Goal: Task Accomplishment & Management: Manage account settings

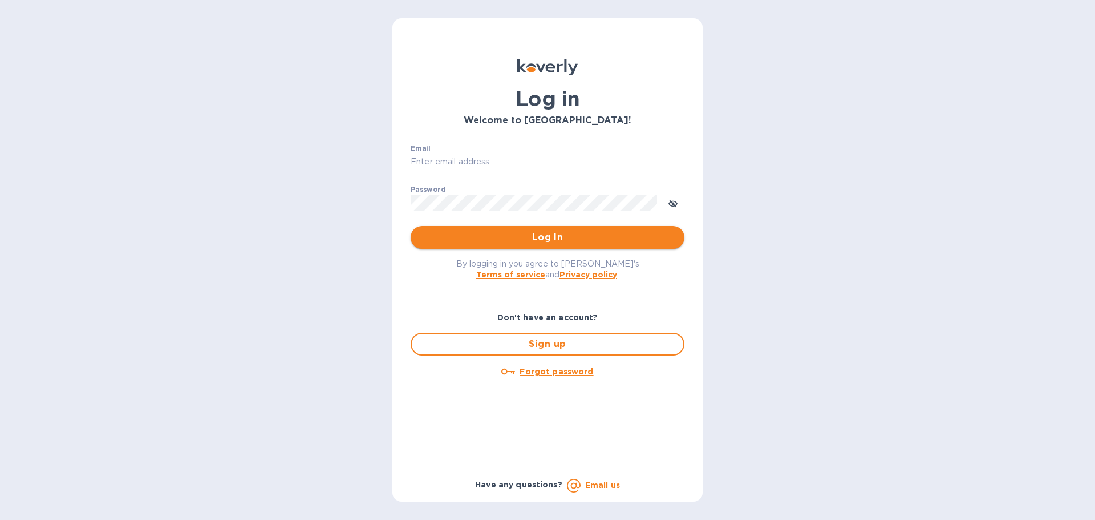
type input "joshua.manaloto@veritasglobaltrans.com"
click at [517, 236] on span "Log in" at bounding box center [548, 237] width 256 height 14
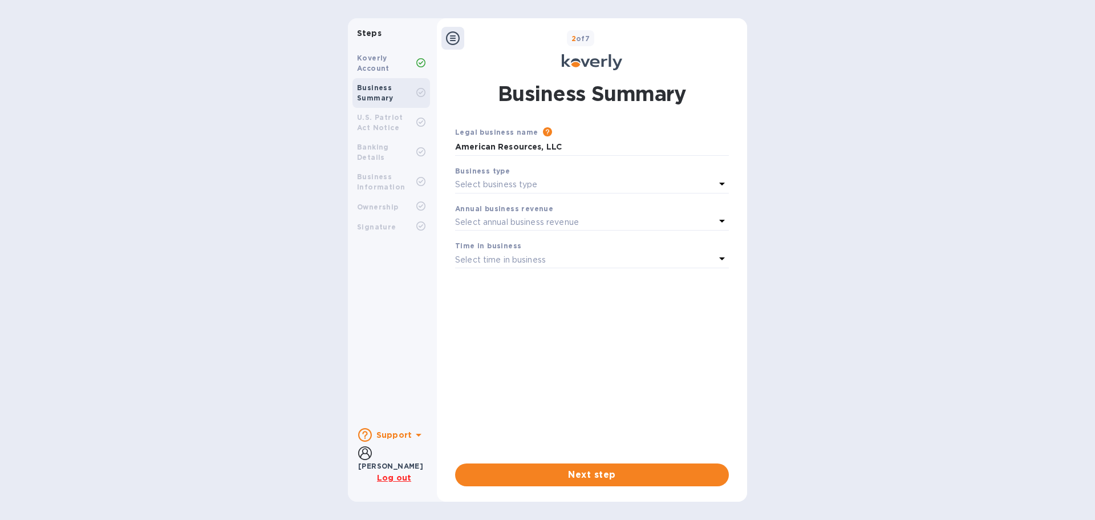
click at [394, 114] on b "U.S. Patriot Act Notice" at bounding box center [380, 122] width 46 height 19
click at [376, 94] on b "Business Summary" at bounding box center [375, 92] width 37 height 19
click at [362, 71] on b "Koverly Account" at bounding box center [373, 63] width 33 height 19
click at [385, 120] on b "U.S. Patriot Act Notice" at bounding box center [380, 122] width 46 height 19
click at [521, 472] on span "Next step" at bounding box center [592, 475] width 256 height 14
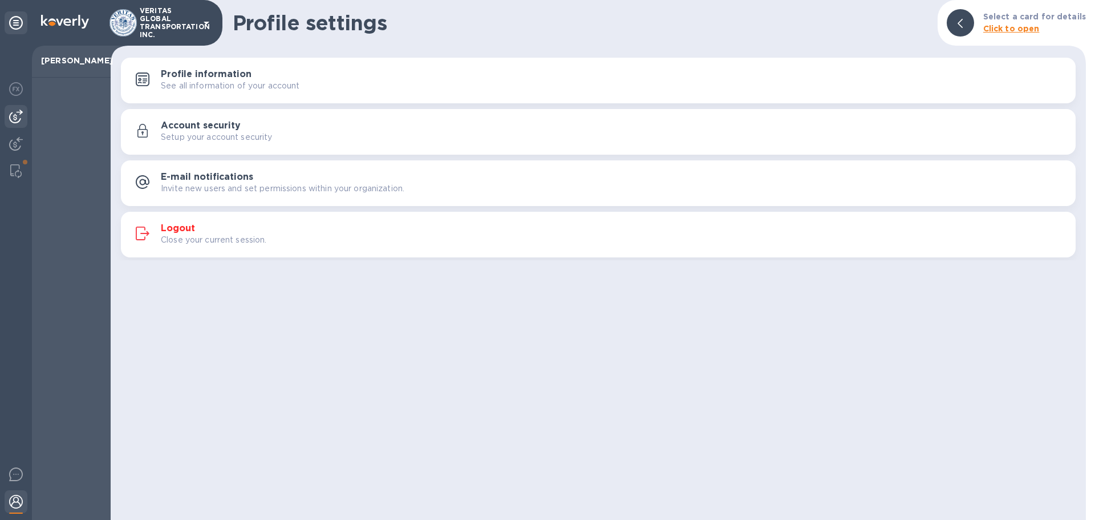
click at [19, 108] on div at bounding box center [16, 116] width 23 height 23
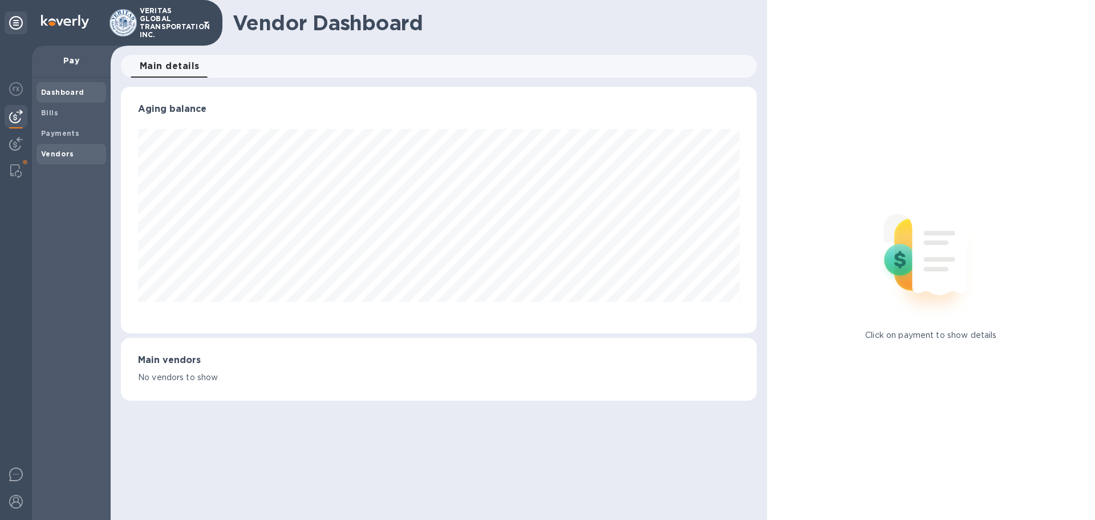
scroll to position [246, 636]
click at [50, 158] on span "Vendors" at bounding box center [57, 153] width 33 height 11
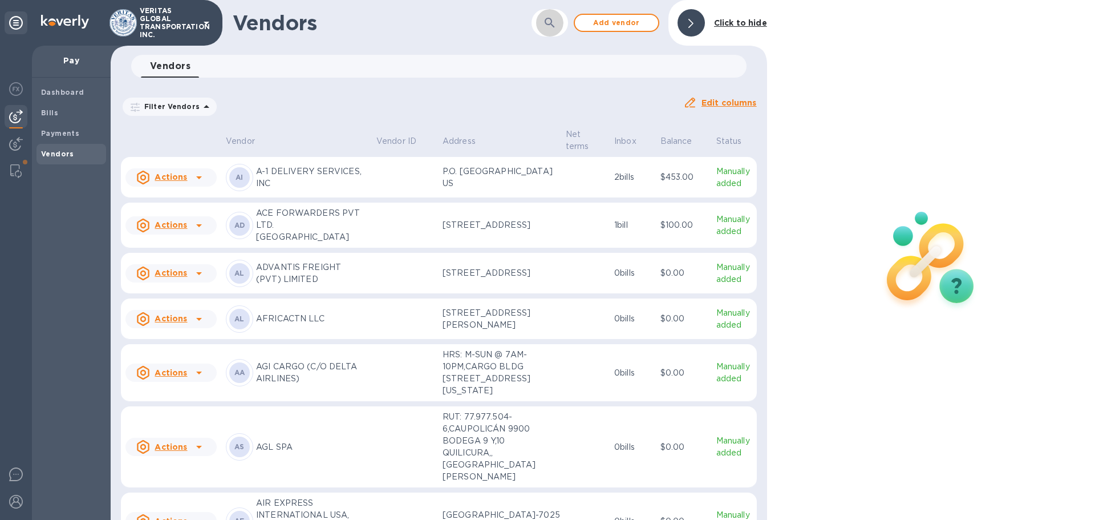
click at [549, 17] on icon "button" at bounding box center [550, 23] width 14 height 14
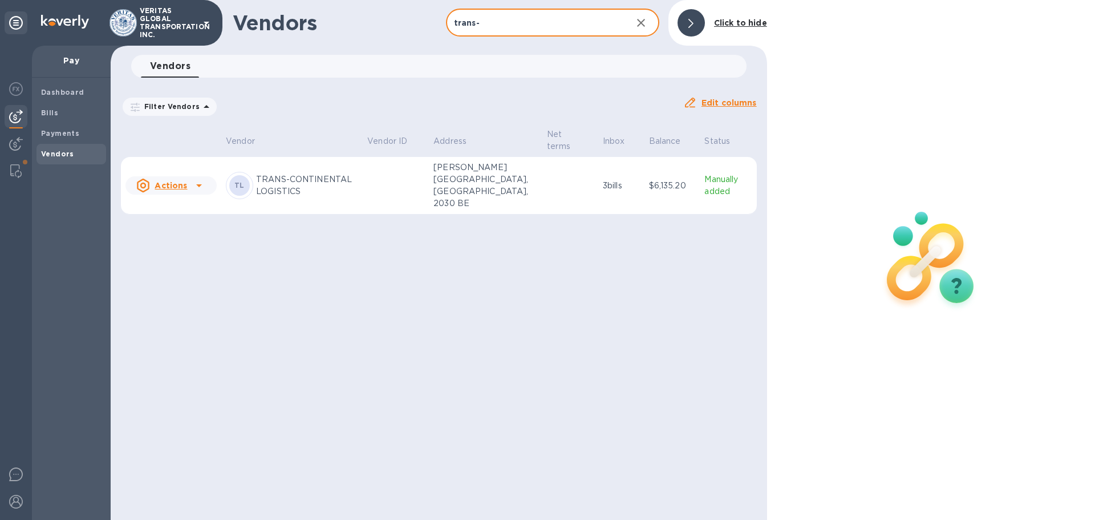
type input "trans-"
click at [387, 184] on td at bounding box center [396, 186] width 66 height 58
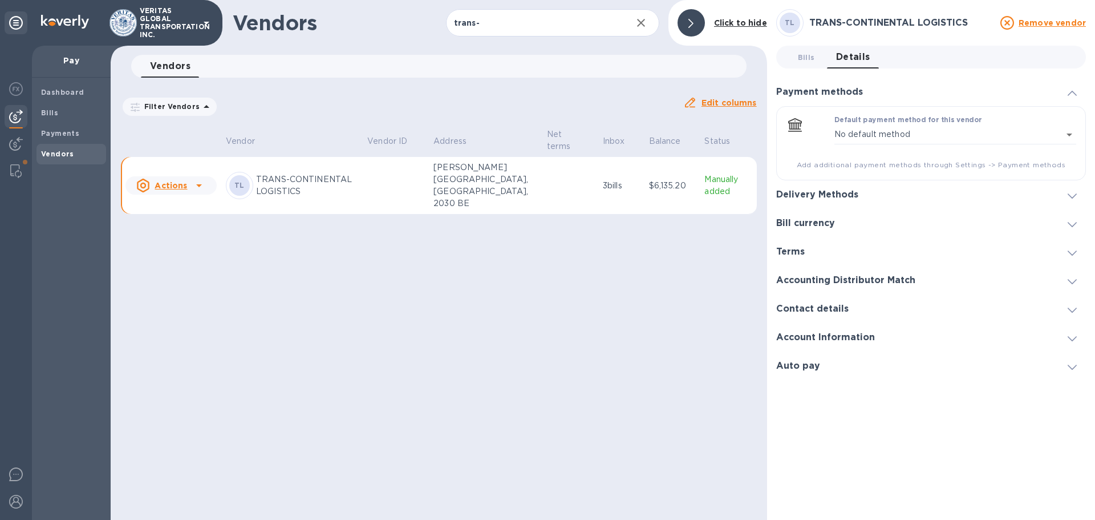
click at [181, 183] on div "Actions" at bounding box center [161, 186] width 51 height 14
click at [334, 269] on div at bounding box center [547, 260] width 1095 height 520
click at [823, 218] on h3 "Bill currency" at bounding box center [805, 223] width 59 height 11
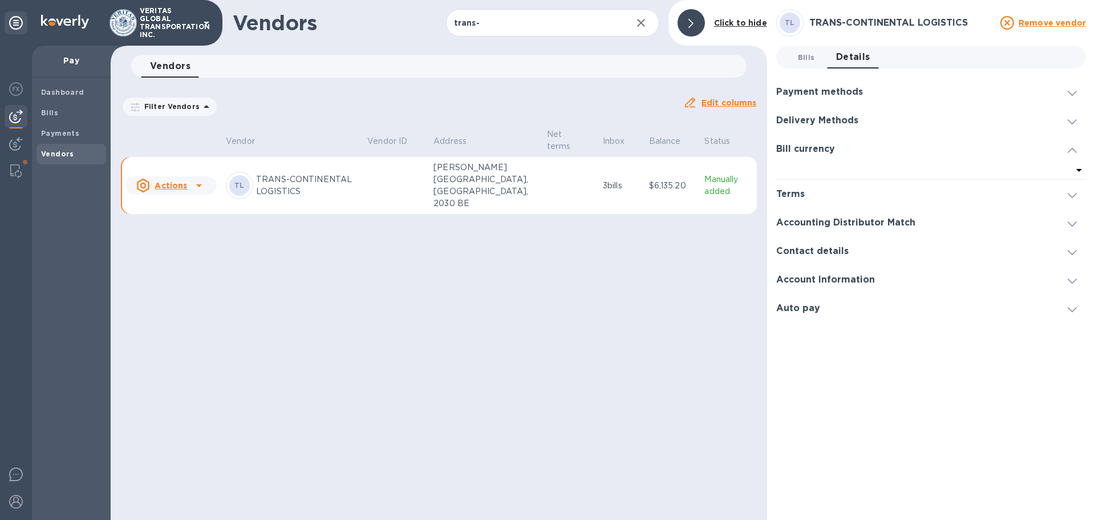
click at [806, 61] on span "Bills 0" at bounding box center [806, 57] width 17 height 12
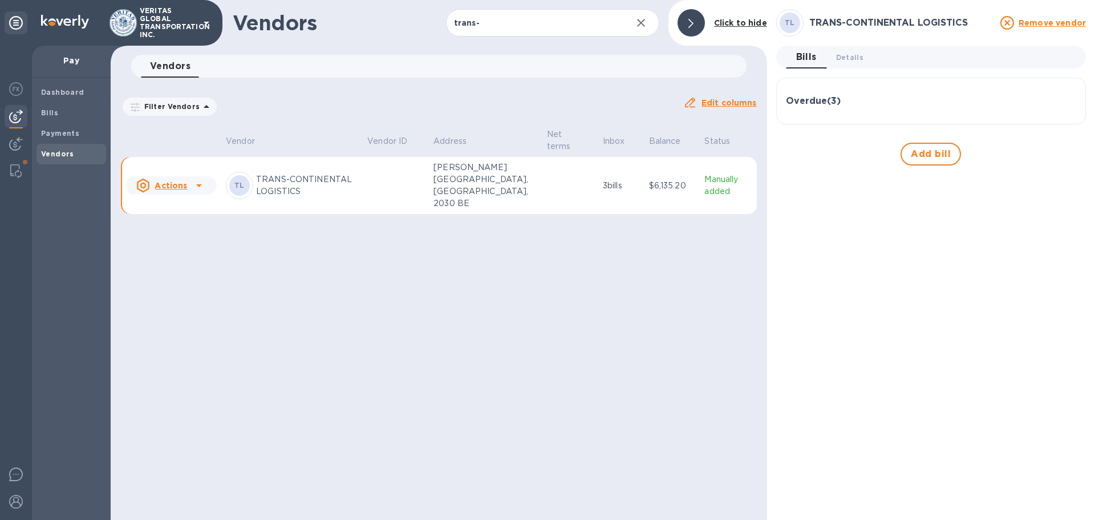
click at [819, 106] on h3 "Overdue ( 3 )" at bounding box center [813, 101] width 55 height 11
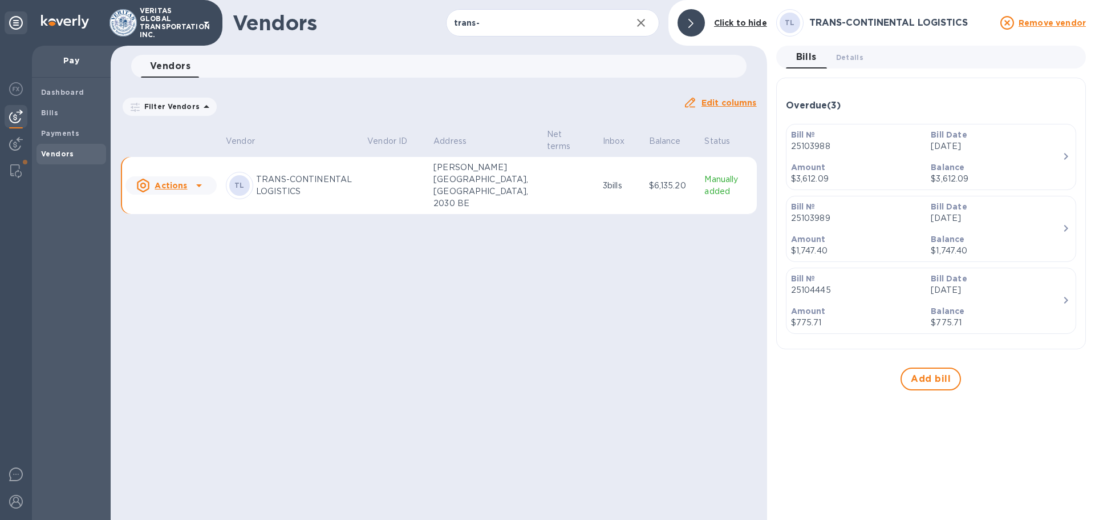
click at [882, 164] on p "Amount" at bounding box center [856, 166] width 131 height 11
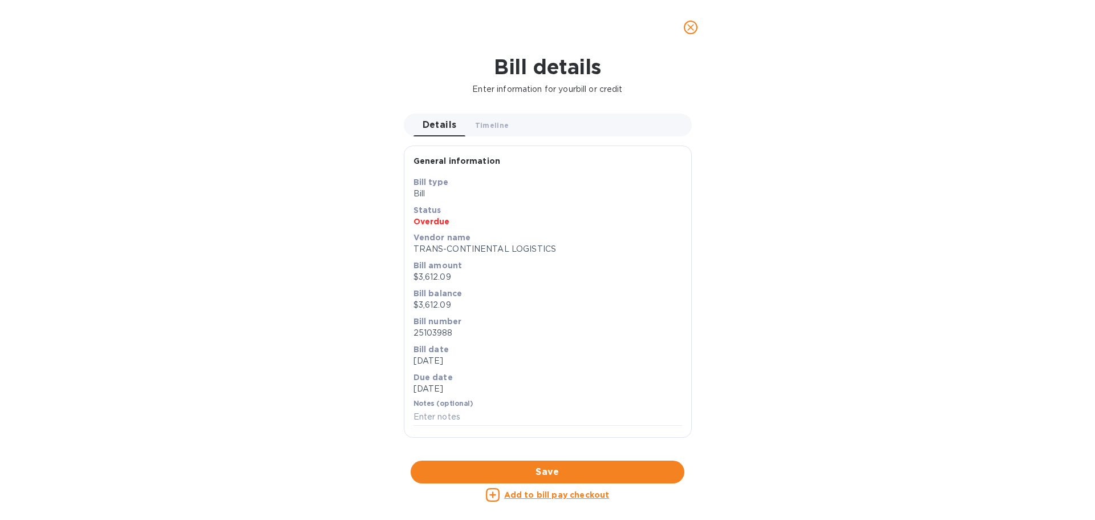
click at [503, 496] on div "Add to bill pay checkout" at bounding box center [548, 495] width 274 height 14
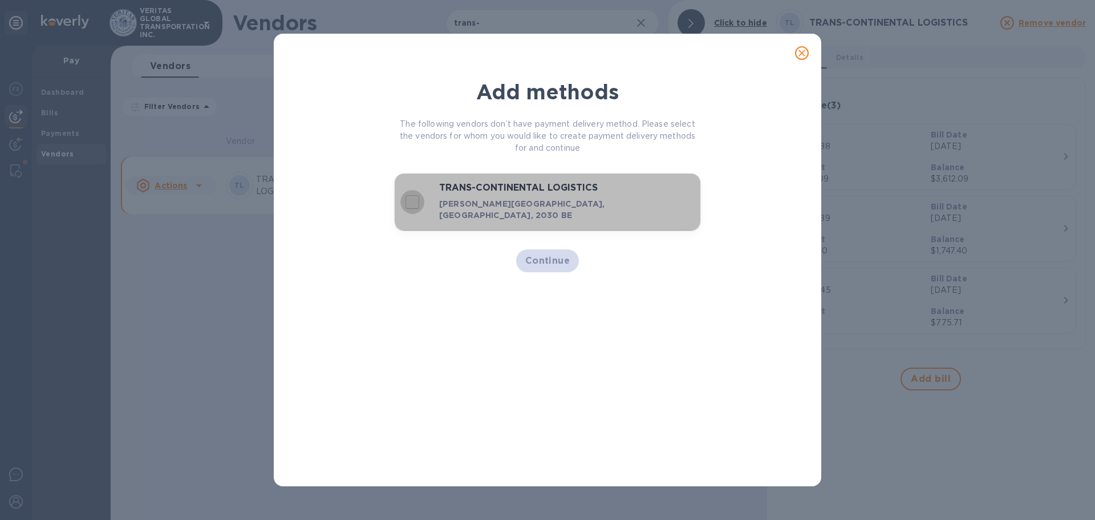
click at [416, 198] on input "decorative checkbox" at bounding box center [412, 202] width 24 height 24
checkbox input "true"
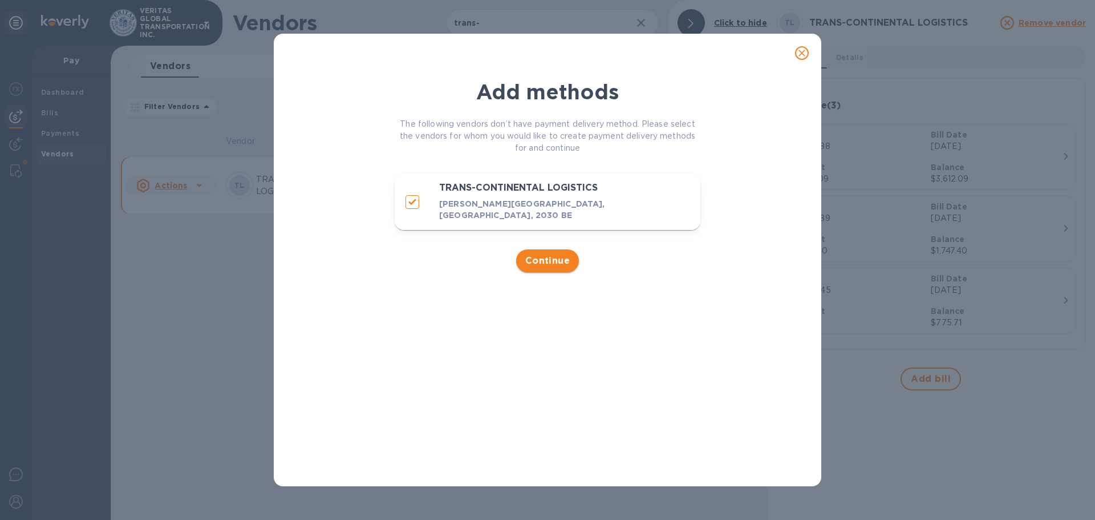
click at [539, 255] on span "Continue" at bounding box center [547, 261] width 45 height 14
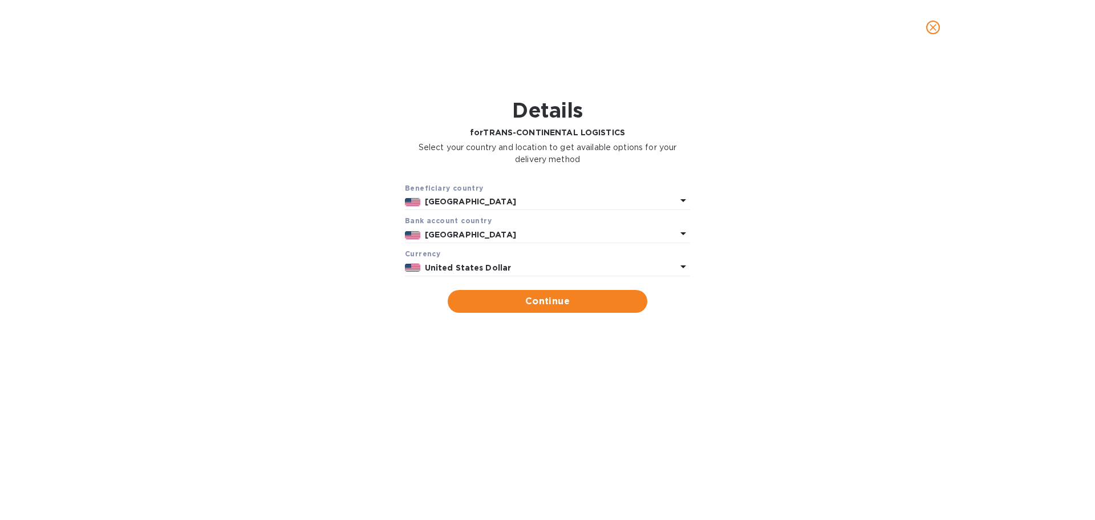
click at [519, 204] on p "United States" at bounding box center [551, 202] width 252 height 12
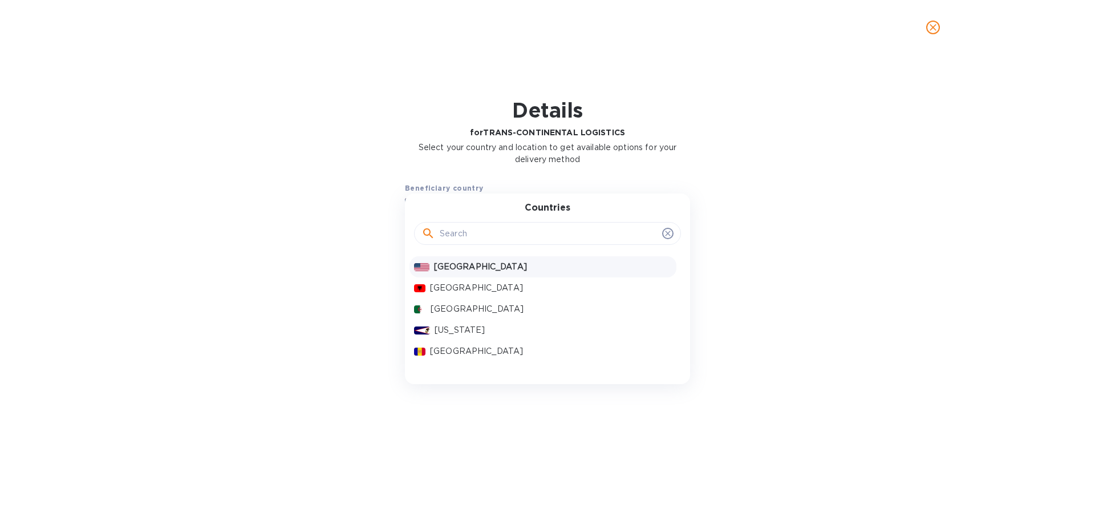
click at [489, 235] on input "text" at bounding box center [549, 233] width 218 height 17
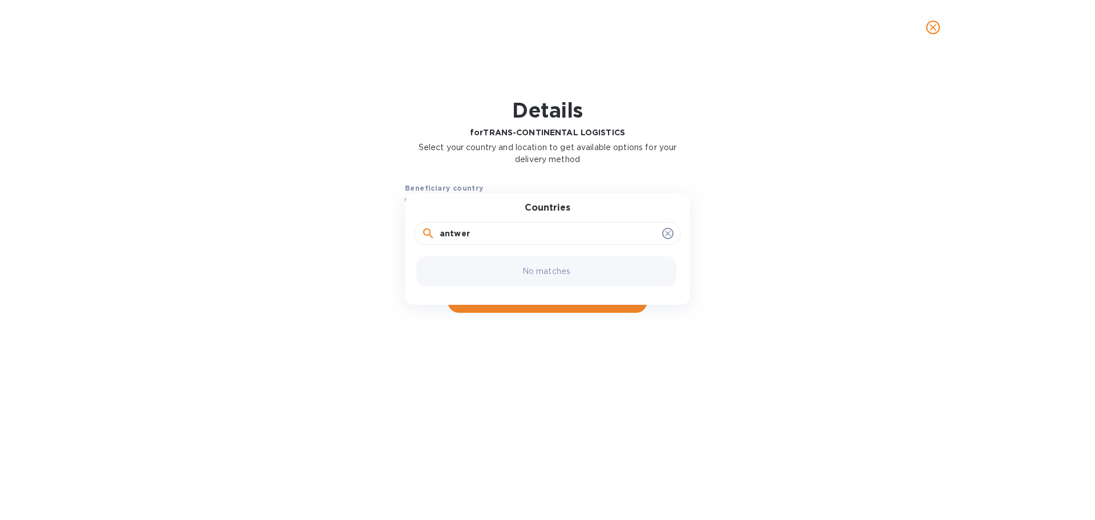
drag, startPoint x: 381, startPoint y: 242, endPoint x: 361, endPoint y: 246, distance: 20.4
click at [361, 246] on div "Beneficiary country United States Countries antwer No matches Bank account cоun…" at bounding box center [548, 247] width 1066 height 145
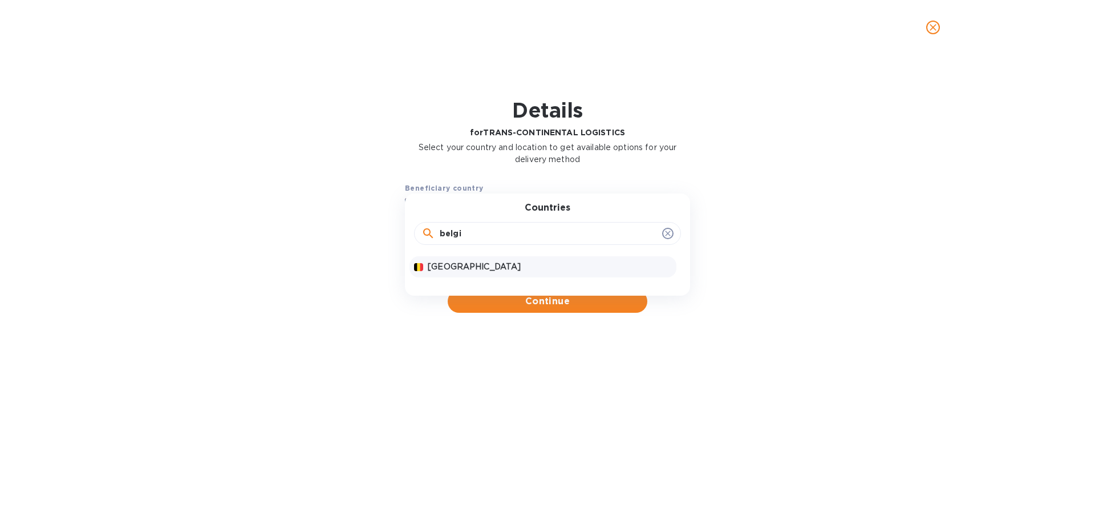
type input "belgi"
click at [436, 257] on div "Belgium" at bounding box center [543, 266] width 267 height 21
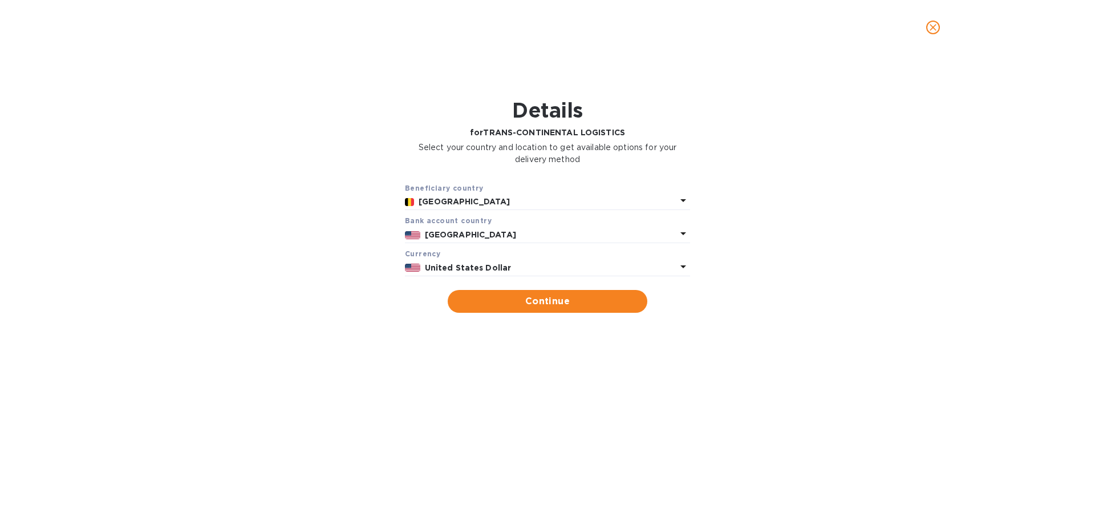
click at [456, 236] on b "United States" at bounding box center [470, 234] width 91 height 9
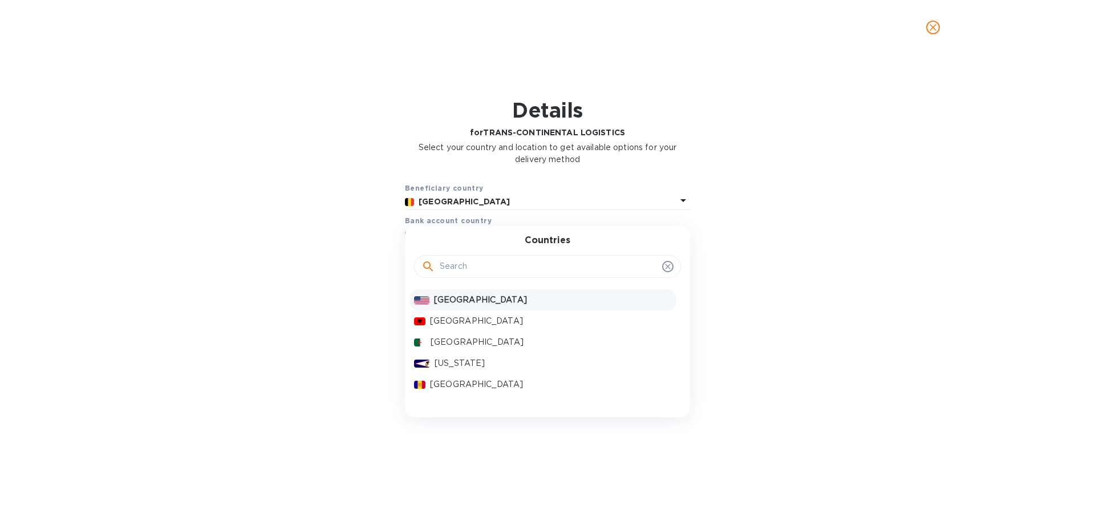
click at [466, 270] on input "text" at bounding box center [549, 266] width 218 height 17
type input "be"
click at [444, 321] on p "Belgium" at bounding box center [550, 321] width 244 height 12
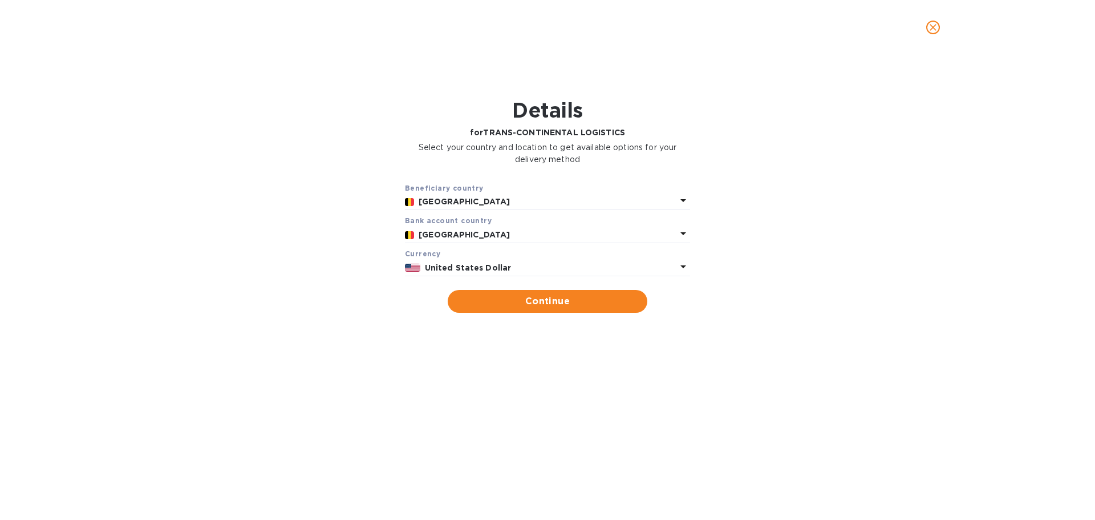
click at [447, 264] on b "United States Dollar" at bounding box center [468, 267] width 87 height 9
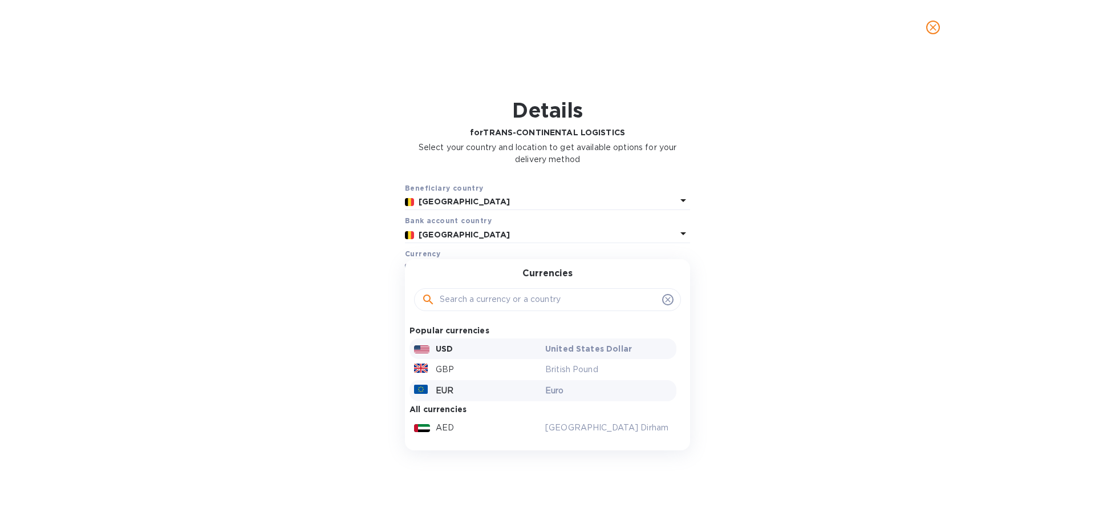
click at [458, 386] on div "EUR" at bounding box center [477, 390] width 131 height 17
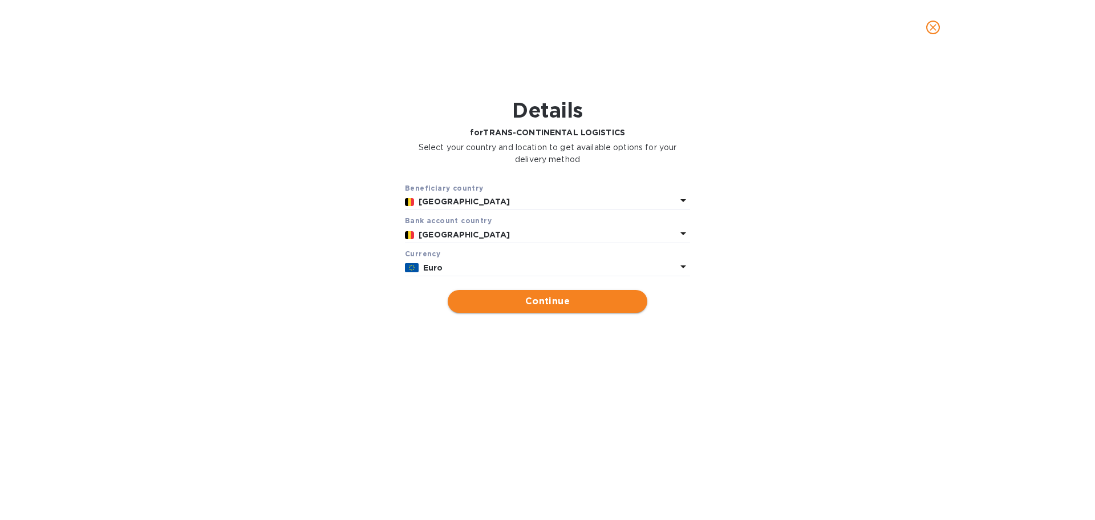
click at [531, 300] on span "Continue" at bounding box center [547, 301] width 181 height 14
type input "TRANS-CONTINENTAL LOGISTICS"
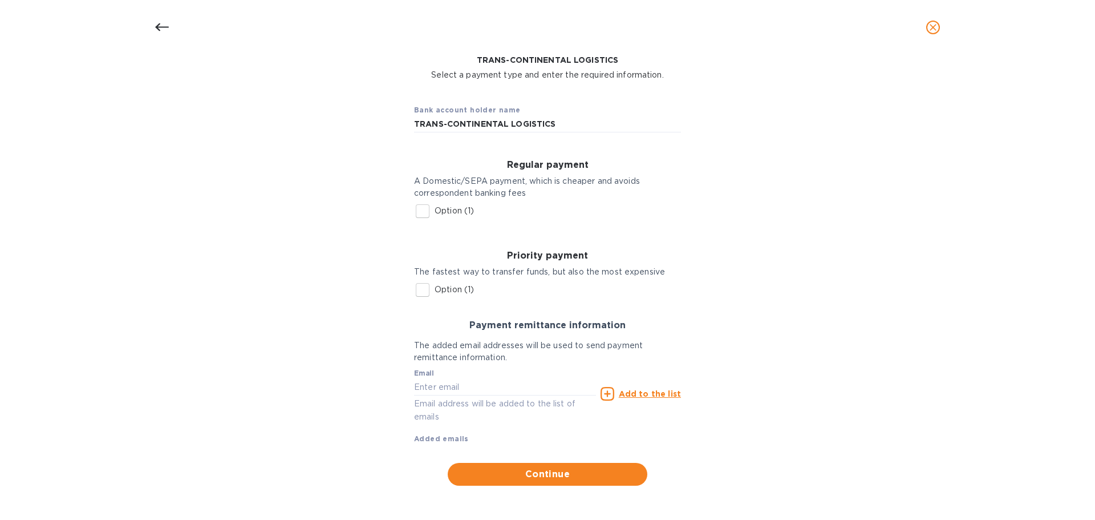
scroll to position [74, 0]
click at [418, 208] on input "Option (1)" at bounding box center [423, 210] width 24 height 24
checkbox input "true"
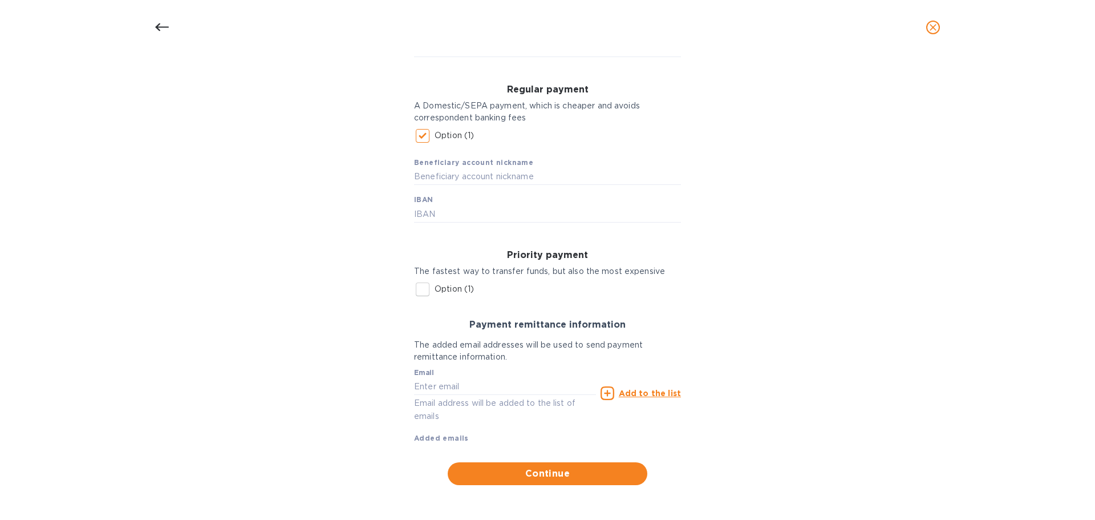
scroll to position [148, 0]
click at [537, 474] on span "Continue" at bounding box center [547, 473] width 181 height 14
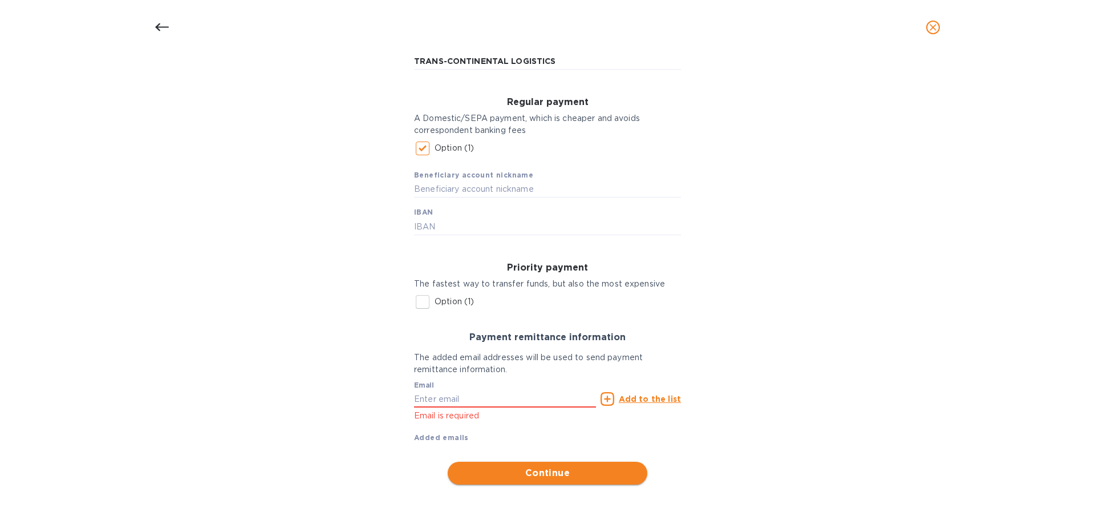
scroll to position [135, 0]
click at [447, 398] on input "text" at bounding box center [505, 398] width 182 height 17
paste input "accounting@tcl.be"
type input "accounting@tcl.be"
click at [605, 401] on icon at bounding box center [608, 399] width 14 height 14
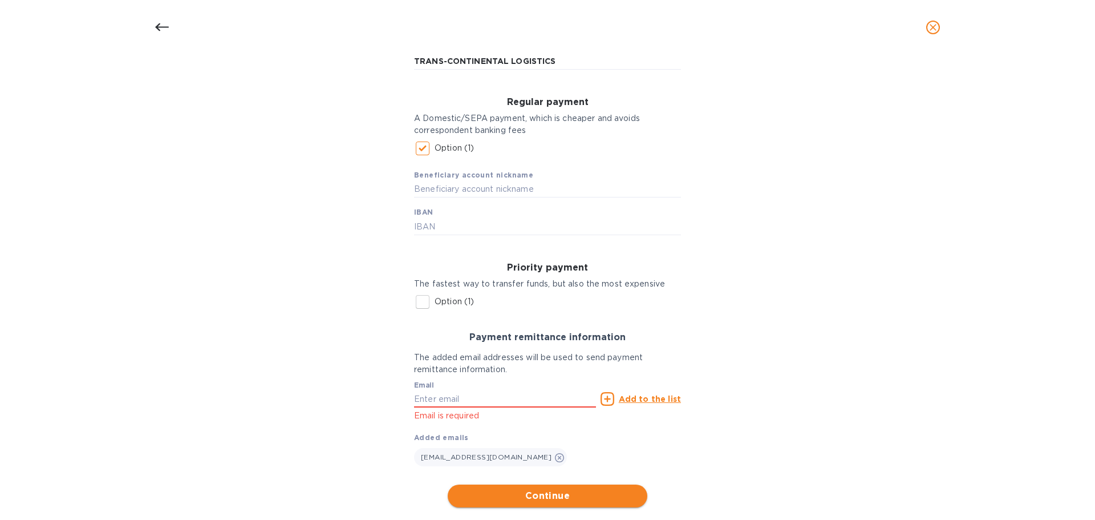
click at [539, 489] on span "Continue" at bounding box center [547, 496] width 181 height 14
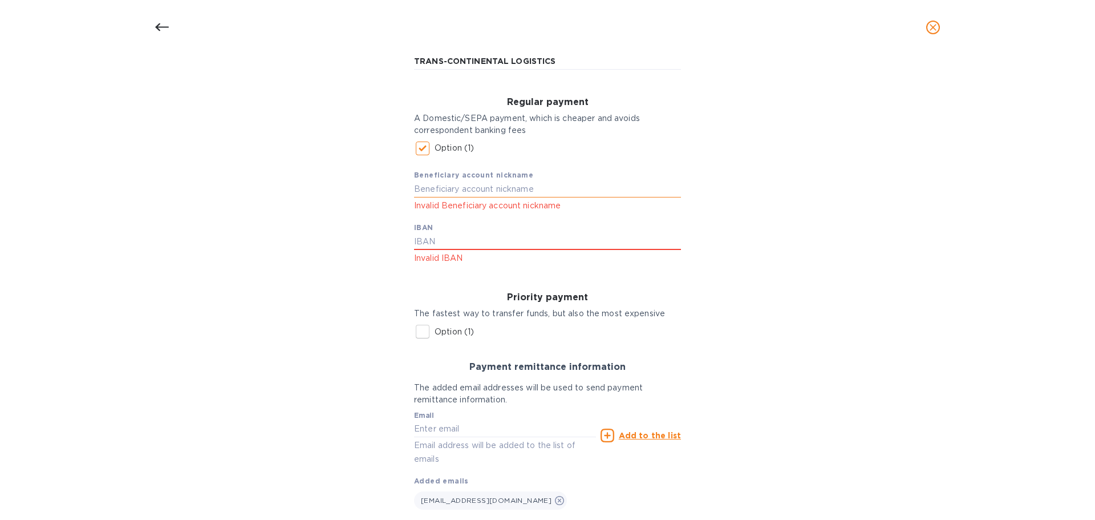
click at [485, 193] on input "text" at bounding box center [547, 189] width 267 height 17
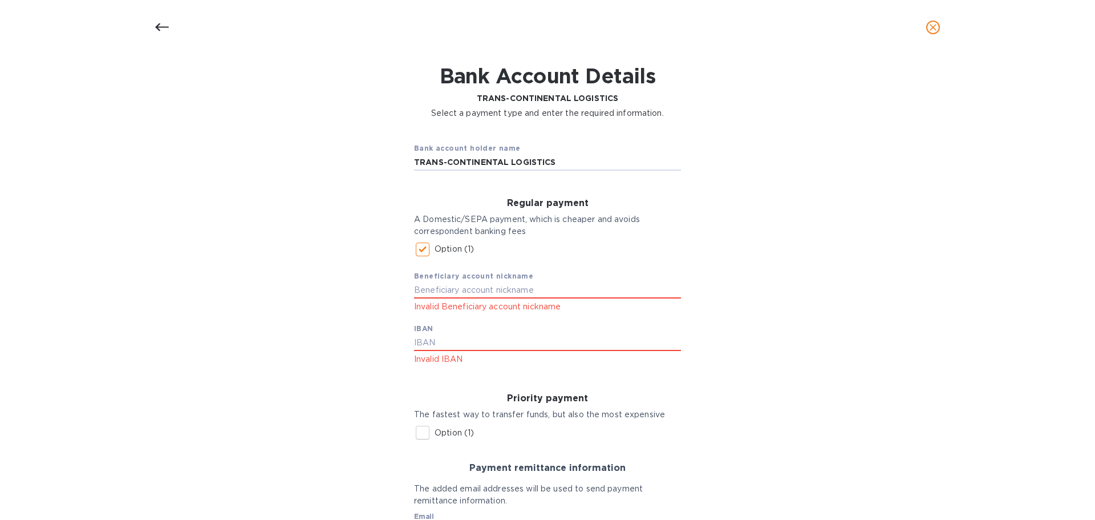
scroll to position [0, 0]
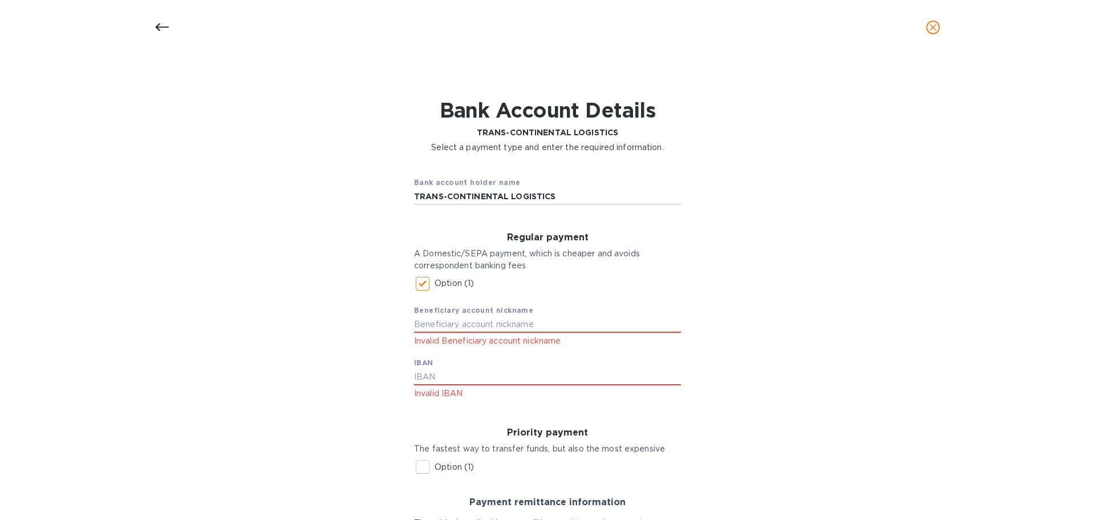
drag, startPoint x: 412, startPoint y: 62, endPoint x: 585, endPoint y: 184, distance: 211.6
click at [584, 166] on div "Bank account holder name TRANS-CONTINENTAL LOGISTICS Regular payment A Domestic…" at bounding box center [548, 426] width 1066 height 532
click at [460, 328] on input "text" at bounding box center [547, 324] width 267 height 17
paste input "TRANS-CONTINENTAL LOGISTICS"
type input "TRANS-CONTINENTAL LOGISTICS"
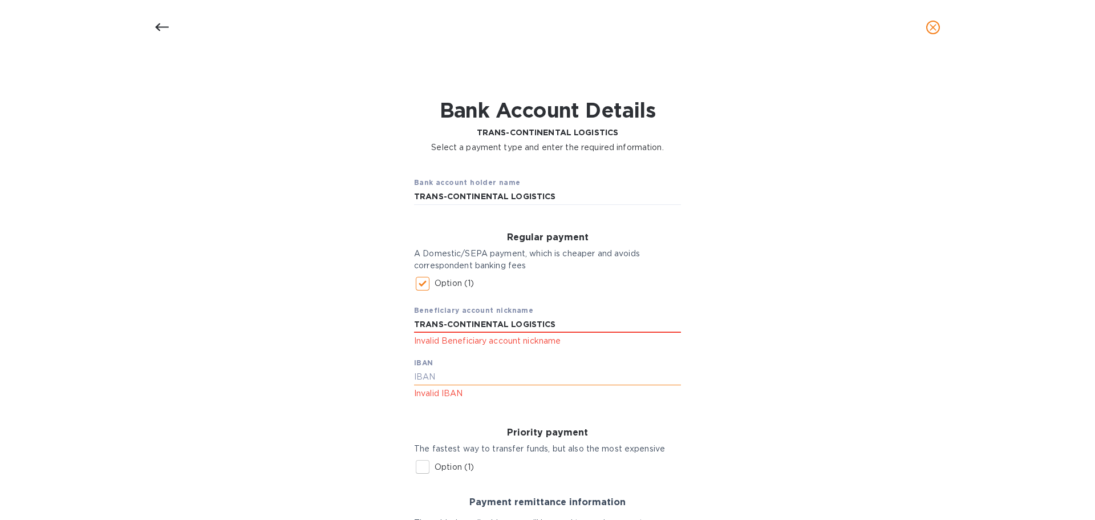
click at [443, 378] on input "text" at bounding box center [547, 377] width 267 height 17
paste input "BE09 4090 0721 8157"
drag, startPoint x: 481, startPoint y: 371, endPoint x: 491, endPoint y: 381, distance: 12.9
click at [482, 371] on input "BE09 4090 0721 8157" at bounding box center [547, 377] width 267 height 17
type input "BE09409007218157"
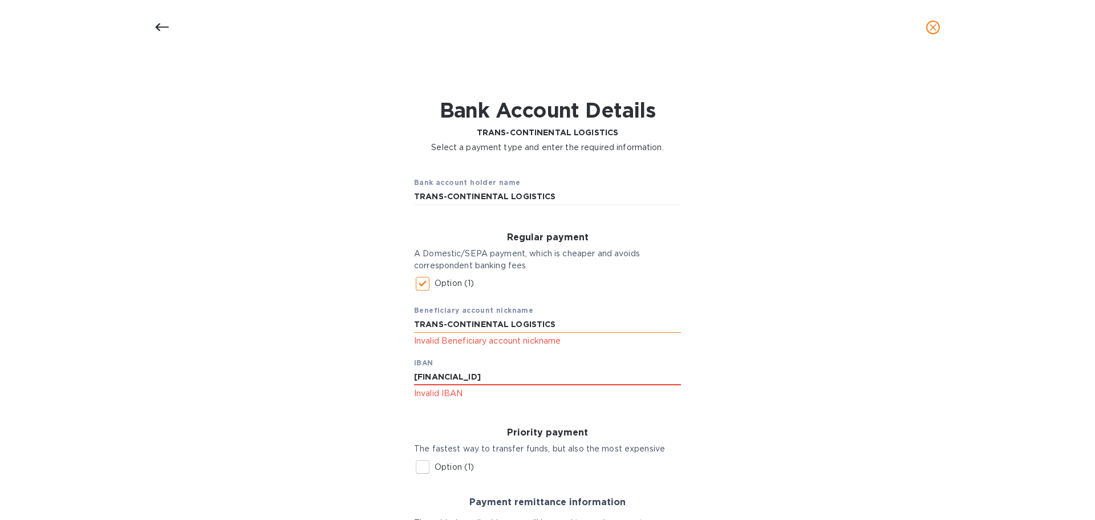
click at [450, 323] on input "TRANS-CONTINENTAL LOGISTICS" at bounding box center [547, 324] width 267 height 17
click at [674, 329] on input "TRANS CONTINENTAL LOGISTICS" at bounding box center [547, 324] width 267 height 17
click at [446, 326] on input "TRANS CONTINENTAL LOGISTICS" at bounding box center [547, 324] width 267 height 17
type input "TRANS-CONTINENTAL LOGISTICS"
click at [513, 381] on input "BE09409007218157" at bounding box center [547, 377] width 267 height 17
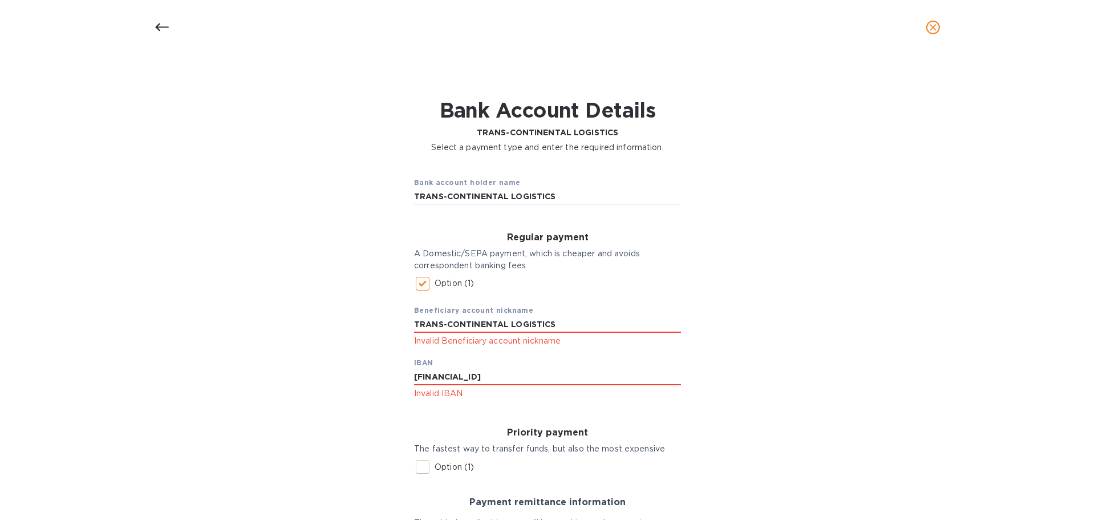
drag, startPoint x: 516, startPoint y: 374, endPoint x: 321, endPoint y: 363, distance: 195.4
click at [321, 363] on div "Bank account holder name TRANS-CONTINENTAL LOGISTICS Regular payment A Domestic…" at bounding box center [548, 426] width 1066 height 532
paste input "4090 0721"
type input "BE09 4090 0721 8157"
click at [312, 362] on div "Bank account holder name TRANS-CONTINENTAL LOGISTICS Regular payment A Domestic…" at bounding box center [548, 426] width 1066 height 532
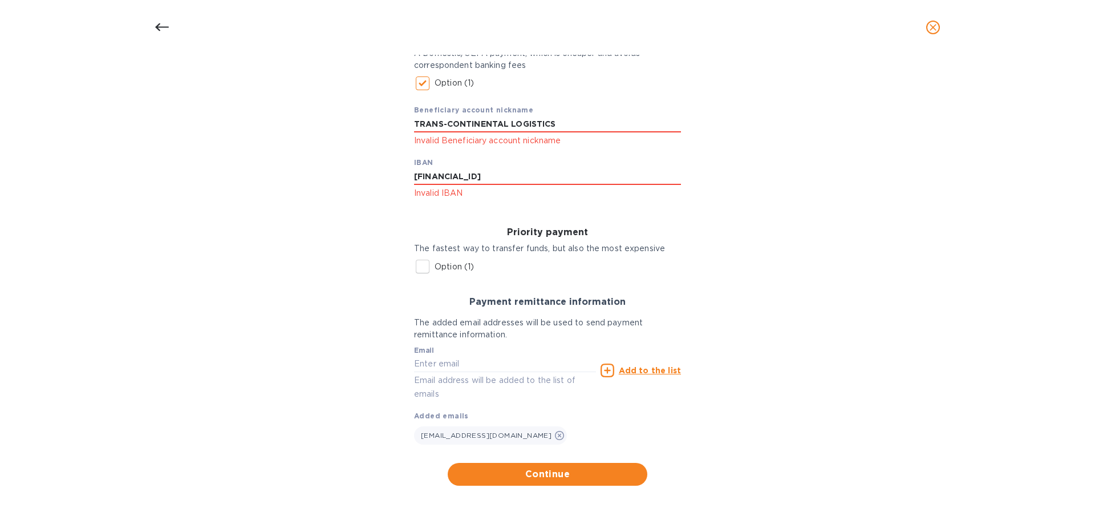
scroll to position [201, 0]
click at [524, 473] on span "Continue" at bounding box center [547, 473] width 181 height 14
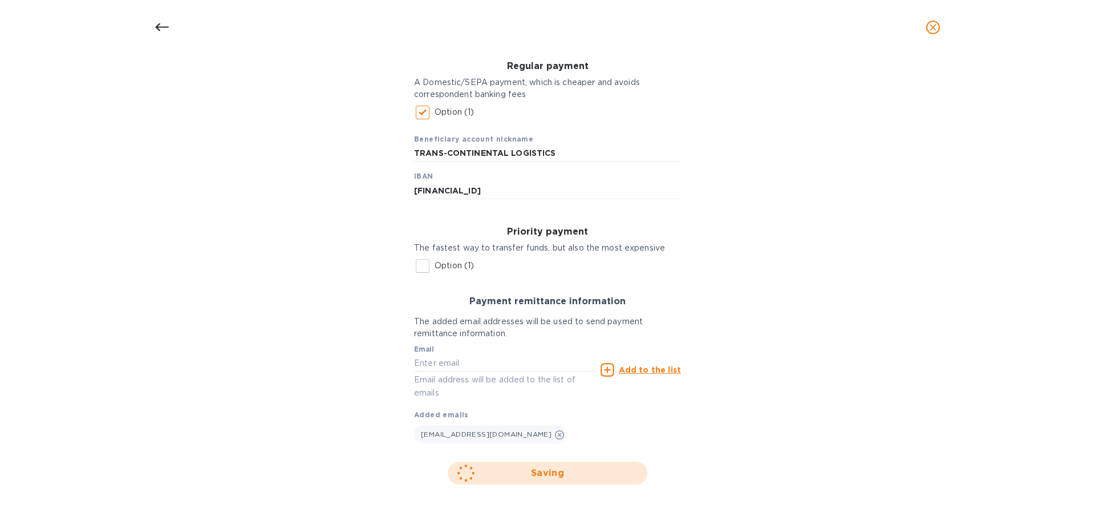
scroll to position [0, 0]
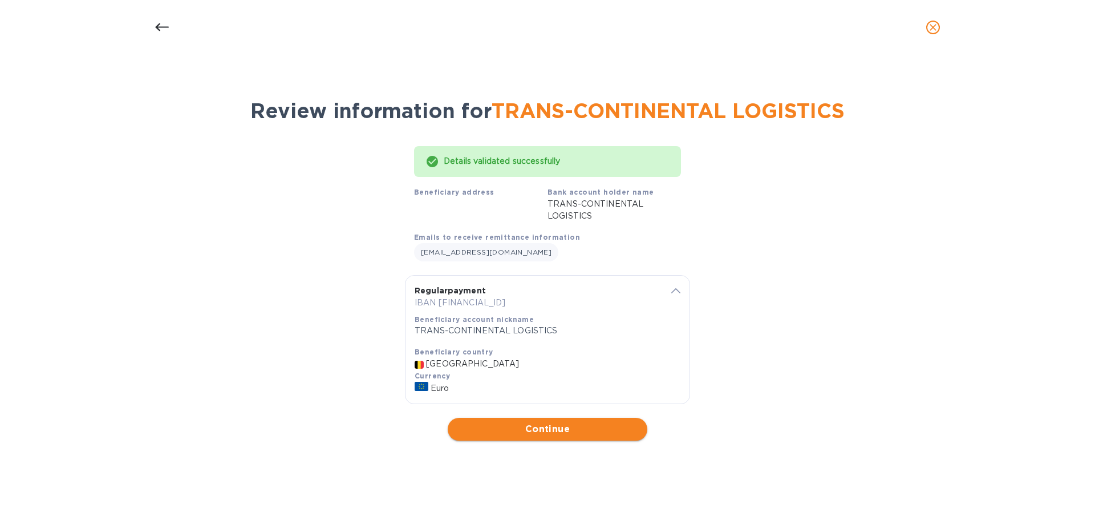
click at [512, 428] on span "Continue" at bounding box center [547, 429] width 181 height 14
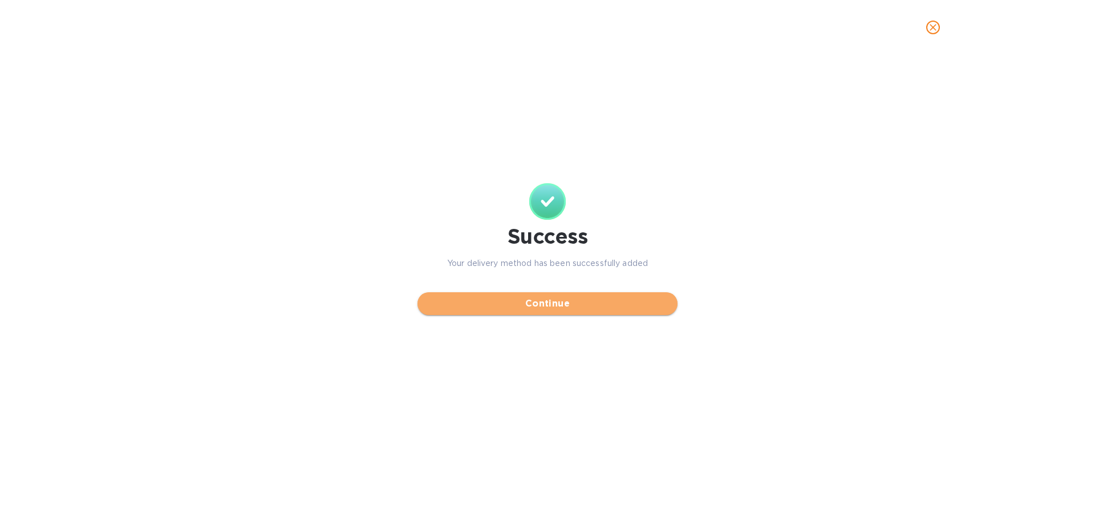
click at [539, 305] on span "Continue" at bounding box center [548, 304] width 242 height 14
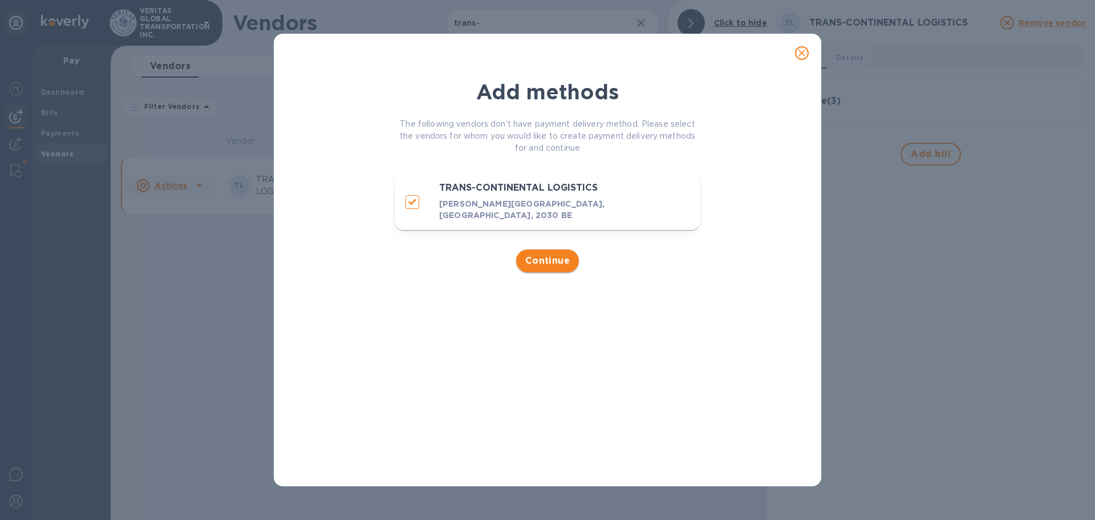
click at [542, 254] on span "Continue" at bounding box center [547, 261] width 45 height 14
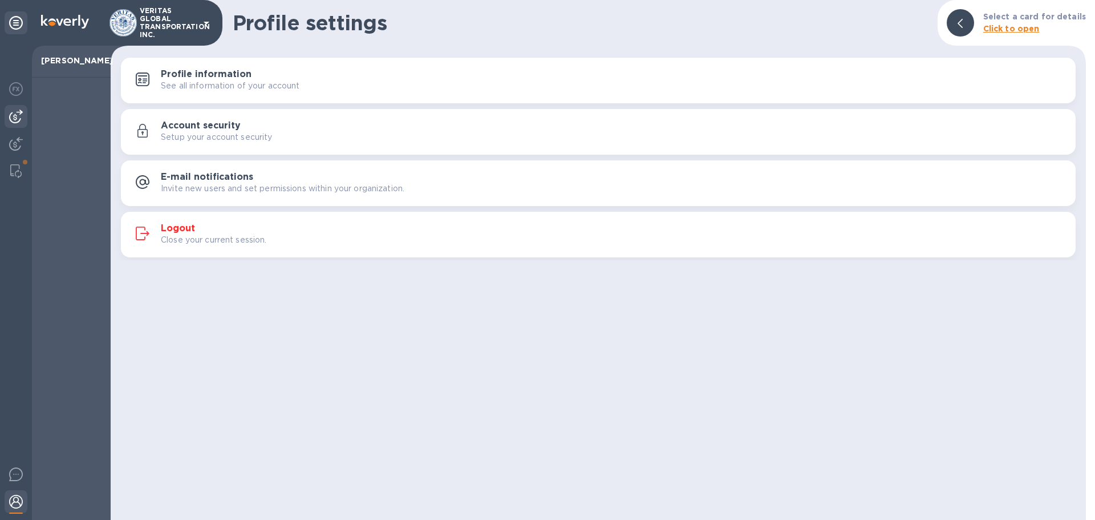
click at [19, 113] on img at bounding box center [16, 117] width 14 height 14
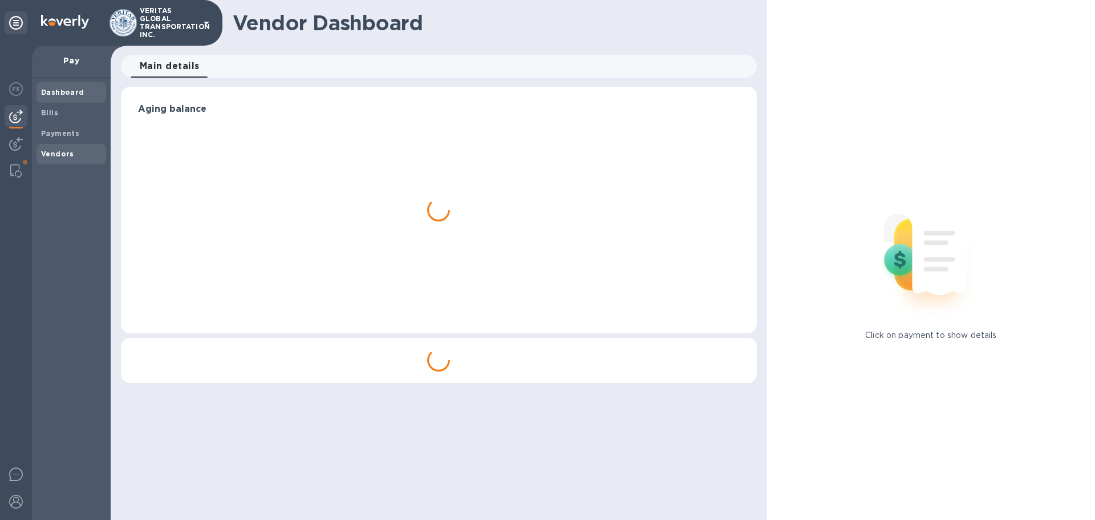
click at [56, 155] on b "Vendors" at bounding box center [57, 153] width 33 height 9
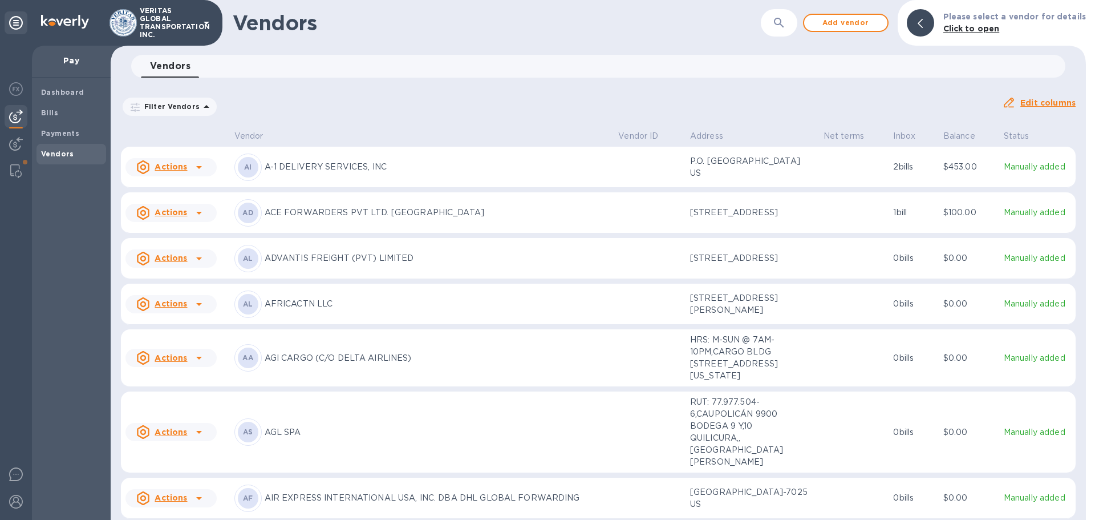
click at [779, 18] on icon "button" at bounding box center [779, 23] width 14 height 14
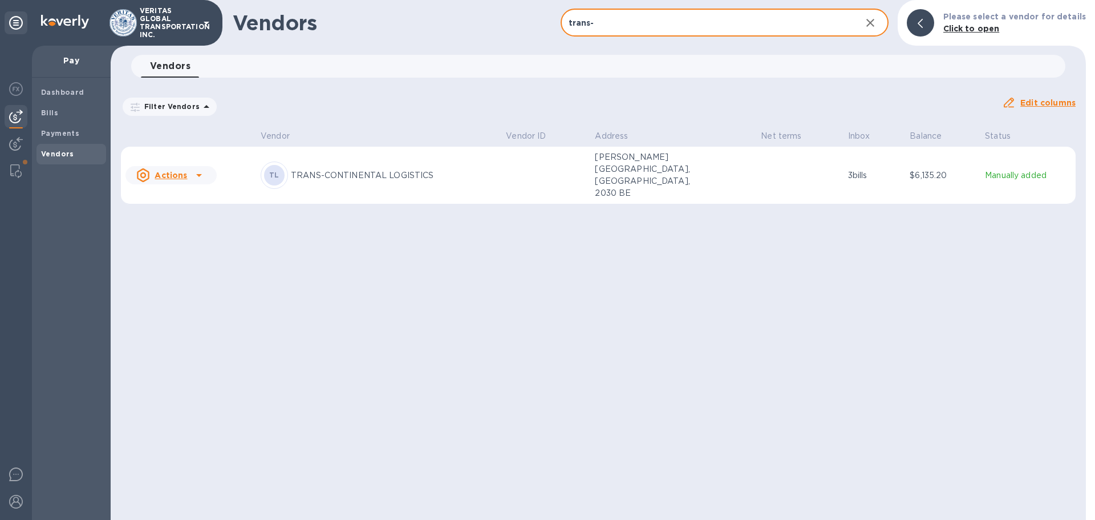
type input "trans-"
click at [439, 182] on td "TL TRANS-CONTINENTAL LOGISTICS" at bounding box center [378, 176] width 245 height 58
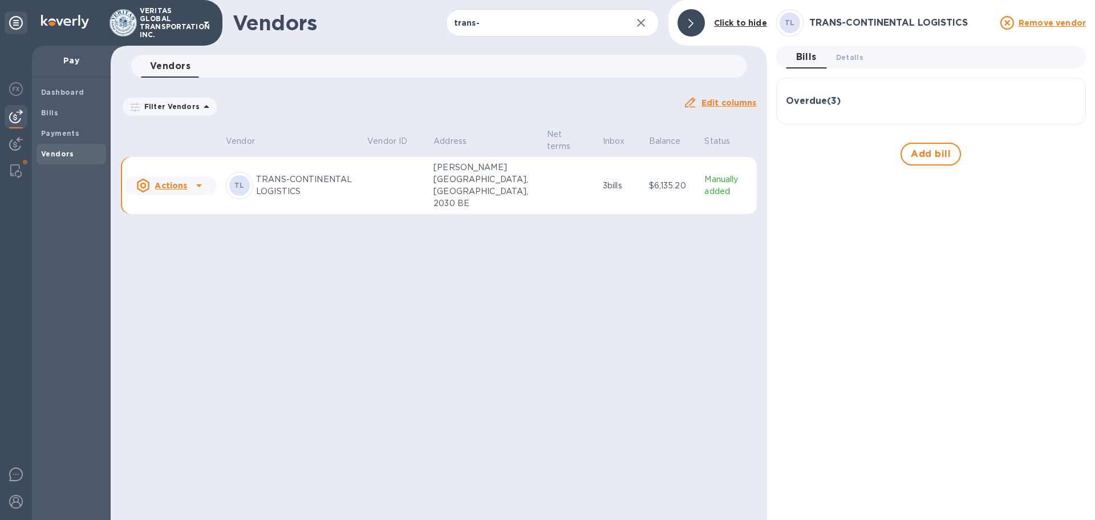
click at [832, 103] on h3 "Overdue ( 3 )" at bounding box center [813, 101] width 55 height 11
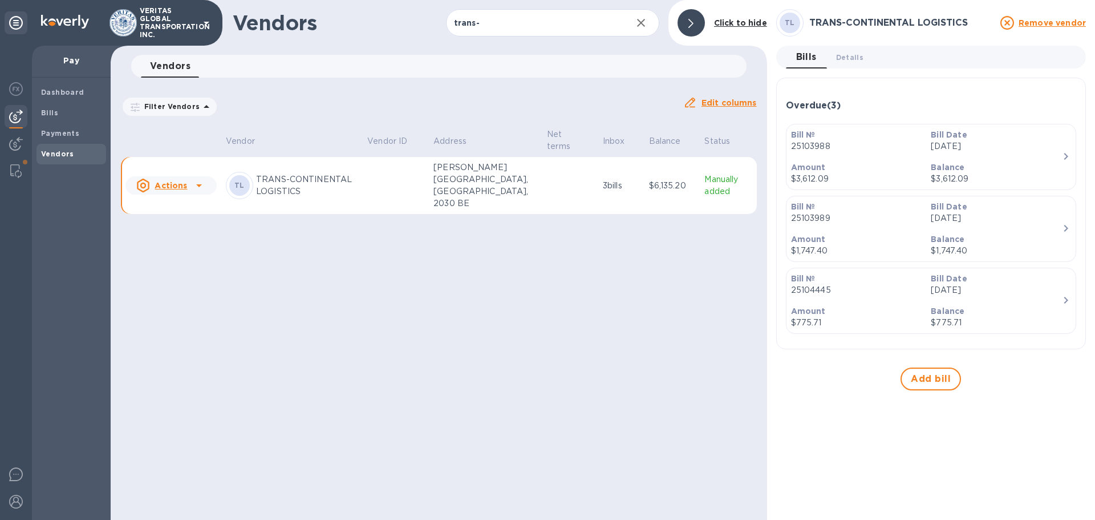
click at [1063, 157] on icon "button" at bounding box center [1066, 156] width 14 height 14
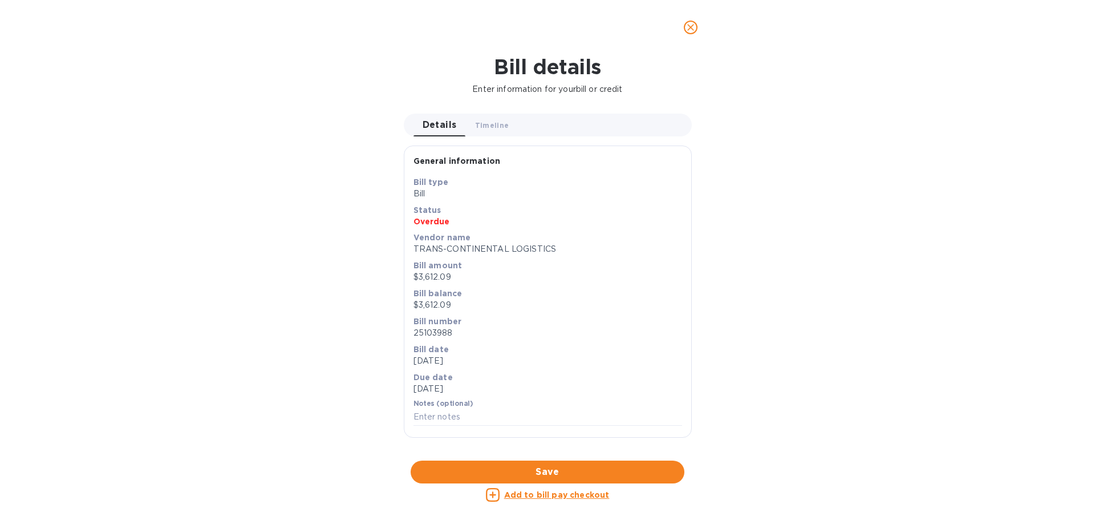
click at [528, 217] on p "Overdue" at bounding box center [548, 221] width 269 height 11
click at [516, 495] on u "Add to bill pay checkout" at bounding box center [557, 494] width 106 height 9
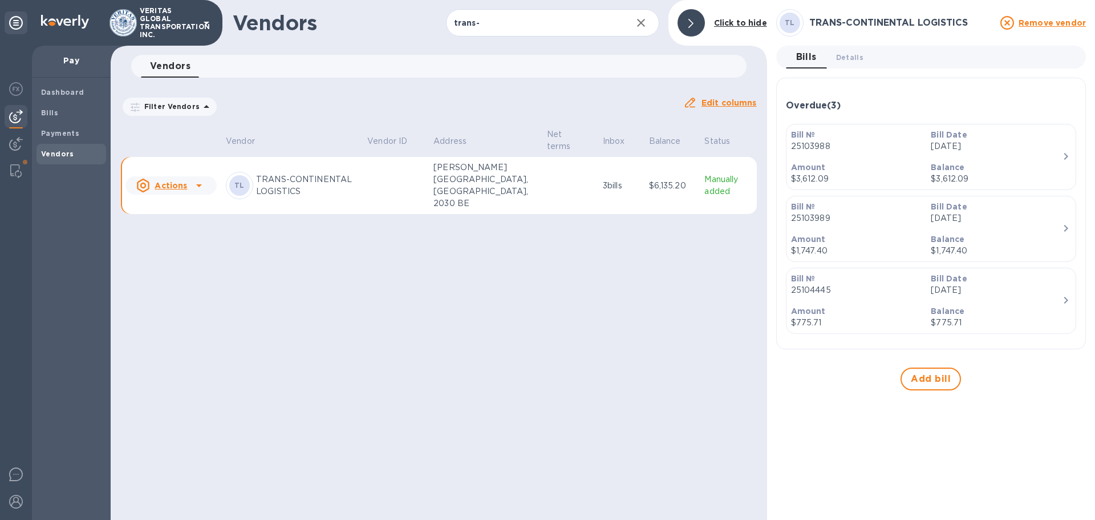
click at [857, 236] on p "Amount" at bounding box center [856, 238] width 131 height 11
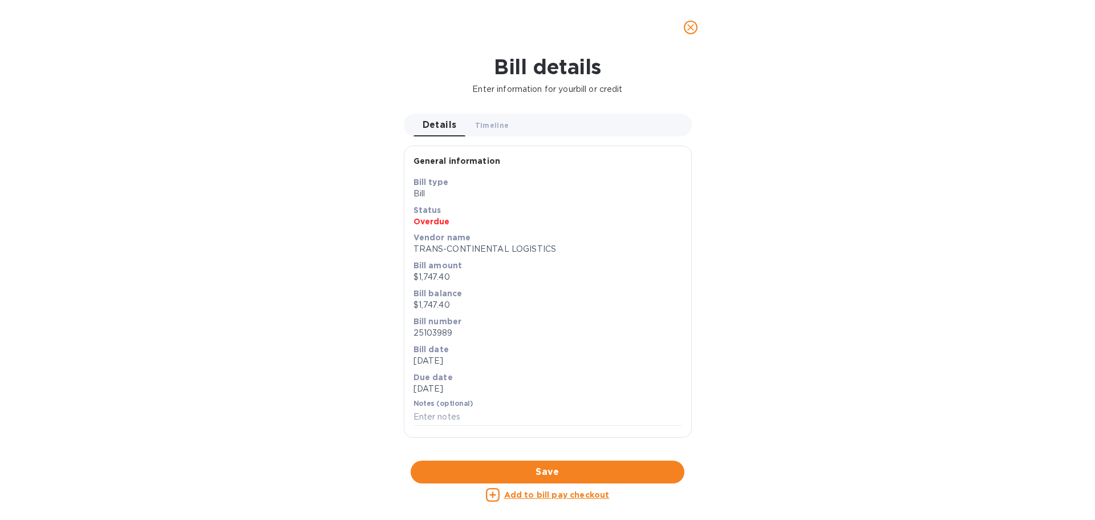
click at [545, 489] on p "Add to bill pay checkout" at bounding box center [557, 494] width 106 height 11
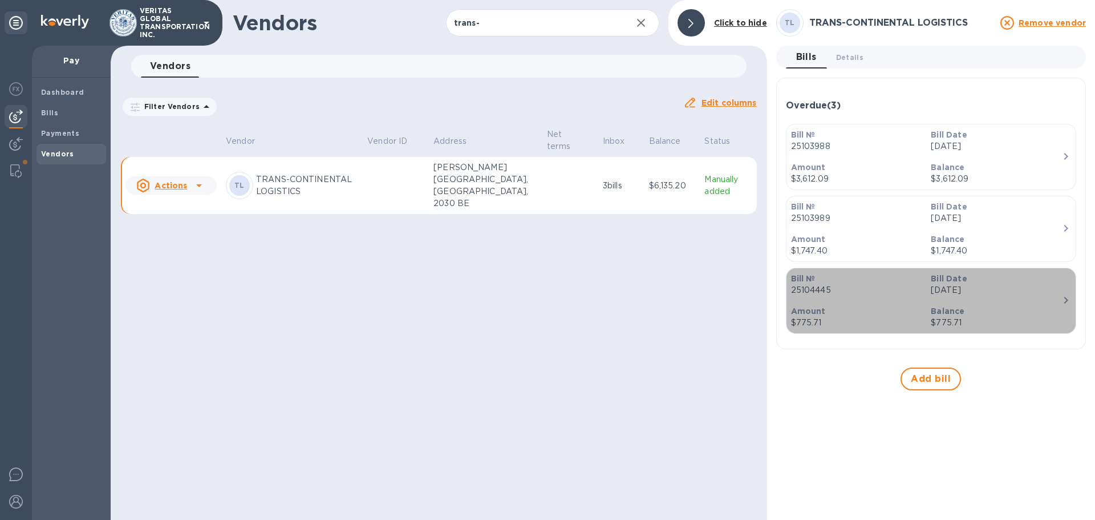
click at [878, 301] on div "Amount $775.71" at bounding box center [857, 317] width 140 height 33
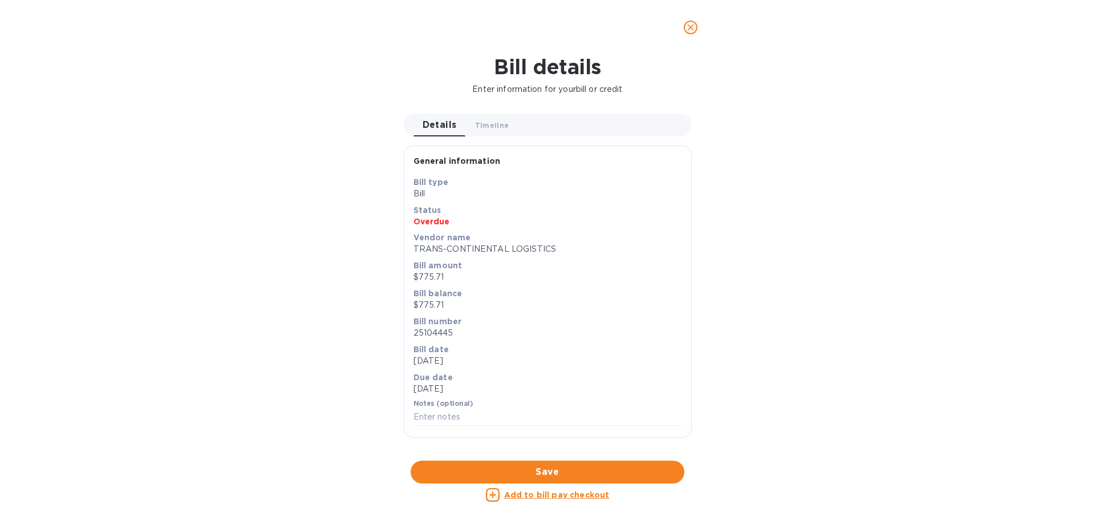
click at [573, 494] on u "Add to bill pay checkout" at bounding box center [557, 494] width 106 height 9
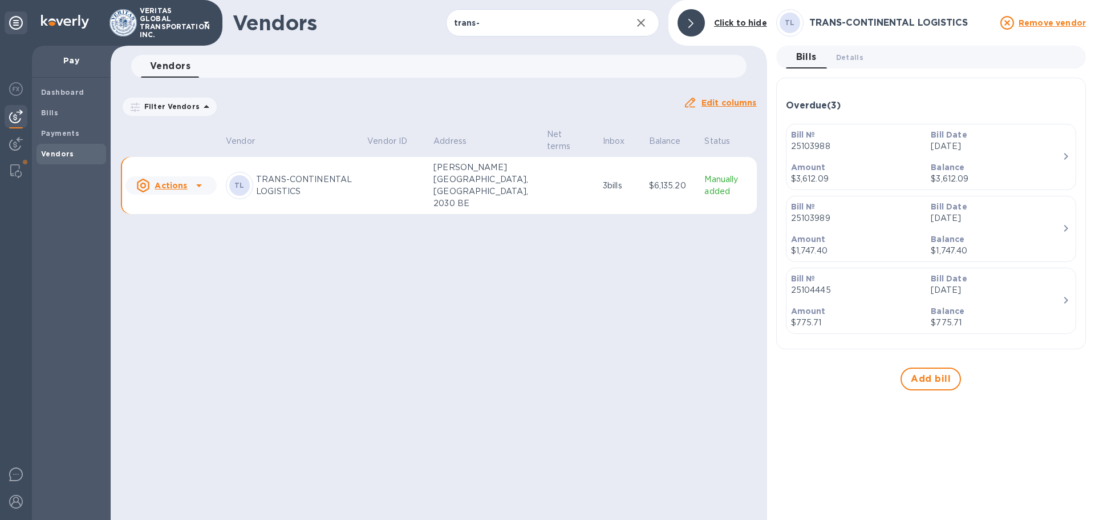
click at [201, 182] on icon at bounding box center [199, 186] width 14 height 14
click at [523, 323] on div at bounding box center [547, 260] width 1095 height 520
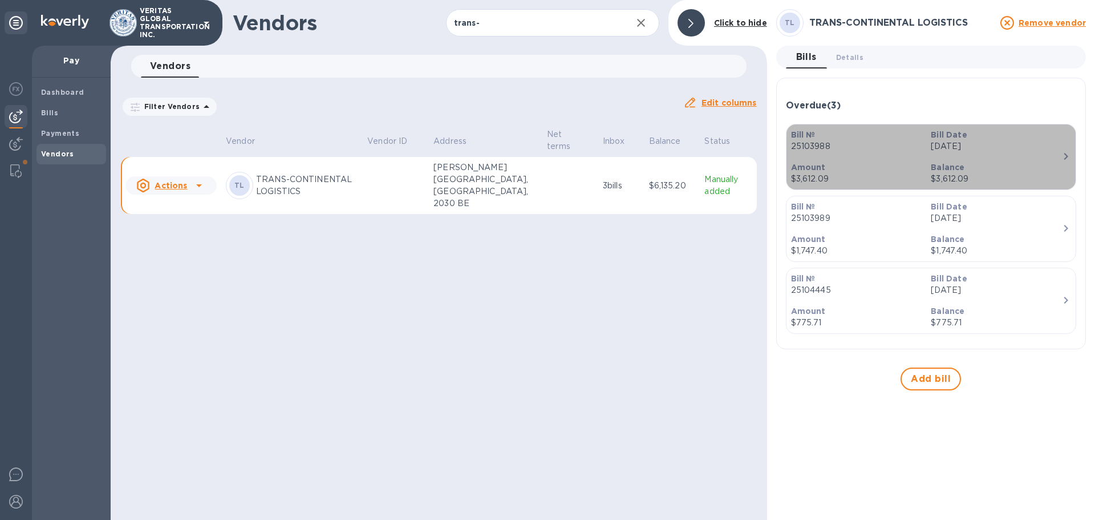
click at [1069, 153] on icon "button" at bounding box center [1066, 156] width 14 height 14
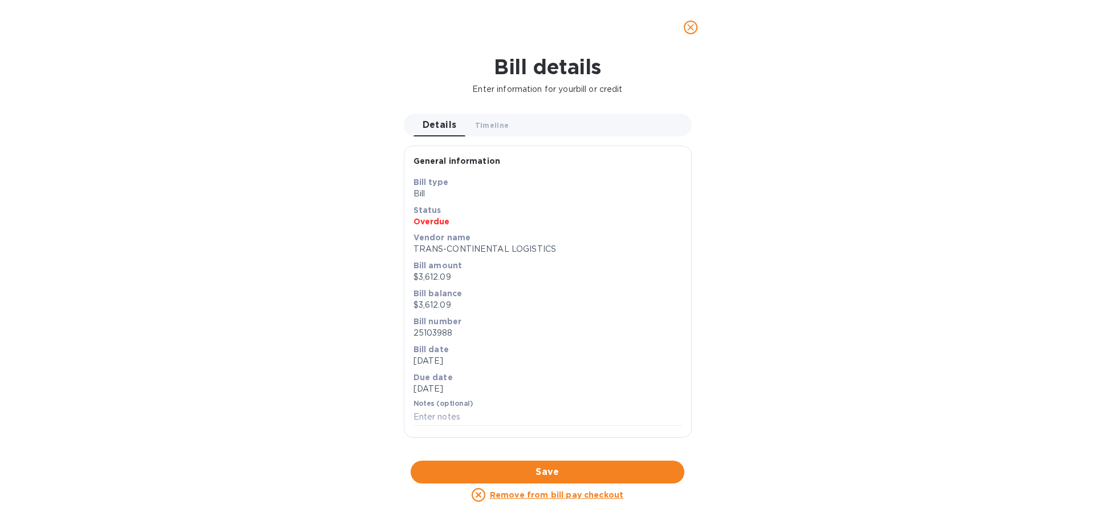
click at [230, 434] on div "Bill details Enter information for your bill or credit Details 0 Timeline 0 Gen…" at bounding box center [547, 287] width 1095 height 465
click at [694, 30] on icon "close" at bounding box center [690, 27] width 11 height 11
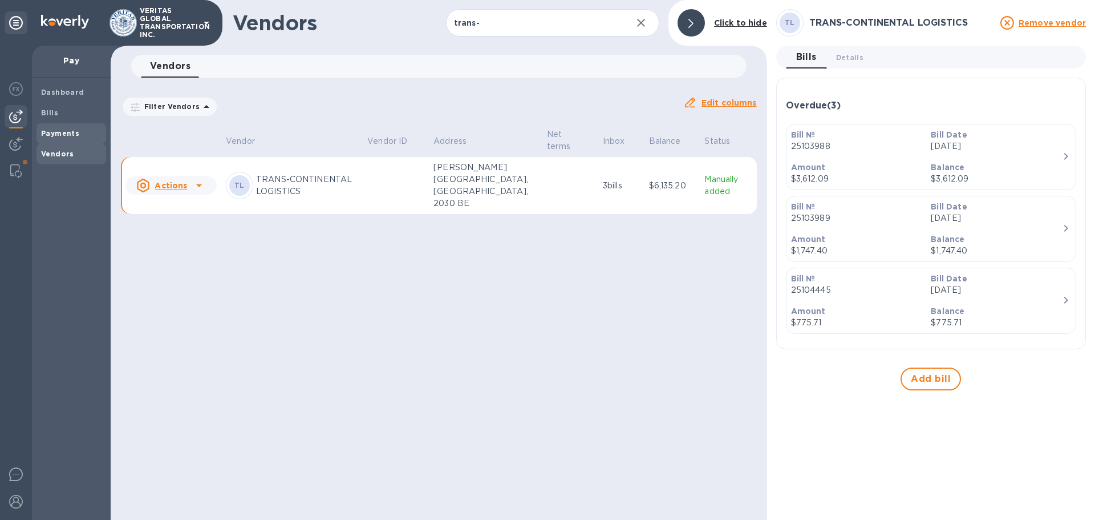
click at [67, 130] on b "Payments" at bounding box center [60, 133] width 38 height 9
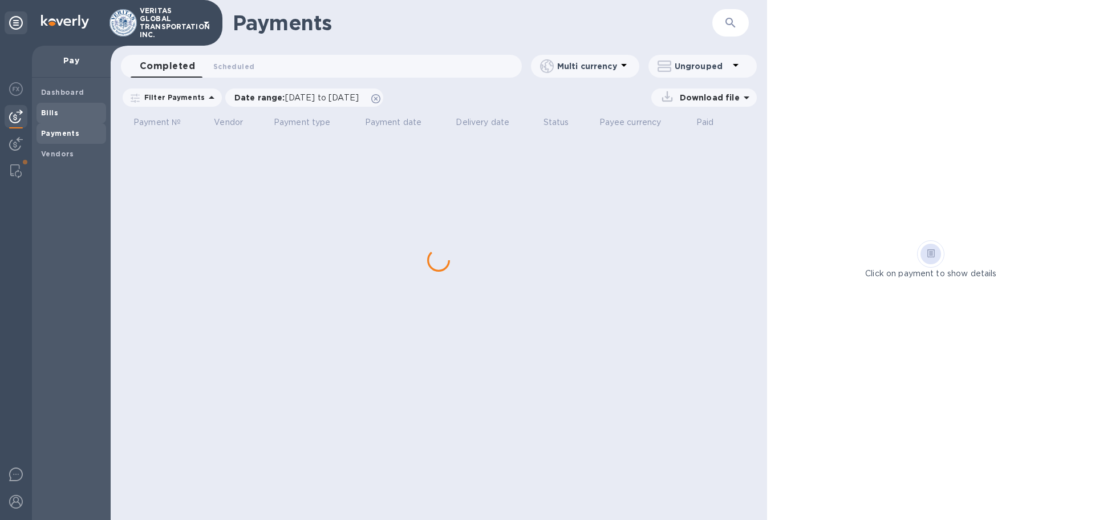
click at [63, 116] on span "Bills" at bounding box center [71, 112] width 60 height 11
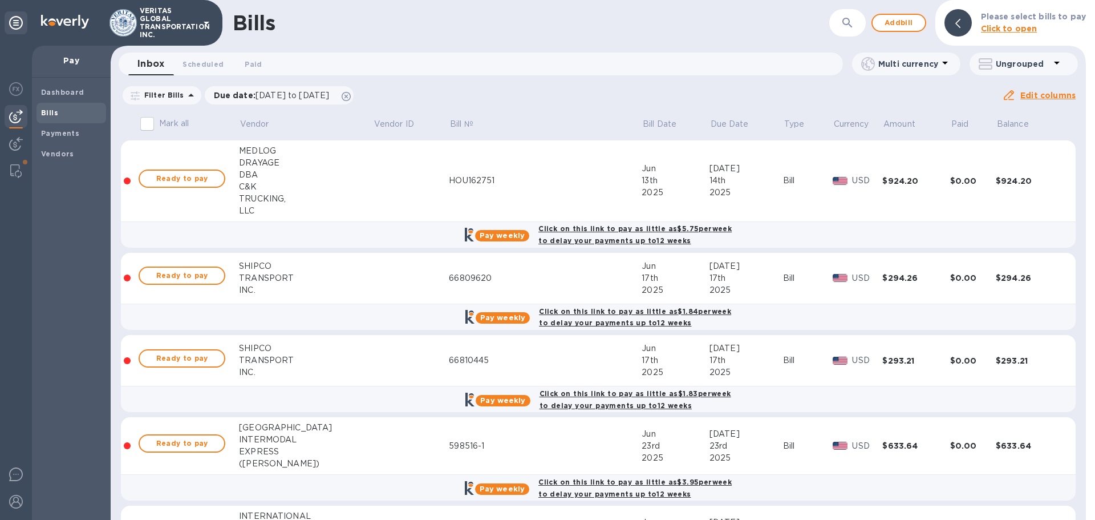
click at [845, 22] on icon "button" at bounding box center [848, 23] width 14 height 14
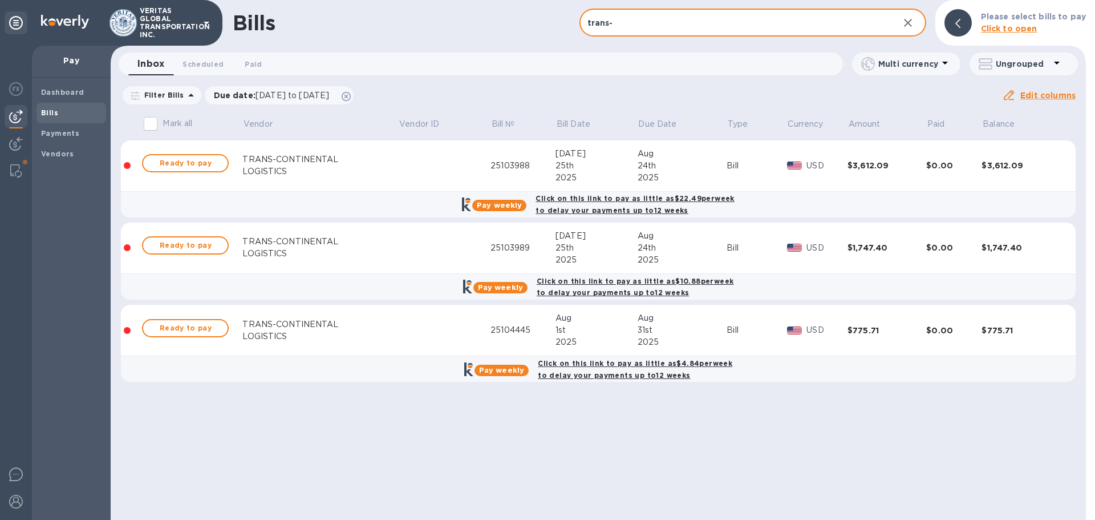
type input "trans-"
click at [344, 436] on div "Bills trans- ​ Add bill Please select bills to pay Click to open Inbox 0 Schedu…" at bounding box center [599, 260] width 976 height 520
click at [186, 168] on span "Ready to pay" at bounding box center [185, 163] width 66 height 14
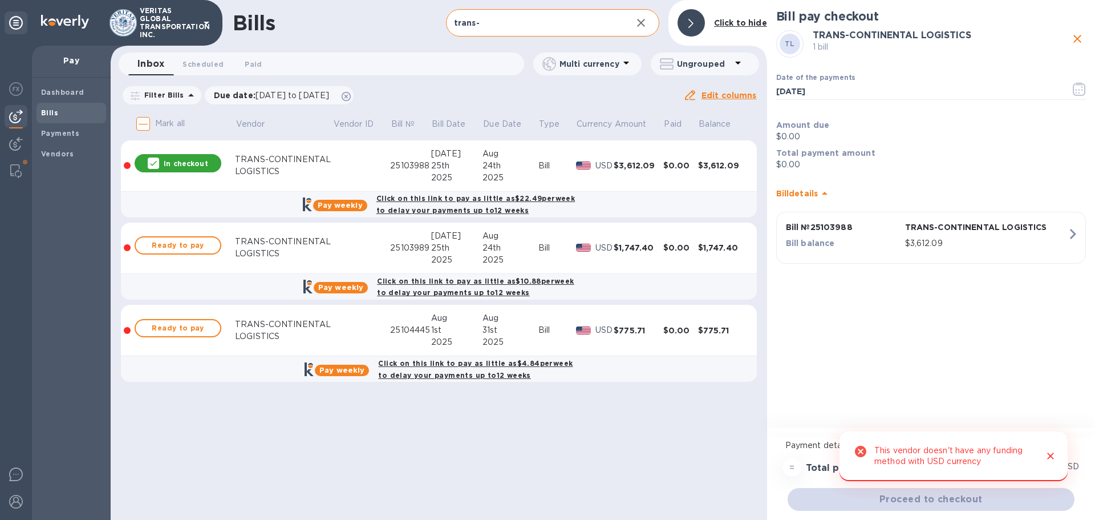
click at [1054, 458] on icon "Close" at bounding box center [1050, 455] width 11 height 11
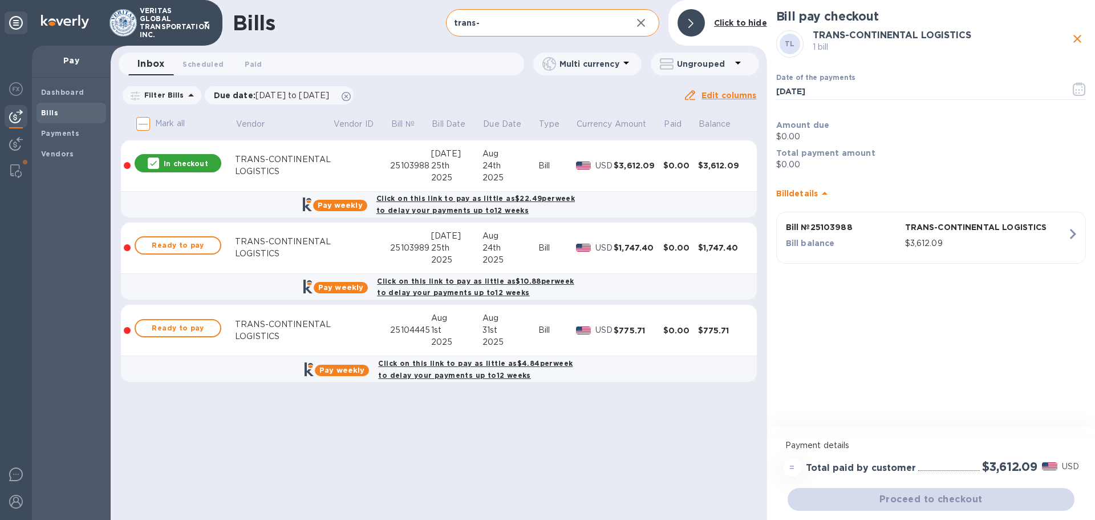
click at [632, 177] on td "$3,612.09" at bounding box center [639, 165] width 50 height 51
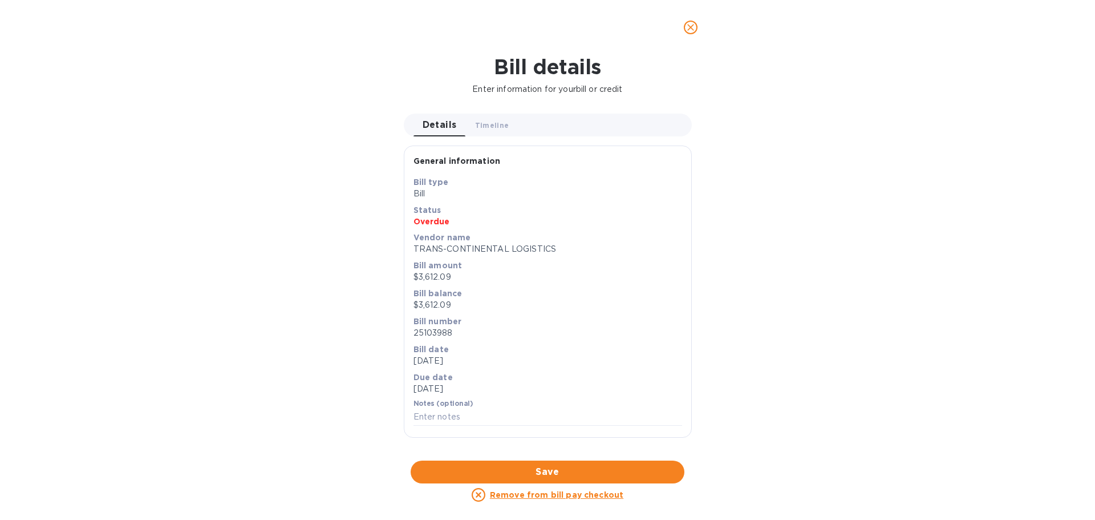
click at [478, 493] on icon at bounding box center [479, 495] width 14 height 14
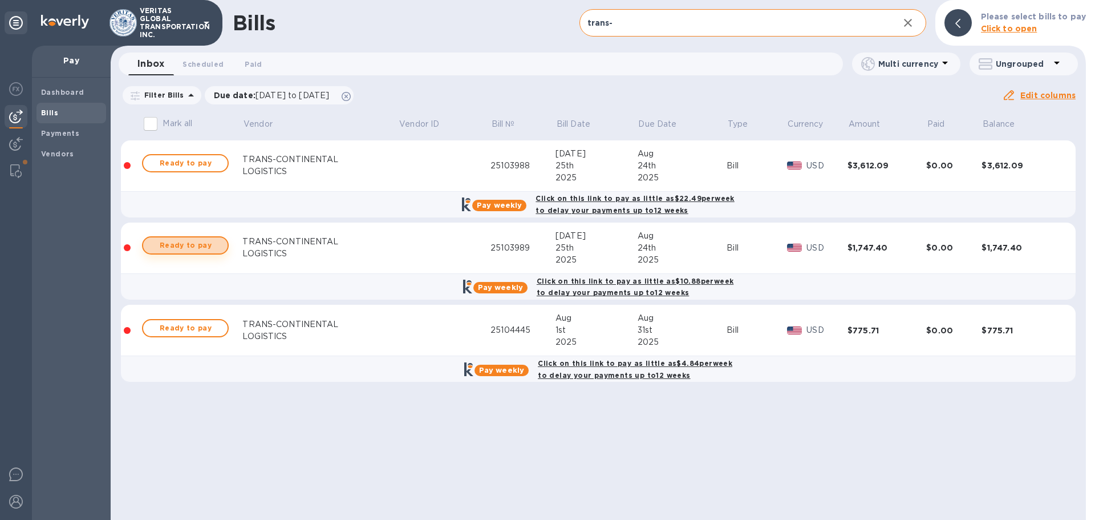
click at [193, 248] on span "Ready to pay" at bounding box center [185, 245] width 66 height 14
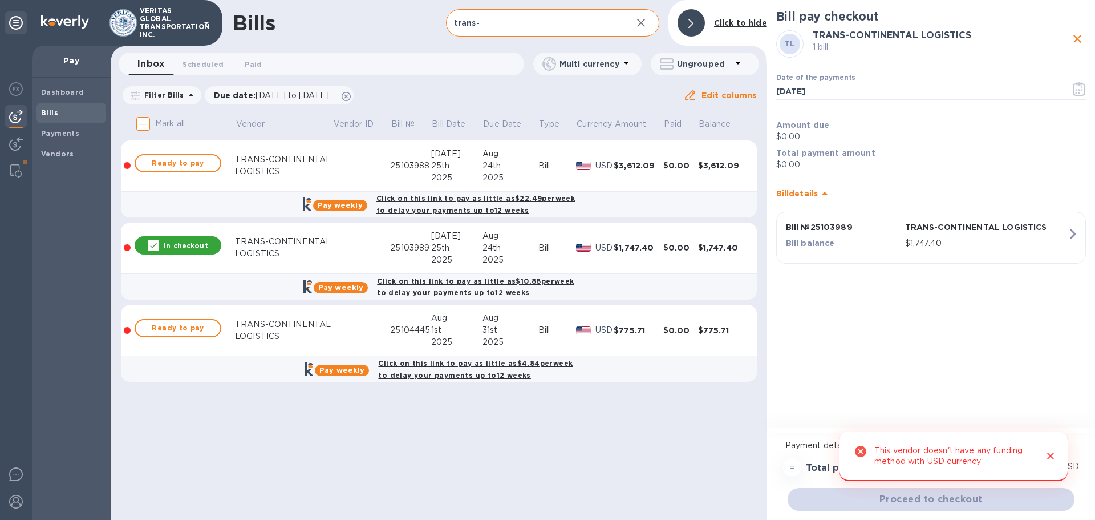
click at [973, 332] on div "Bill pay checkout TL TRANS-CONTINENTAL LOGISTICS 1 bill Date of the payments [D…" at bounding box center [931, 215] width 328 height 430
click at [1053, 456] on icon "Close" at bounding box center [1050, 455] width 11 height 11
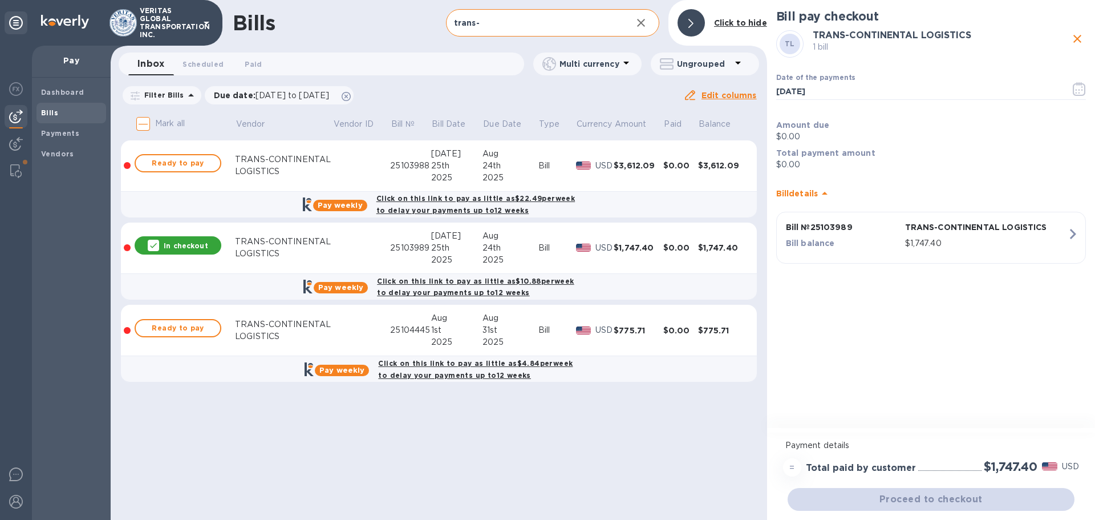
click at [1059, 241] on p "$1,747.40" at bounding box center [986, 243] width 162 height 12
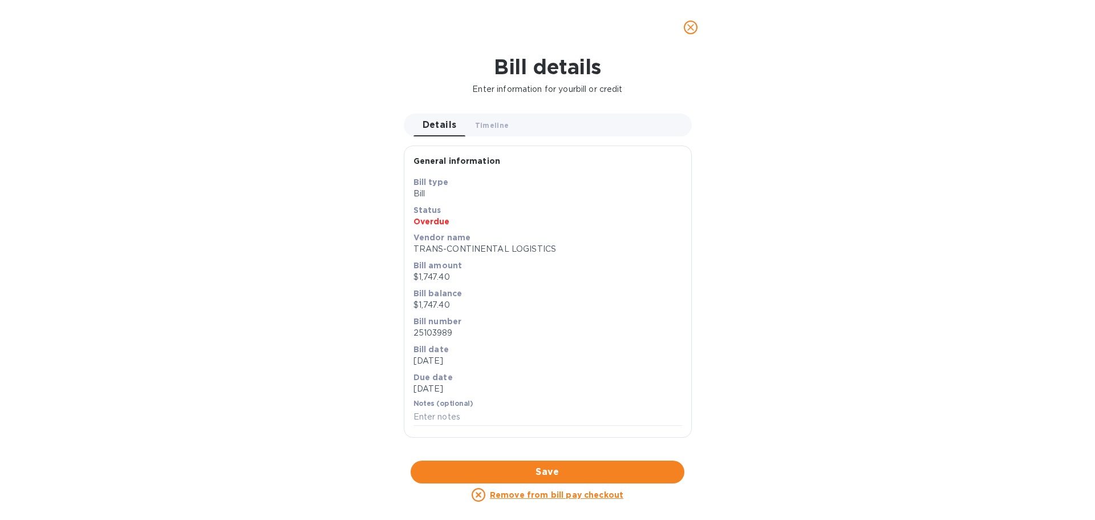
click at [558, 497] on u "Remove from bill pay checkout" at bounding box center [556, 494] width 133 height 9
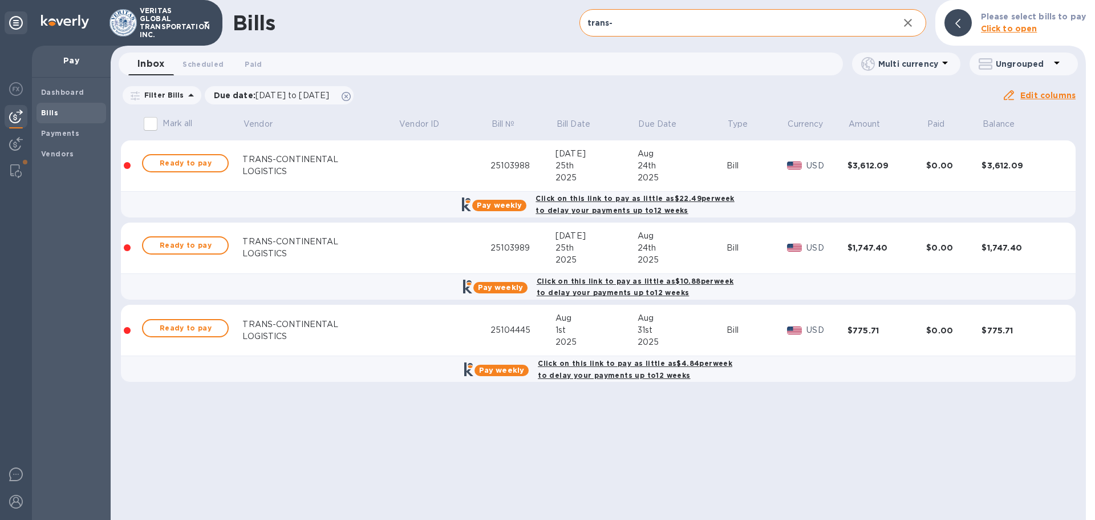
click at [296, 321] on div "TRANS-CONTINENTAL" at bounding box center [320, 324] width 156 height 12
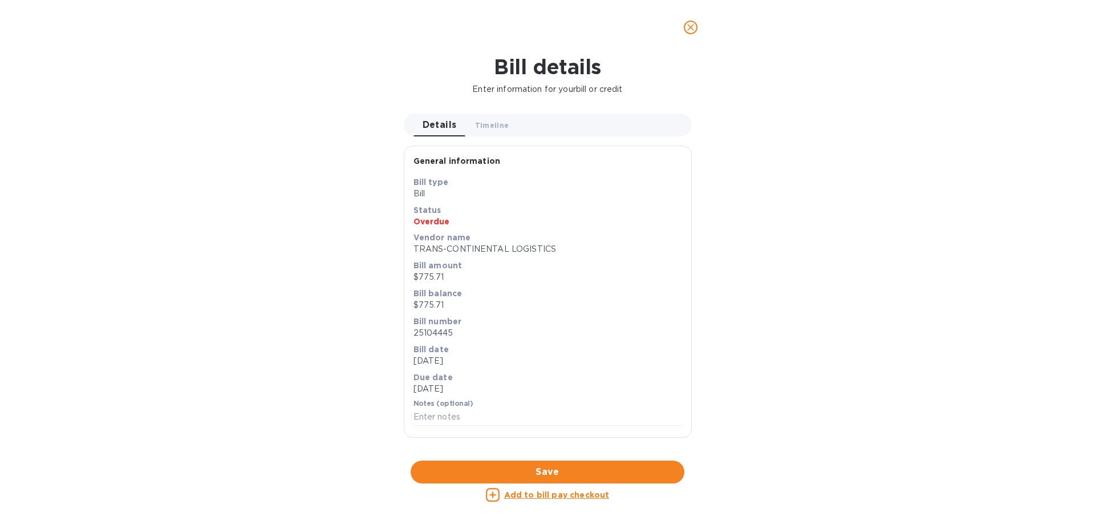
click at [228, 312] on div "Bill details Enter information for your bill or credit Details 0 Timeline 0 Gen…" at bounding box center [547, 287] width 1095 height 465
click at [690, 17] on button "close" at bounding box center [690, 27] width 27 height 27
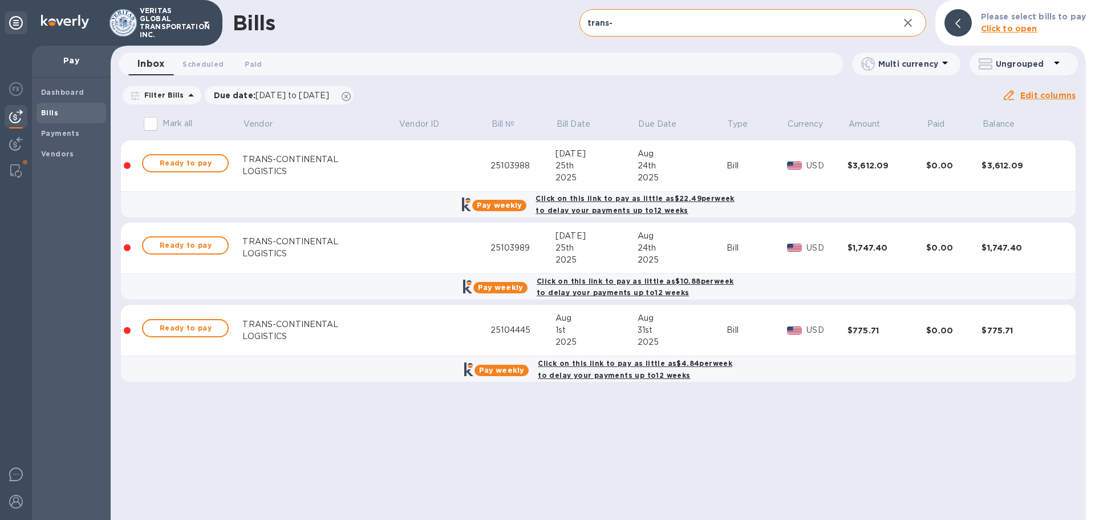
click at [149, 124] on input "Mark all" at bounding box center [151, 124] width 24 height 24
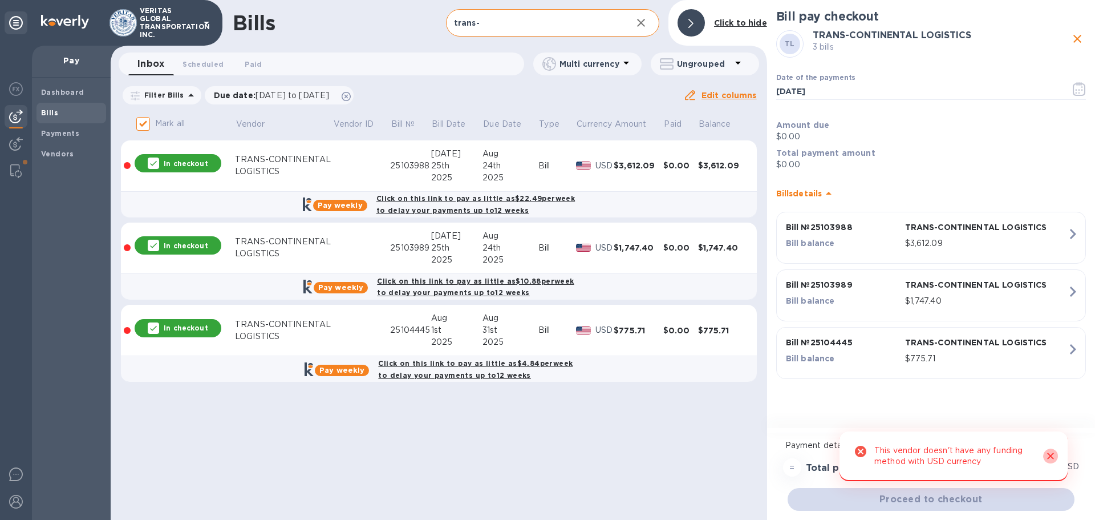
click at [1058, 459] on button "Close" at bounding box center [1050, 455] width 15 height 15
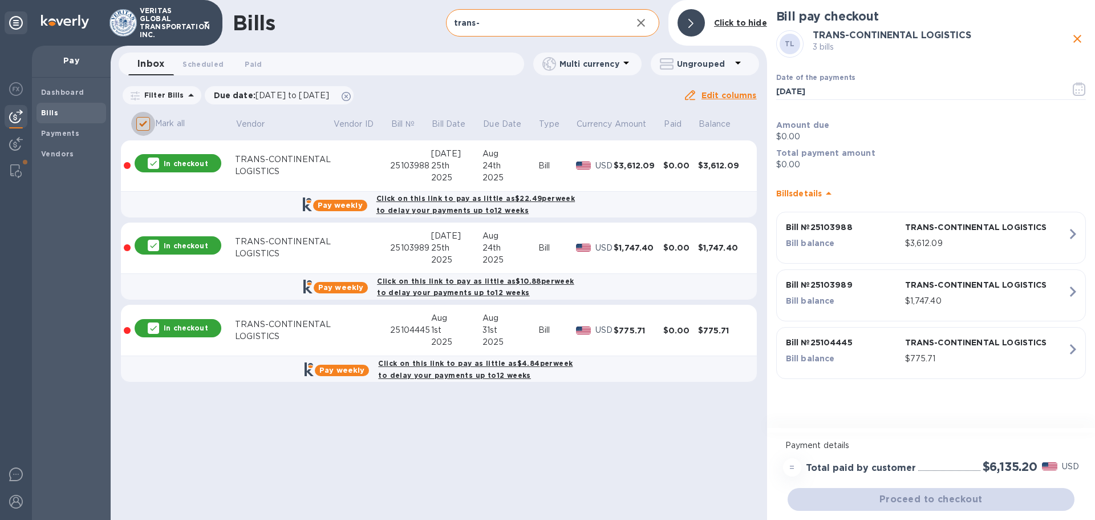
click at [144, 122] on input "Mark all" at bounding box center [143, 124] width 24 height 24
checkbox input "false"
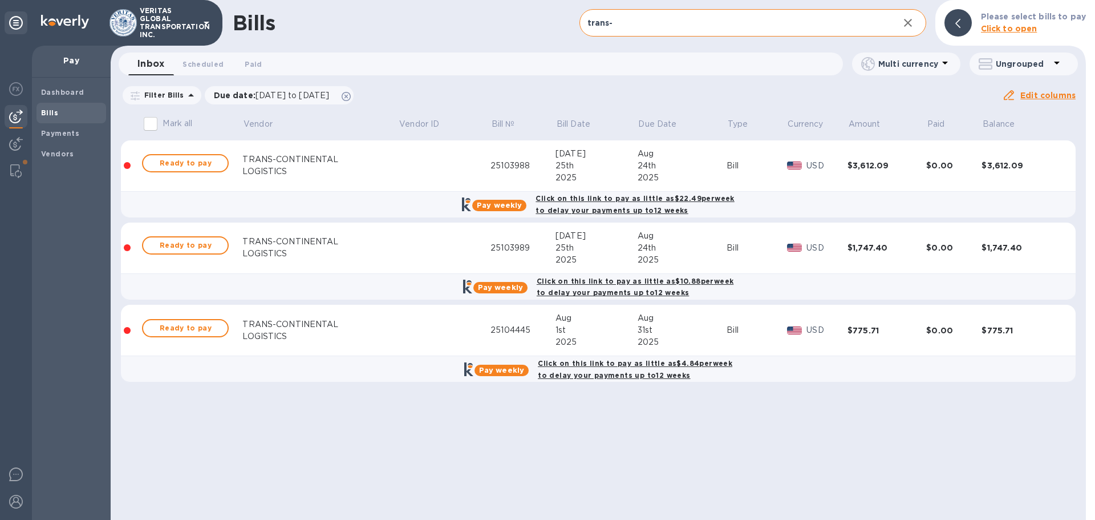
drag, startPoint x: 303, startPoint y: 179, endPoint x: 225, endPoint y: 446, distance: 278.2
click at [225, 446] on div "Bills trans- ​ Add bill Please select bills to pay Click to open Inbox 0 Schedu…" at bounding box center [599, 260] width 976 height 520
click at [435, 167] on td at bounding box center [445, 165] width 92 height 51
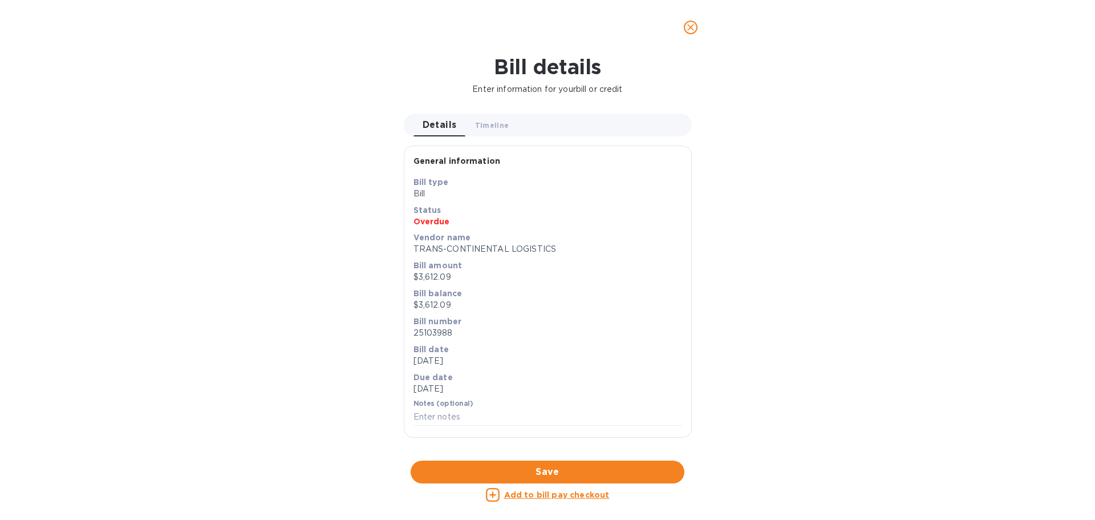
click at [440, 253] on p "TRANS-CONTINENTAL LOGISTICS" at bounding box center [548, 249] width 269 height 12
drag, startPoint x: 448, startPoint y: 179, endPoint x: 462, endPoint y: 133, distance: 47.6
click at [451, 171] on div "General information Save Bill type Bill Status Overdue Vendor name TRANS-CONTIN…" at bounding box center [548, 291] width 288 height 292
click at [475, 123] on span "Timeline 0" at bounding box center [492, 125] width 34 height 12
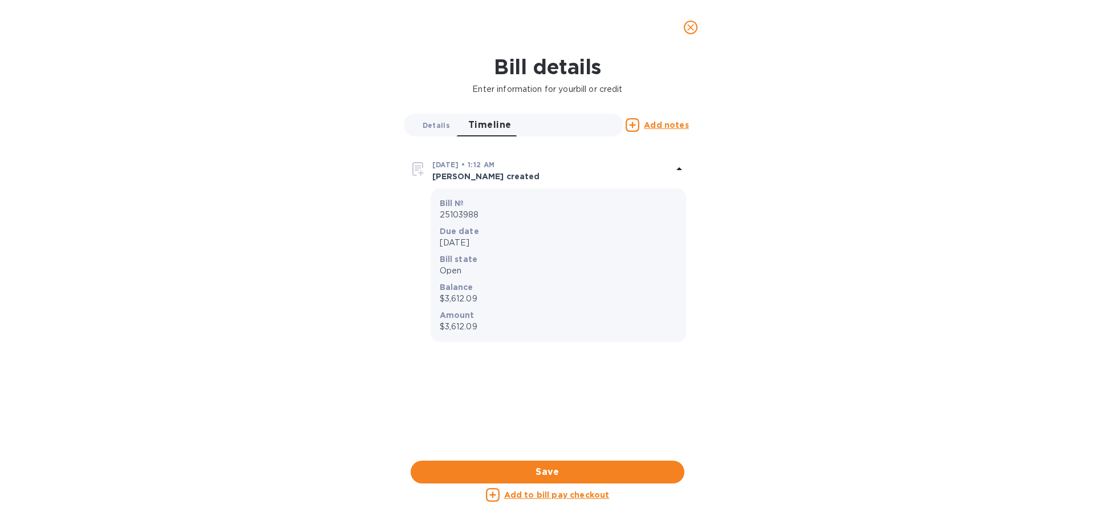
click at [446, 120] on span "Details 0" at bounding box center [436, 125] width 27 height 12
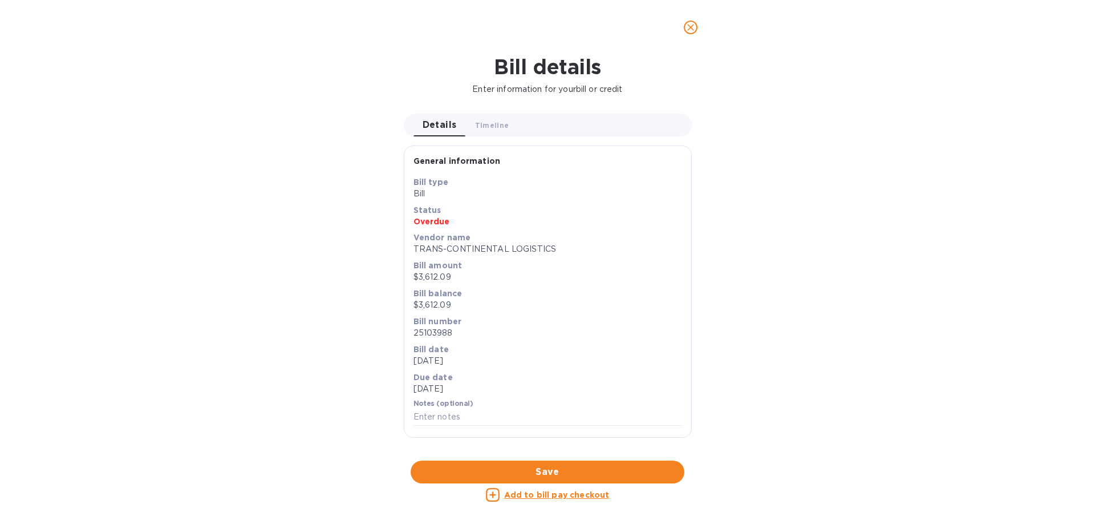
click at [688, 30] on icon "close" at bounding box center [690, 27] width 7 height 7
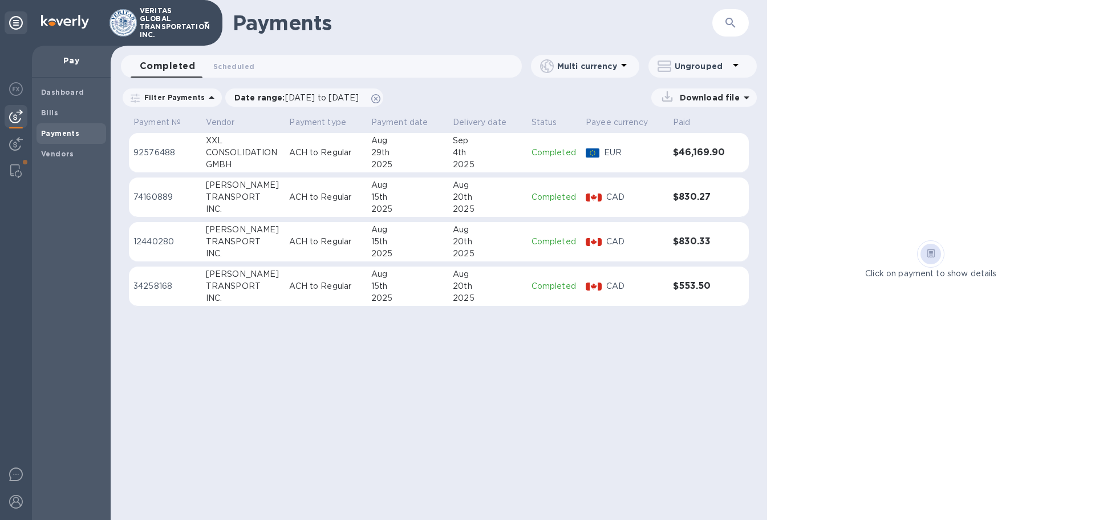
click at [276, 381] on div "Payments ​ Completed 0 Scheduled 0 Multi currency Ungrouped Filter Payments Dat…" at bounding box center [439, 260] width 657 height 520
click at [58, 110] on span "Bills" at bounding box center [71, 112] width 60 height 11
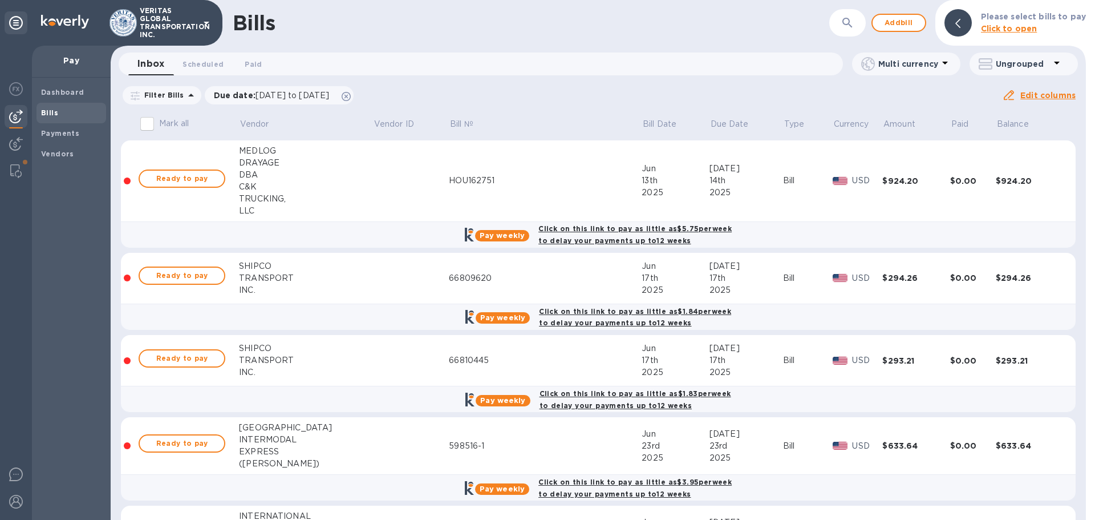
click at [562, 68] on div "Inbox 0 Scheduled 0 Paid 0" at bounding box center [485, 63] width 715 height 23
click at [838, 22] on button "button" at bounding box center [847, 22] width 27 height 27
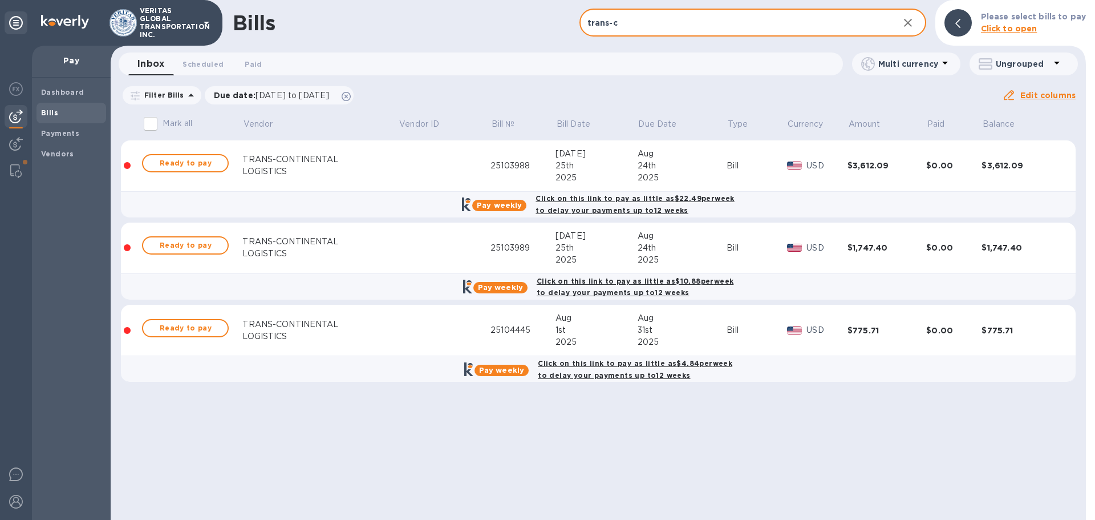
type input "trans-c"
click at [378, 444] on div "Bills trans-c ​ Add bill Please select bills to pay Click to open Inbox 0 Sched…" at bounding box center [599, 260] width 976 height 520
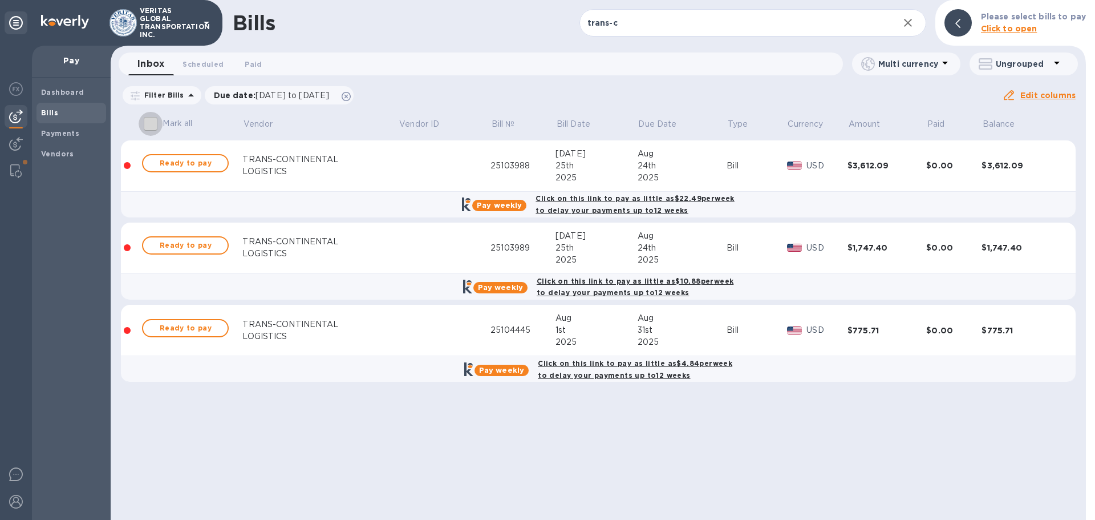
click at [149, 126] on input "Mark all" at bounding box center [151, 124] width 24 height 24
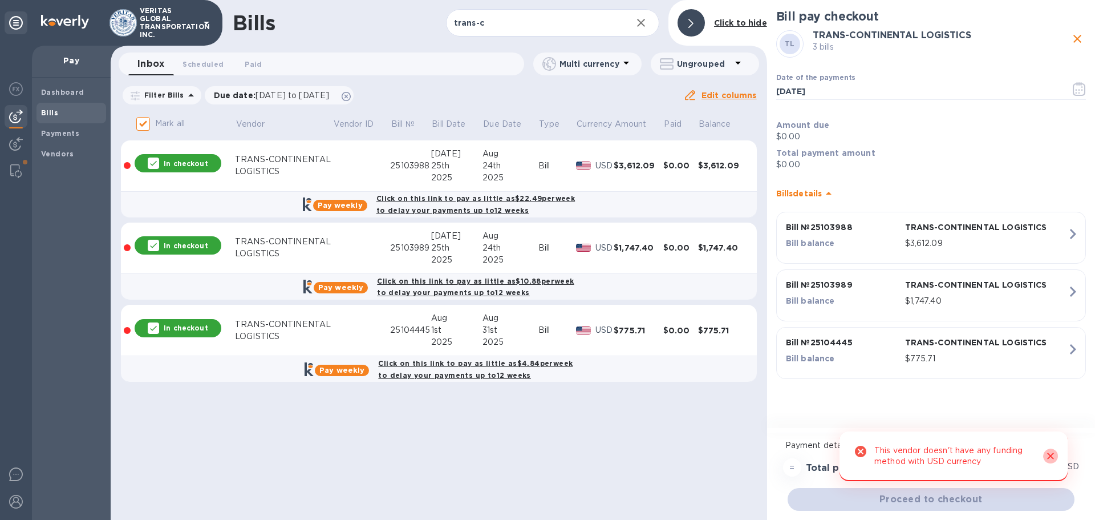
click at [1049, 454] on icon "Close" at bounding box center [1050, 456] width 7 height 7
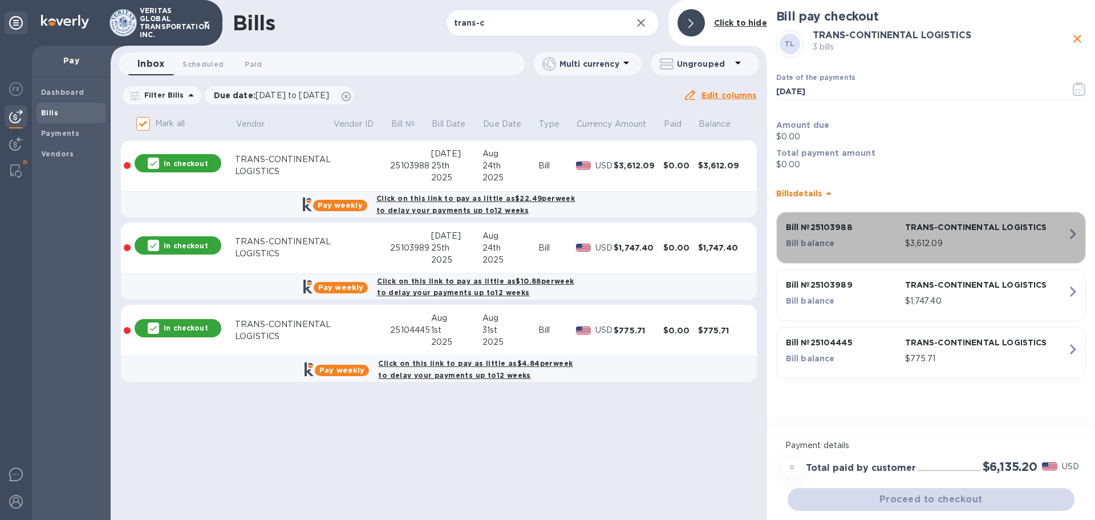
click at [1065, 240] on icon "button" at bounding box center [1073, 234] width 21 height 21
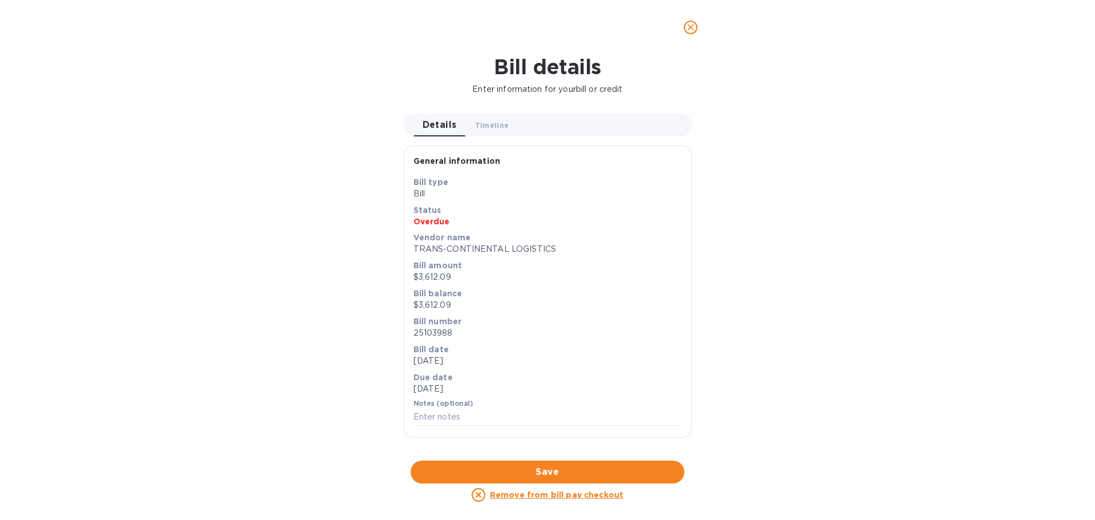
click at [479, 493] on icon at bounding box center [479, 495] width 14 height 14
checkbox input "false"
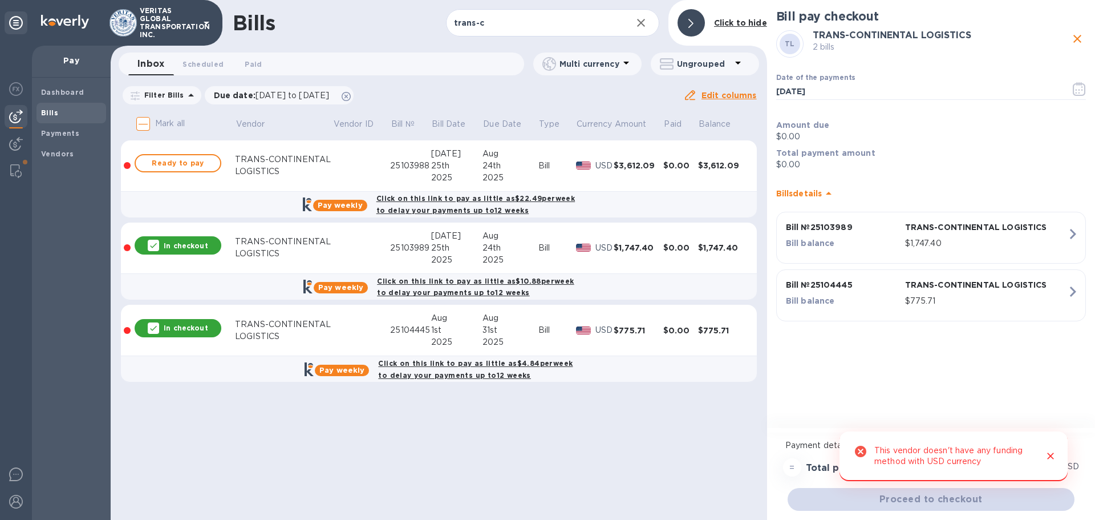
drag, startPoint x: 153, startPoint y: 241, endPoint x: 161, endPoint y: 274, distance: 34.0
click at [153, 242] on icon at bounding box center [153, 245] width 9 height 9
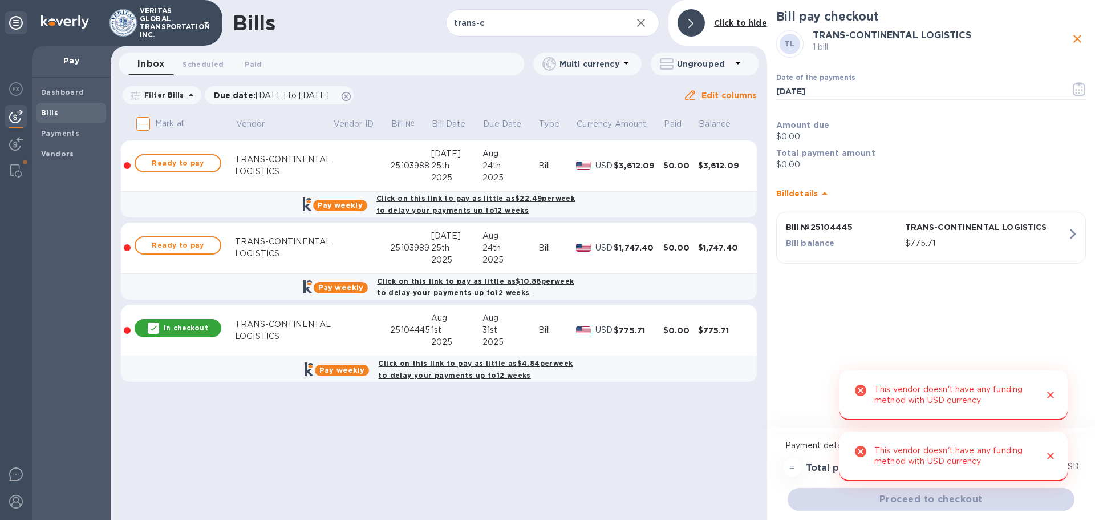
click at [145, 321] on div "In checkout" at bounding box center [178, 328] width 87 height 18
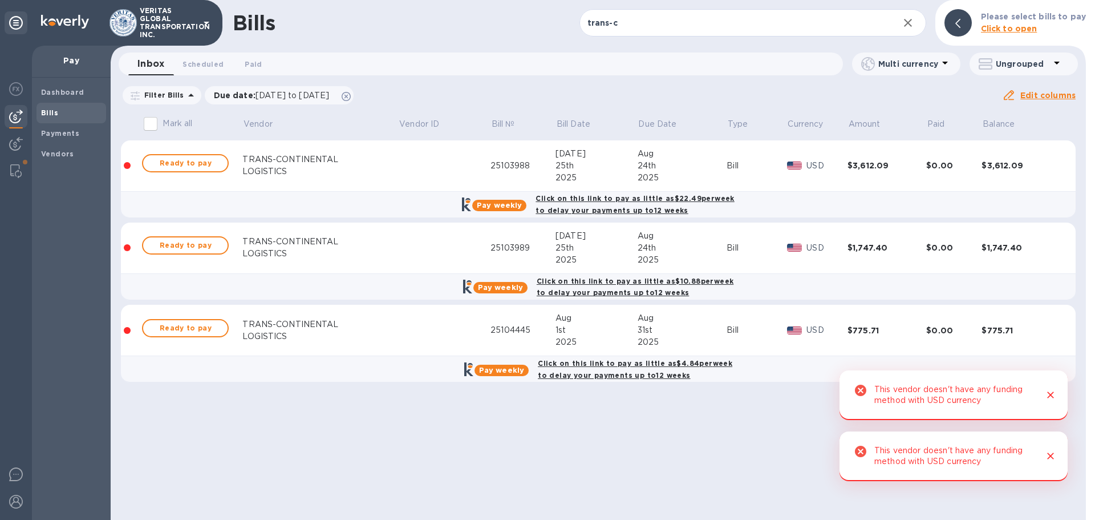
click at [399, 332] on td at bounding box center [445, 330] width 92 height 51
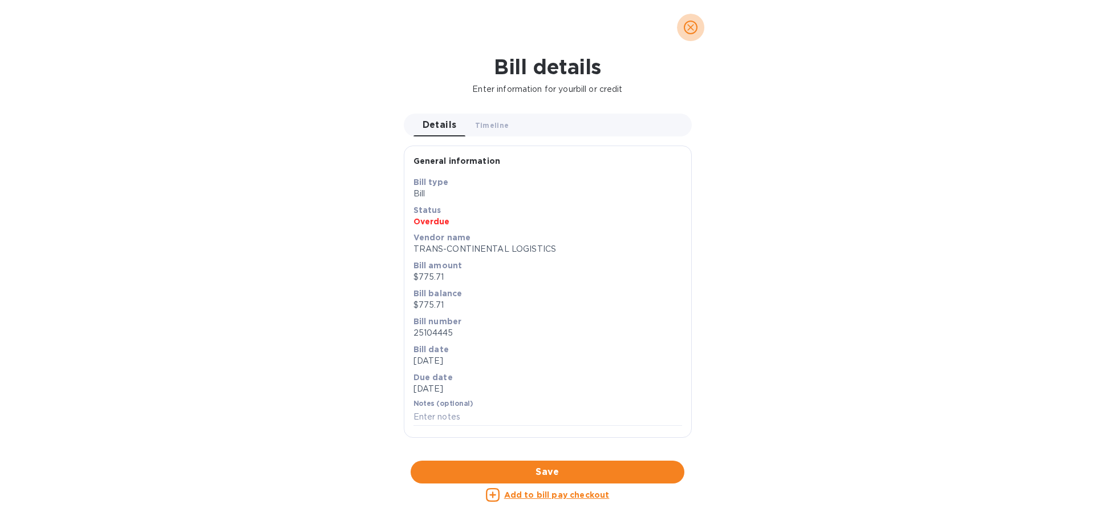
click at [693, 20] on button "close" at bounding box center [690, 27] width 27 height 27
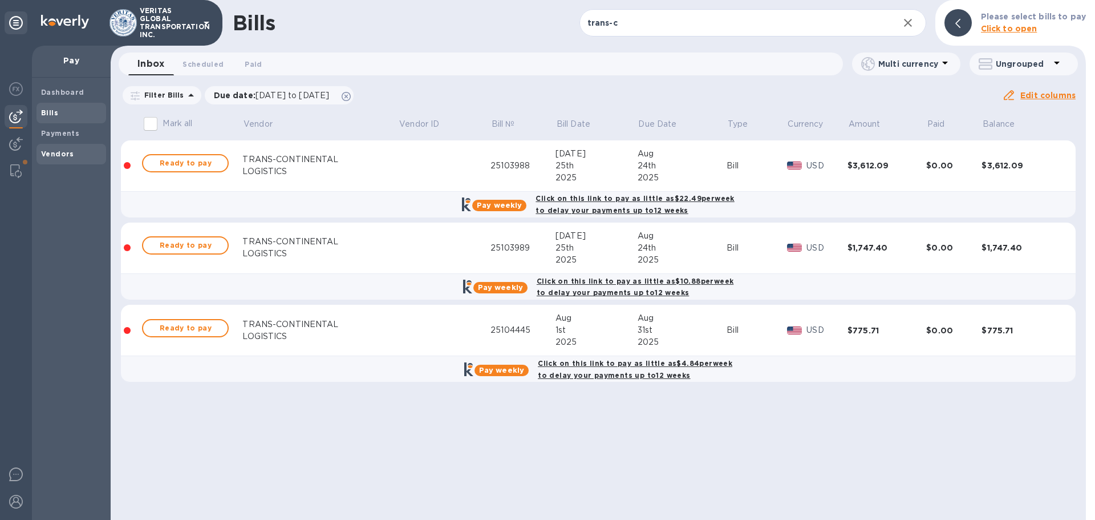
click at [56, 148] on span "Vendors" at bounding box center [57, 153] width 33 height 11
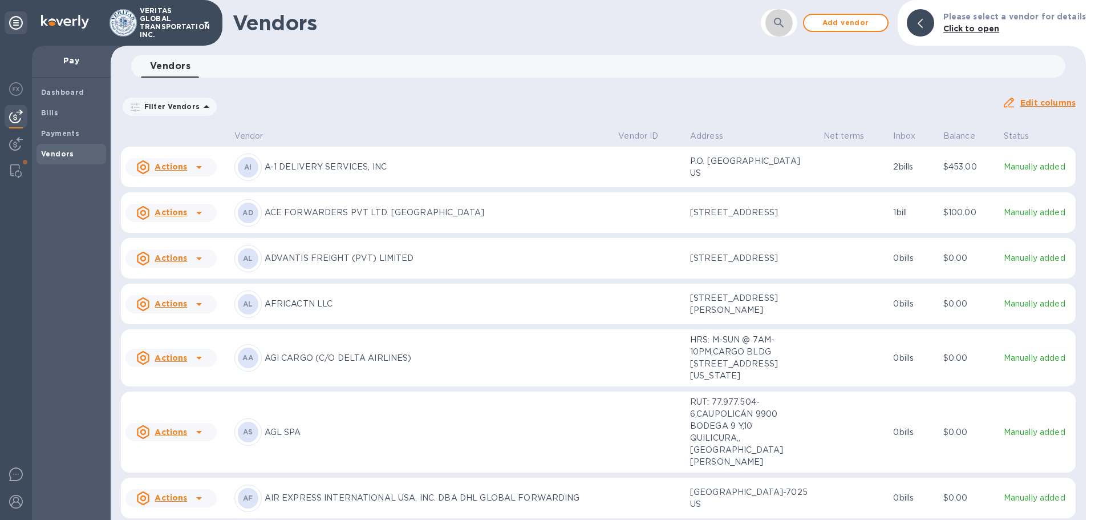
click at [776, 14] on button "button" at bounding box center [779, 22] width 27 height 27
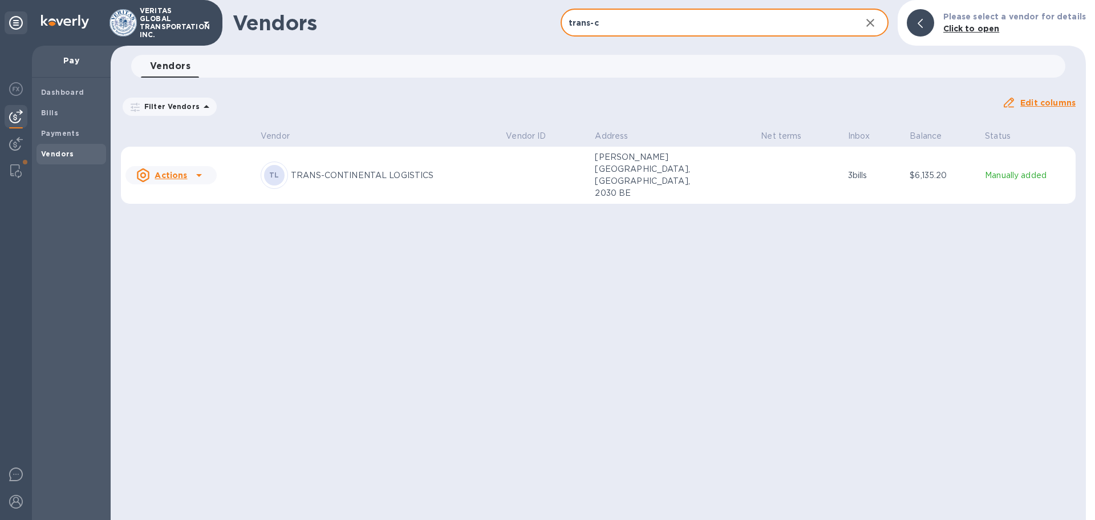
type input "trans-c"
click at [350, 173] on div "TL TRANS-CONTINENTAL LOGISTICS" at bounding box center [379, 174] width 236 height 27
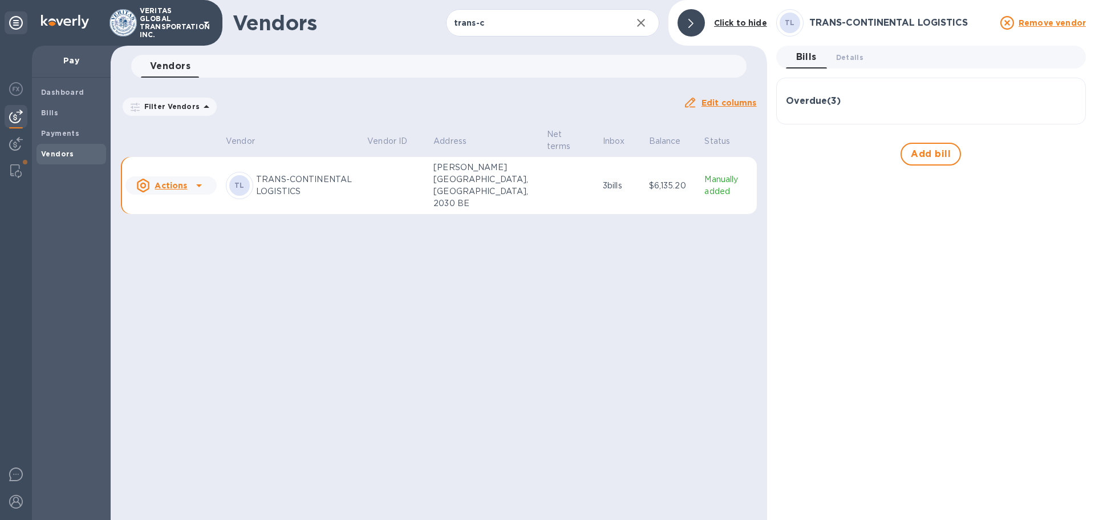
click at [808, 91] on div "Overdue ( 3 )" at bounding box center [931, 100] width 290 height 27
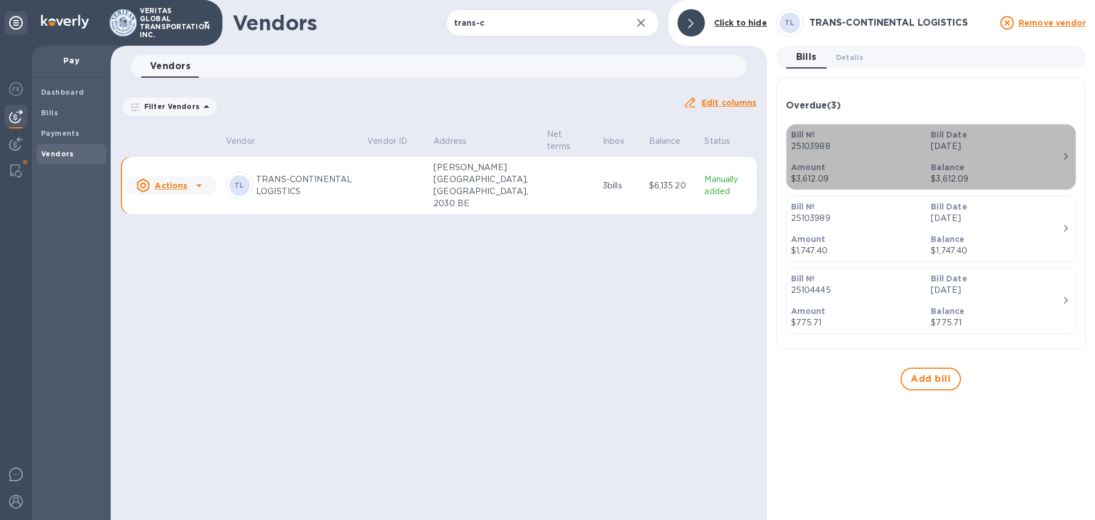
click at [1055, 163] on p "Balance" at bounding box center [996, 166] width 131 height 11
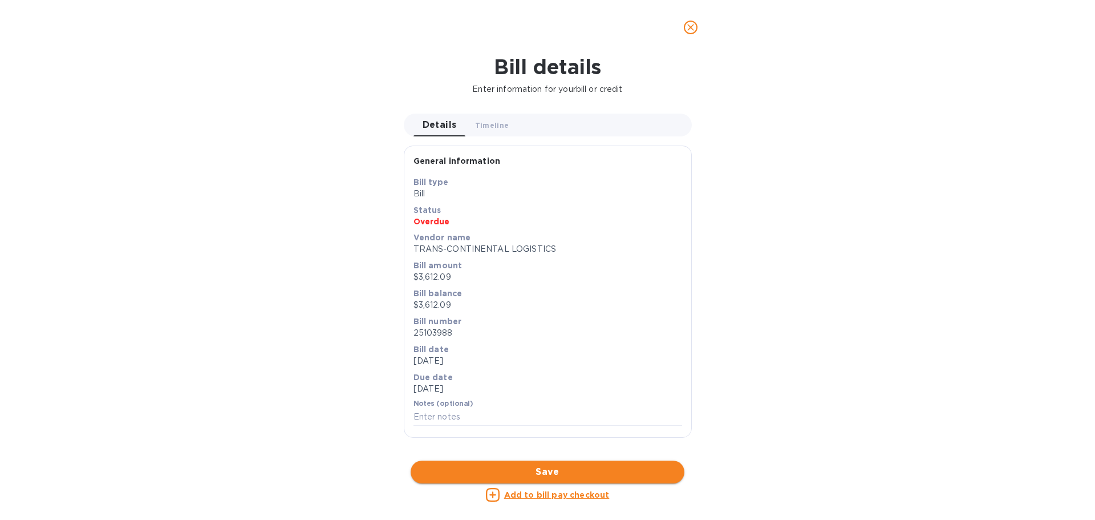
click at [581, 467] on span "Save" at bounding box center [548, 472] width 256 height 14
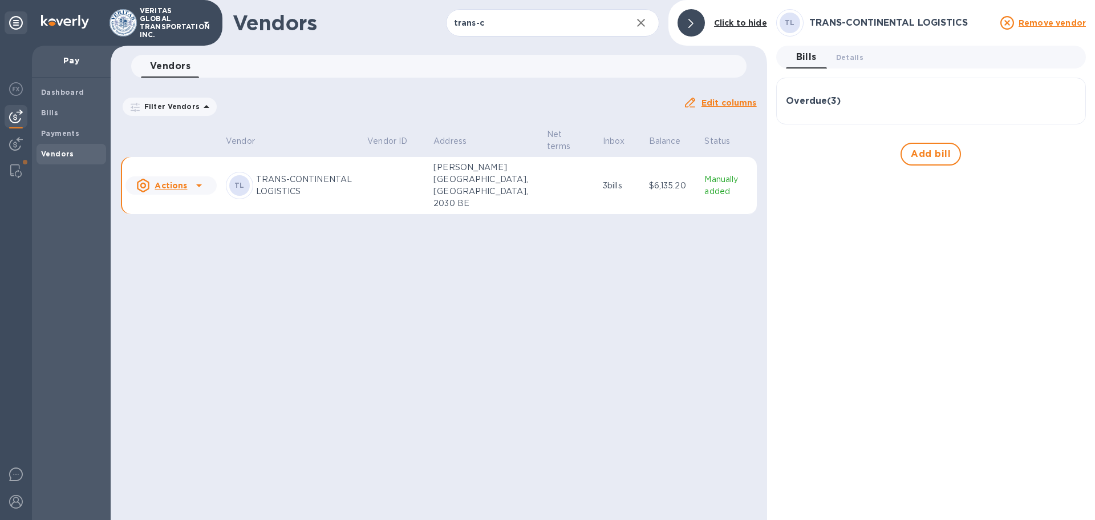
click at [203, 180] on icon at bounding box center [199, 186] width 14 height 14
click at [491, 311] on div at bounding box center [547, 260] width 1095 height 520
click at [625, 182] on p "3 bills" at bounding box center [621, 186] width 37 height 12
click at [592, 171] on td at bounding box center [571, 186] width 56 height 58
click at [830, 96] on h3 "Overdue ( 3 )" at bounding box center [813, 101] width 55 height 11
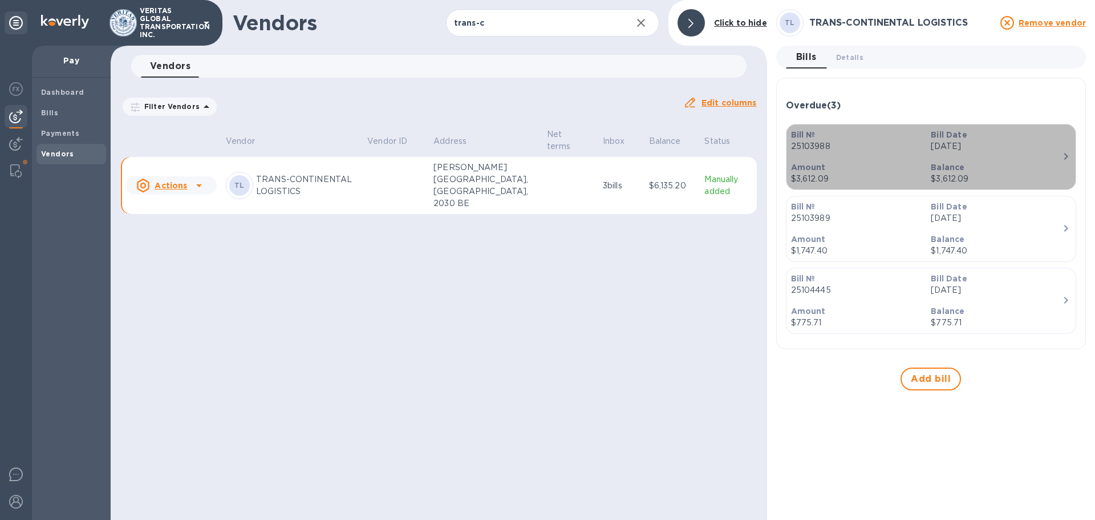
click at [1020, 153] on div "Bill Date [DATE]" at bounding box center [996, 140] width 140 height 33
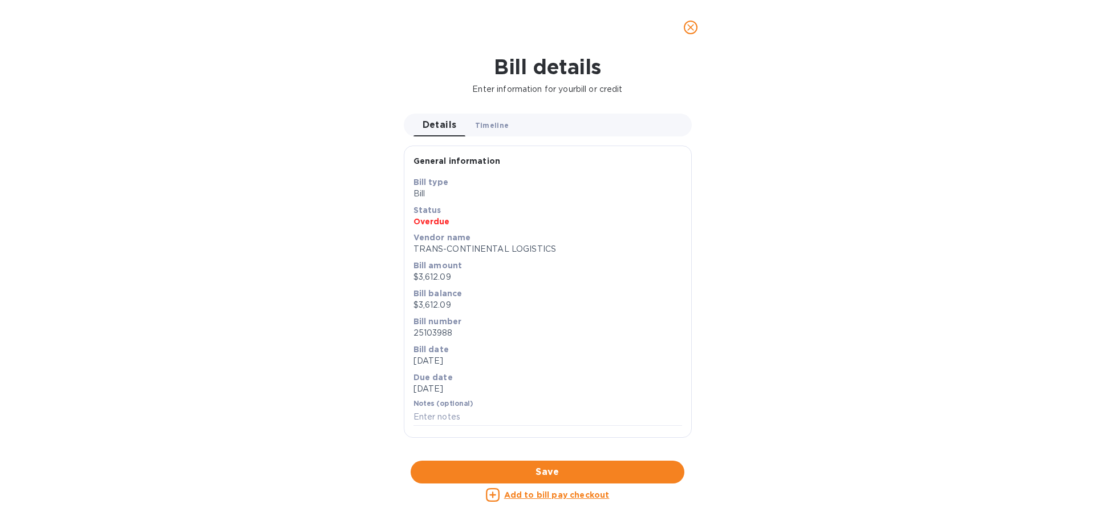
click at [481, 131] on span "Timeline 0" at bounding box center [492, 125] width 34 height 12
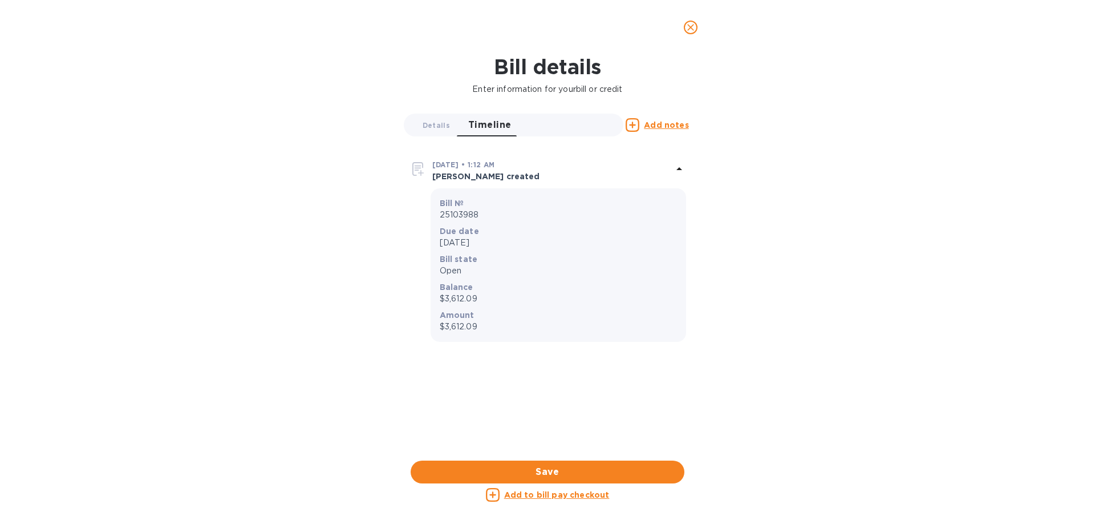
drag, startPoint x: 496, startPoint y: 319, endPoint x: 625, endPoint y: 226, distance: 159.0
click at [499, 321] on div "Amount $3,612.09" at bounding box center [558, 320] width 237 height 23
click at [683, 167] on icon at bounding box center [680, 169] width 14 height 14
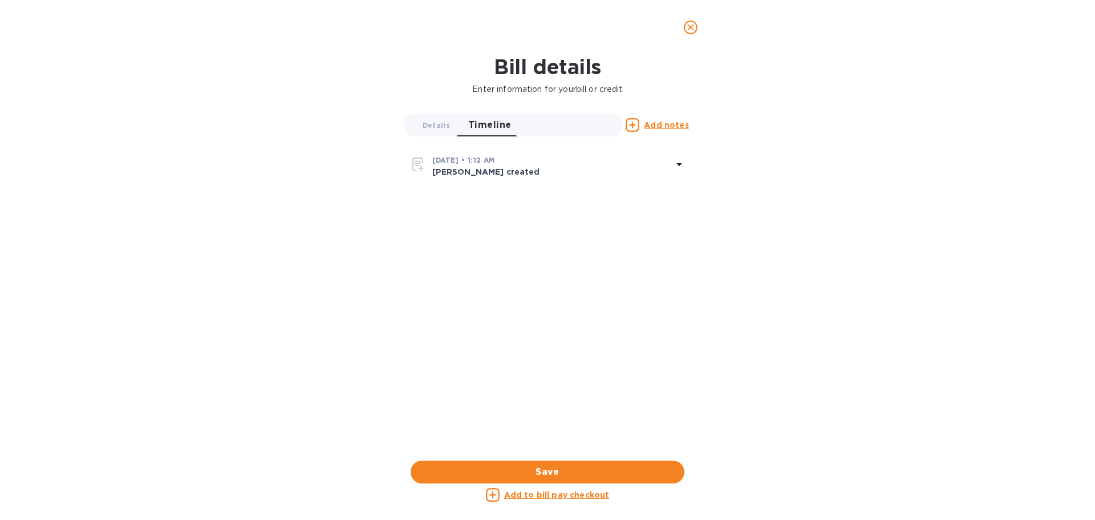
click at [680, 163] on icon at bounding box center [680, 164] width 14 height 14
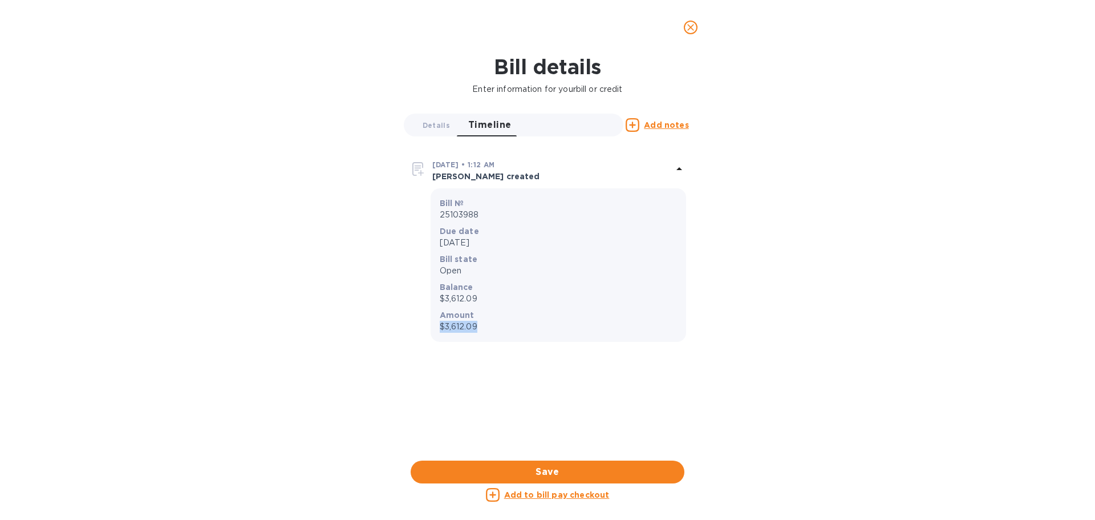
click at [689, 32] on icon "close" at bounding box center [690, 27] width 11 height 11
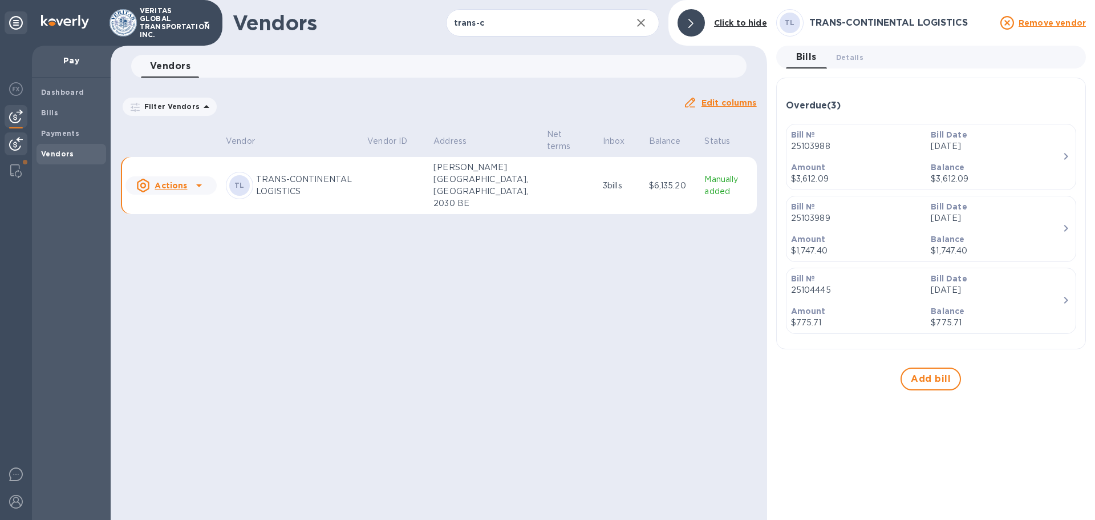
click at [17, 143] on img at bounding box center [16, 144] width 14 height 14
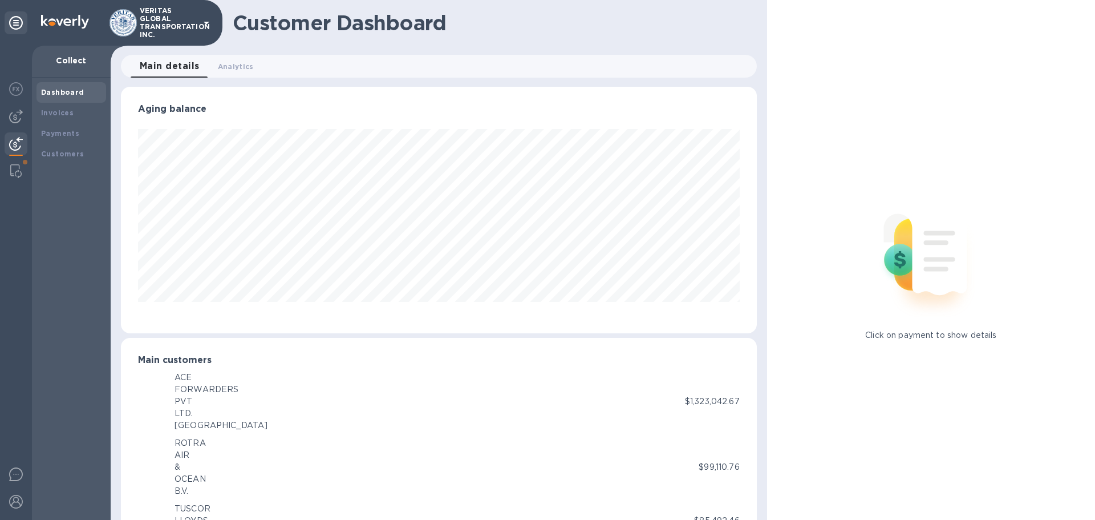
scroll to position [570231, 569846]
click at [64, 132] on b "Payments" at bounding box center [60, 133] width 38 height 9
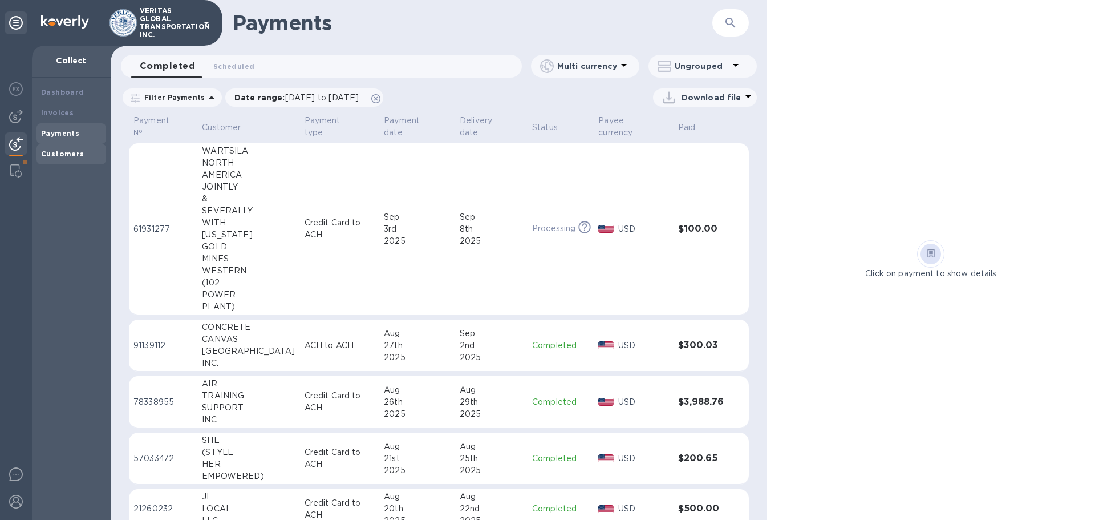
click at [48, 155] on b "Customers" at bounding box center [62, 153] width 43 height 9
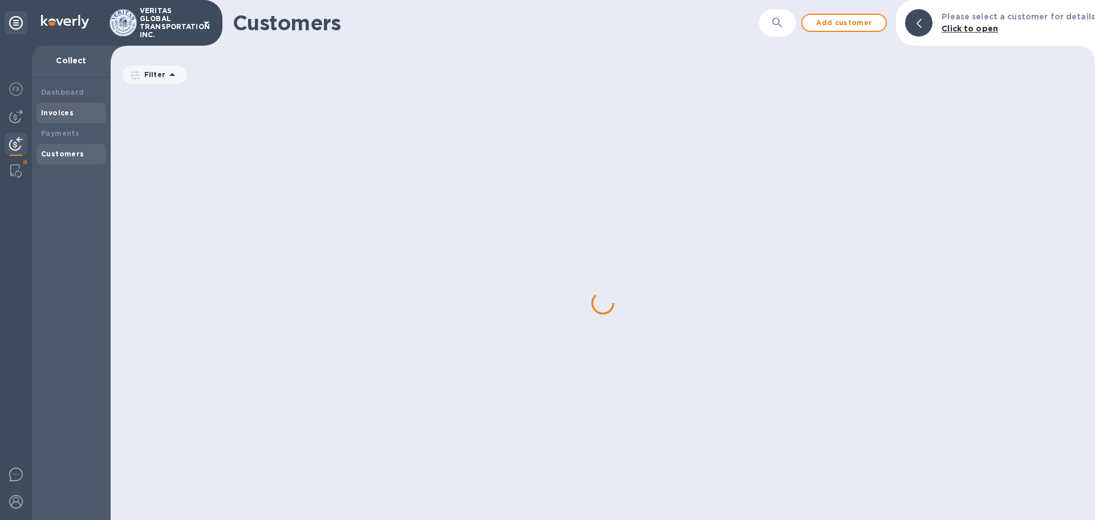
click at [59, 108] on b "Invoices" at bounding box center [57, 112] width 33 height 9
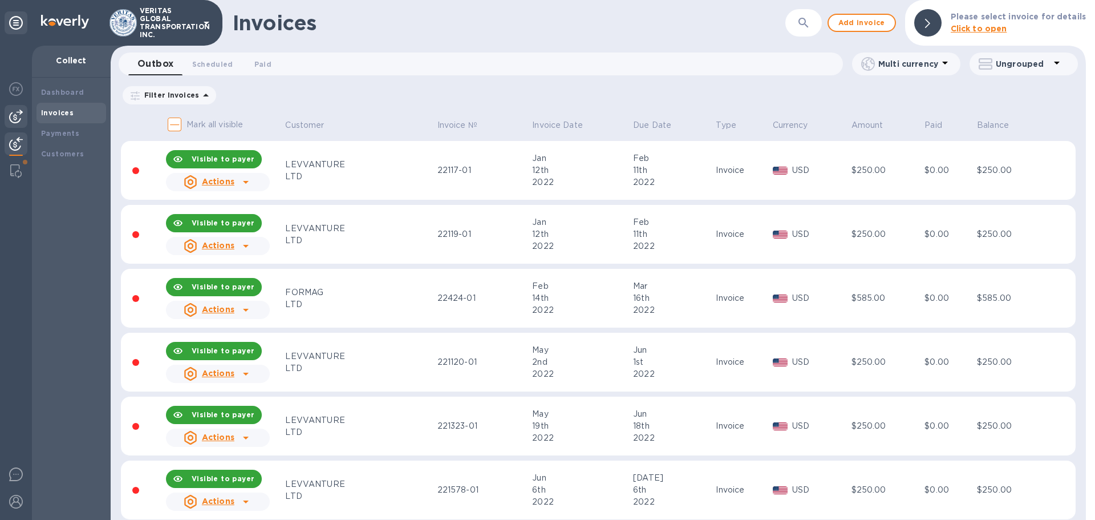
click at [14, 120] on img at bounding box center [16, 117] width 14 height 14
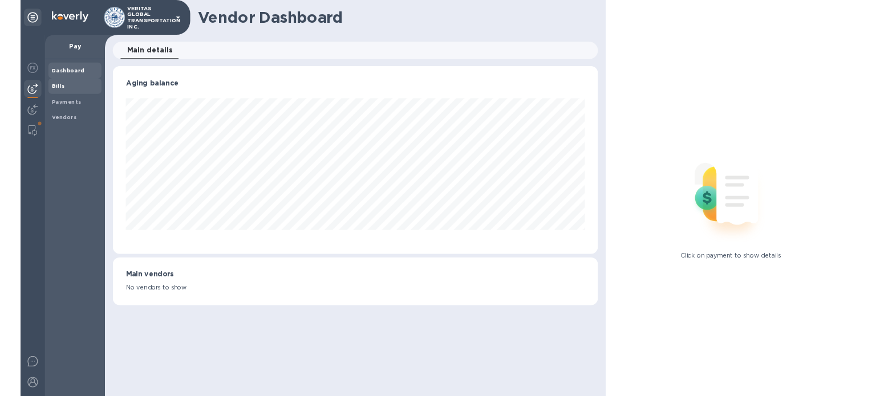
scroll to position [246, 636]
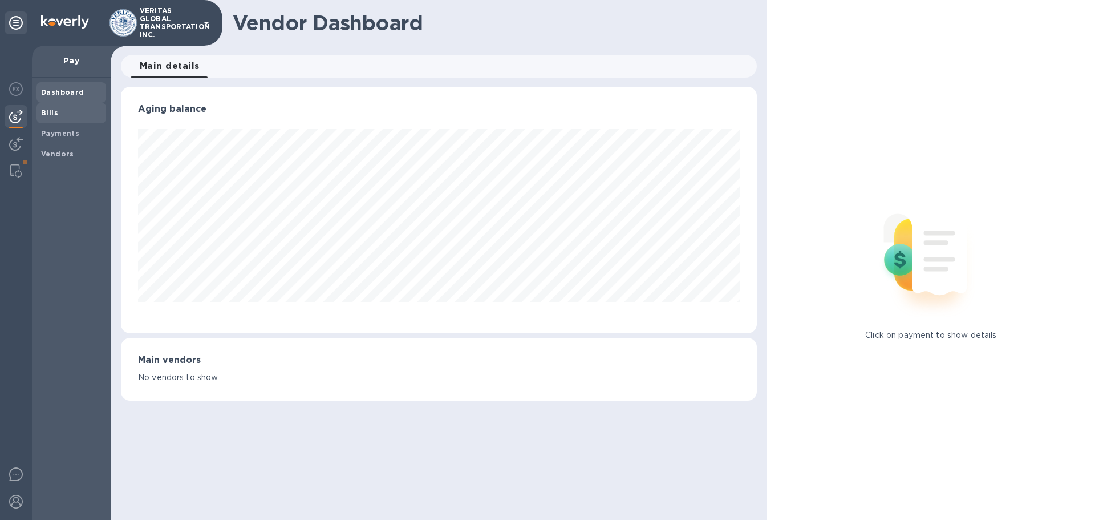
click at [54, 107] on span "Bills" at bounding box center [49, 112] width 17 height 11
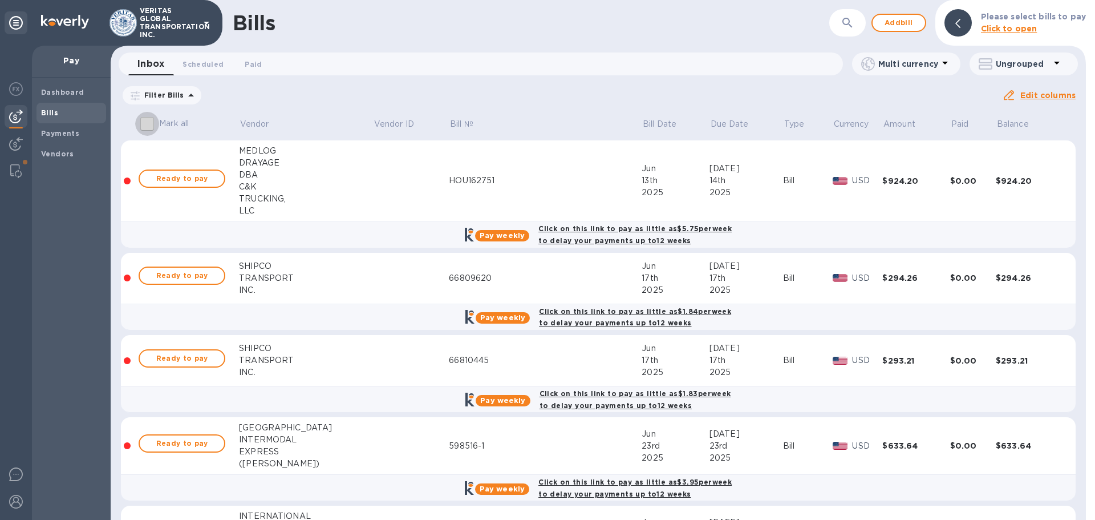
click at [150, 122] on input "Mark all" at bounding box center [147, 124] width 24 height 24
checkbox input "false"
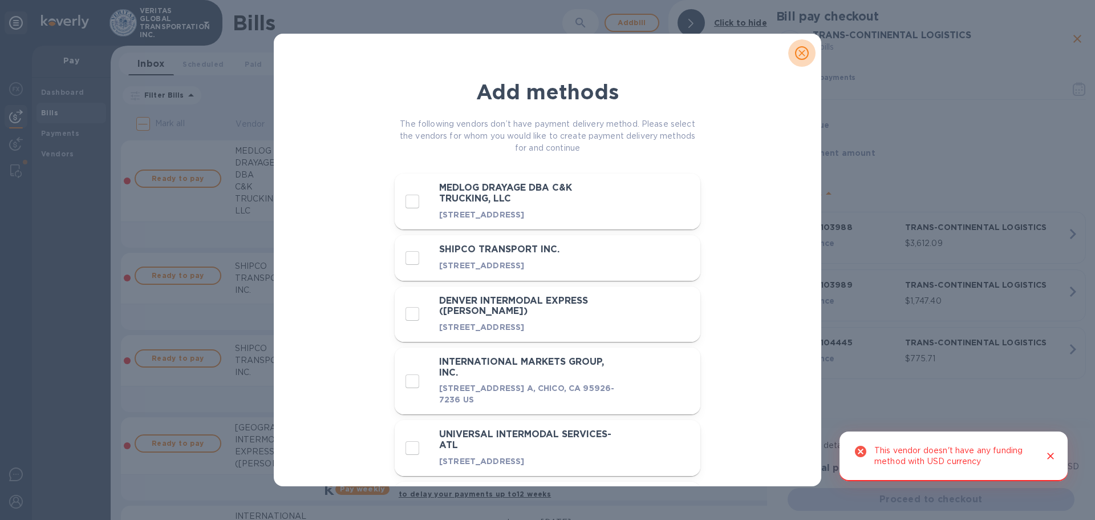
click at [800, 51] on icon "close" at bounding box center [802, 53] width 7 height 7
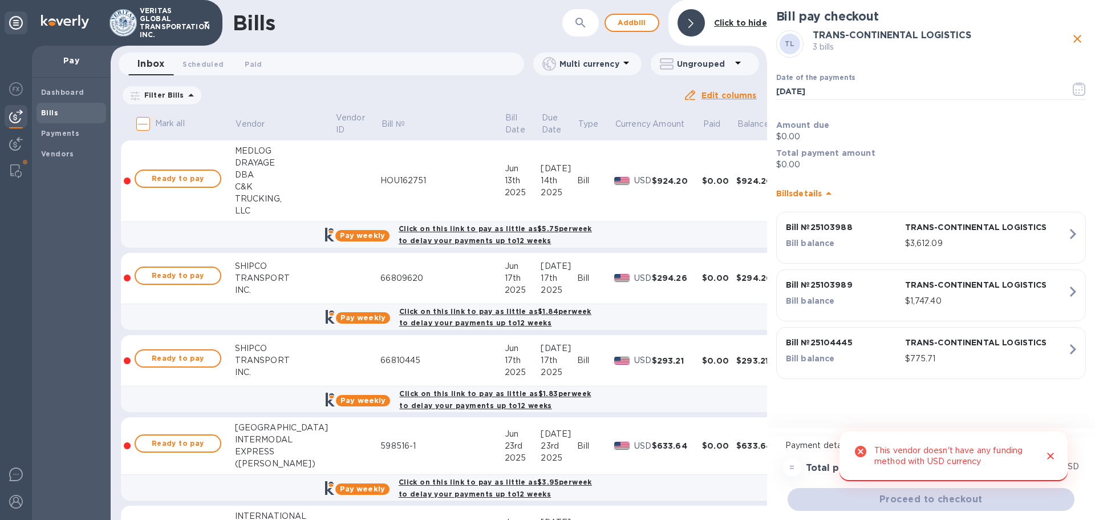
click at [574, 20] on button "button" at bounding box center [580, 22] width 27 height 27
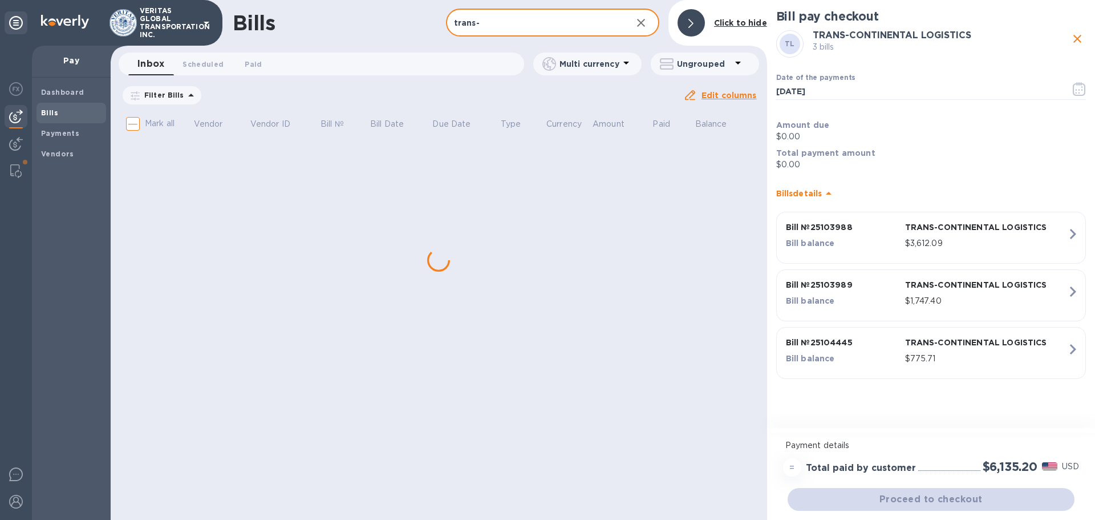
type input "trans-c"
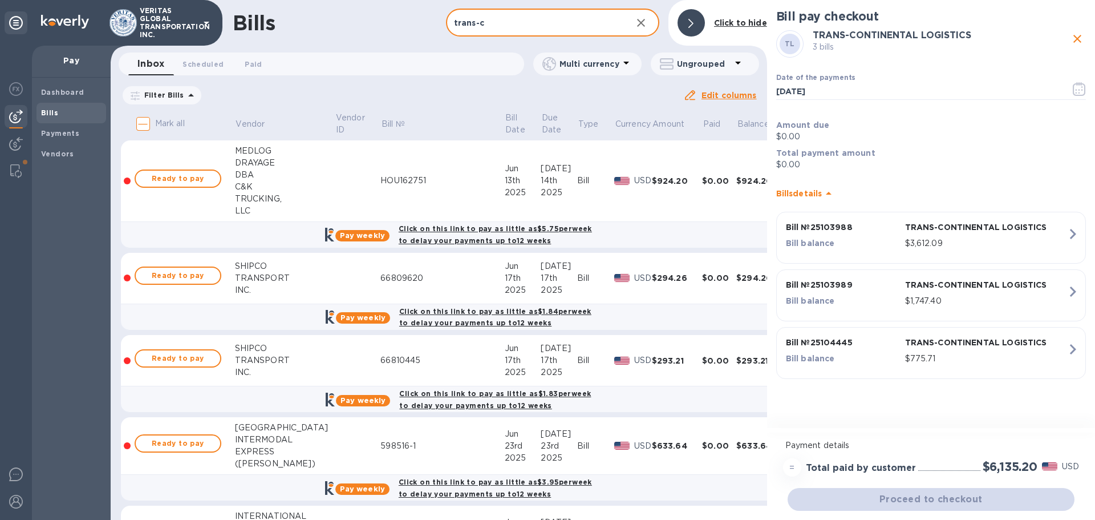
checkbox input "true"
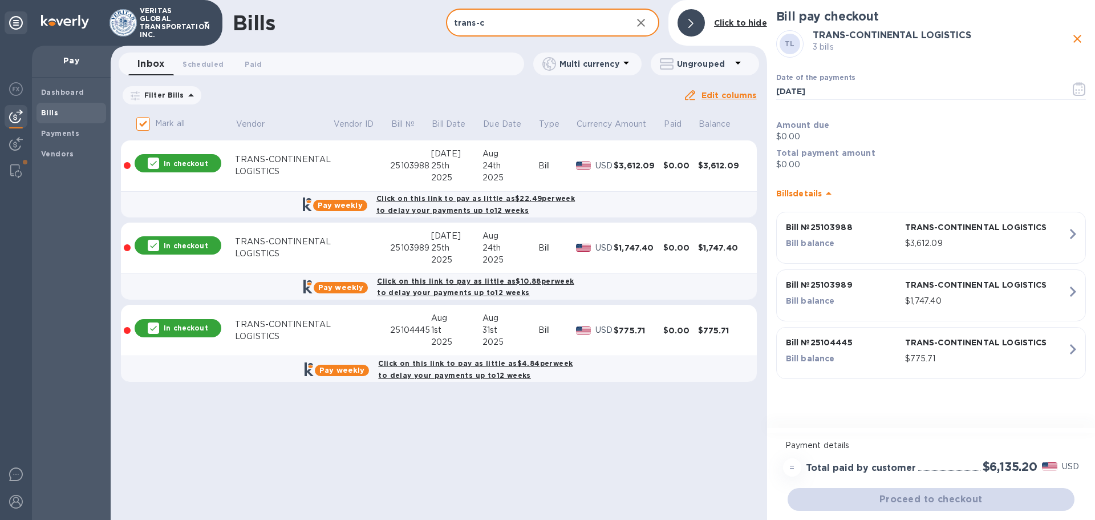
type input "trans-c"
click at [152, 155] on div "In checkout" at bounding box center [178, 163] width 87 height 18
checkbox input "false"
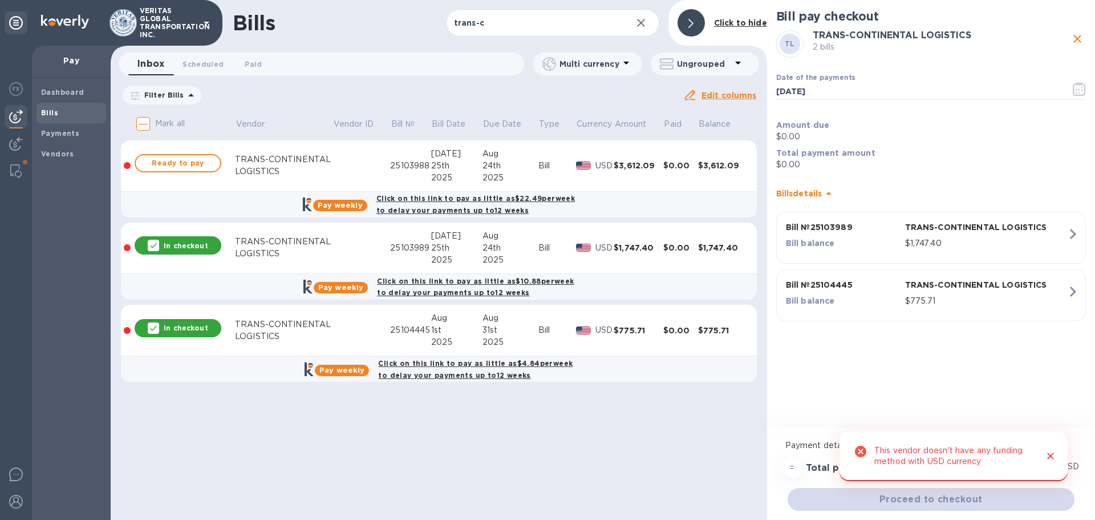
click at [156, 246] on icon at bounding box center [153, 245] width 9 height 9
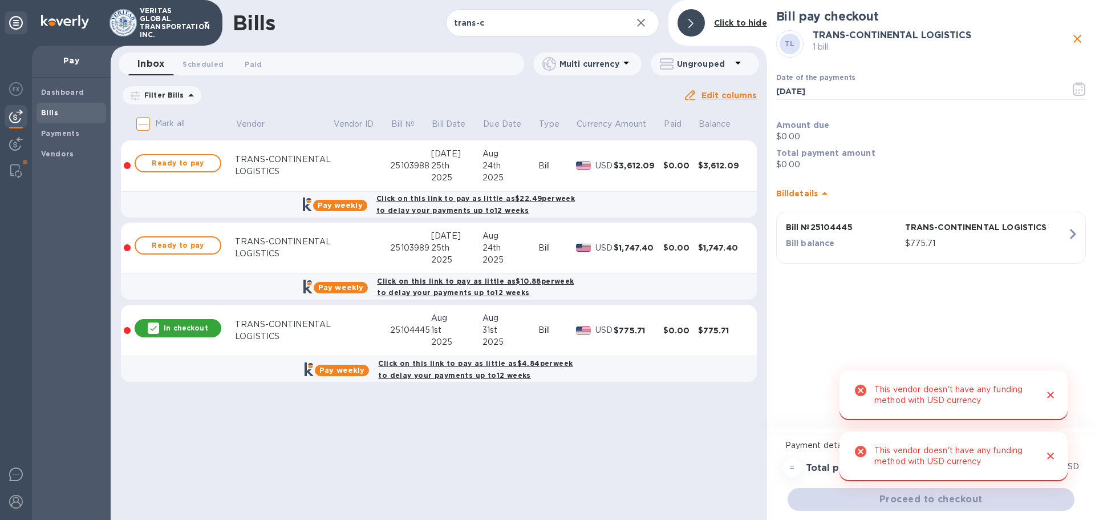
click at [156, 326] on icon at bounding box center [153, 327] width 9 height 9
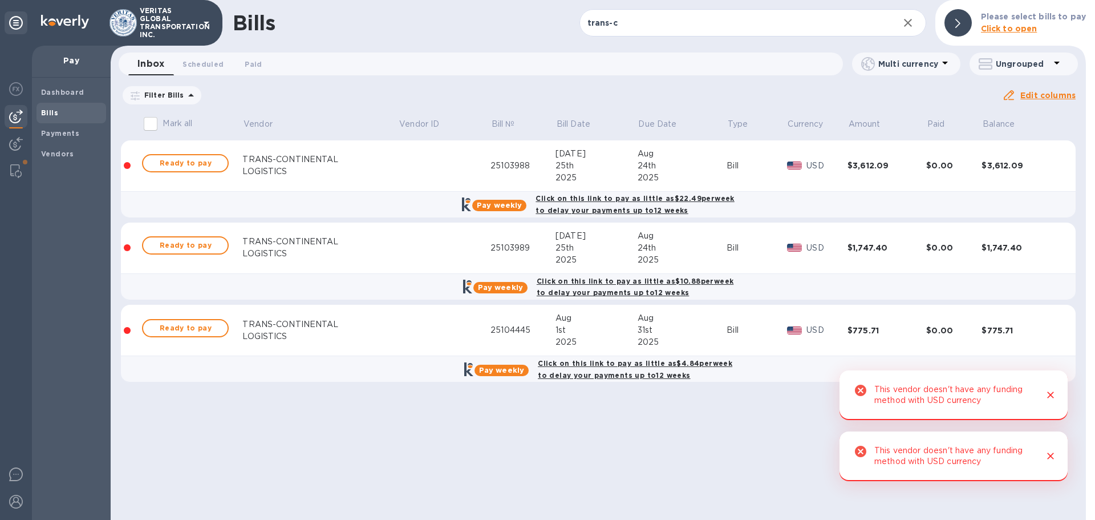
drag, startPoint x: 376, startPoint y: 338, endPoint x: 352, endPoint y: 416, distance: 81.2
click at [352, 416] on div "Bills trans-c ​ Add bill Please select bills to pay Click to open Inbox 0 Sched…" at bounding box center [599, 260] width 976 height 520
click at [1047, 94] on u "Edit columns" at bounding box center [1048, 95] width 55 height 9
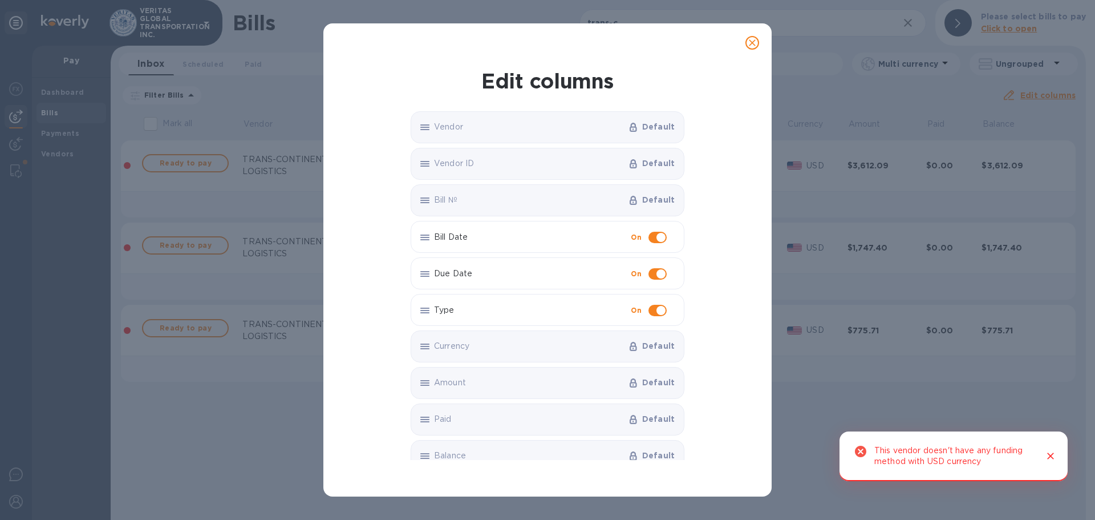
click at [755, 41] on icon "close" at bounding box center [752, 42] width 7 height 7
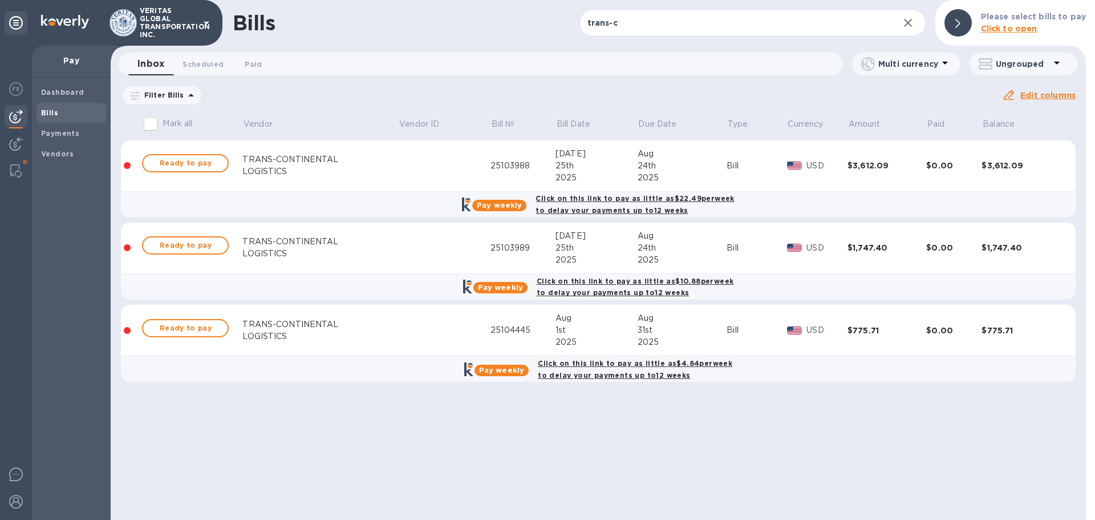
click at [956, 421] on div "Bills trans-c ​ Add bill Please select bills to pay Click to open Inbox 0 Sched…" at bounding box center [599, 260] width 976 height 520
click at [129, 165] on div at bounding box center [127, 165] width 7 height 7
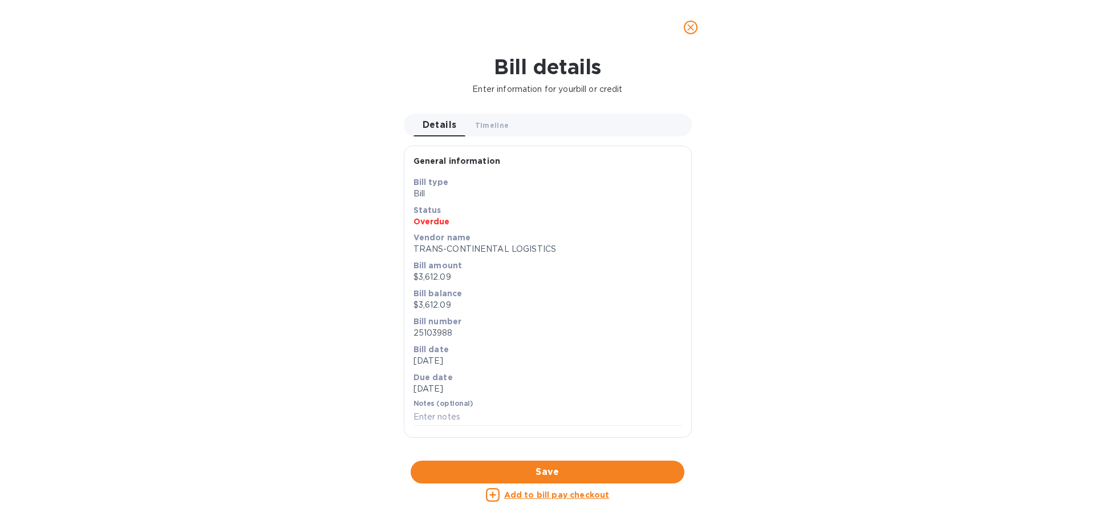
click at [688, 23] on icon "close" at bounding box center [690, 27] width 11 height 11
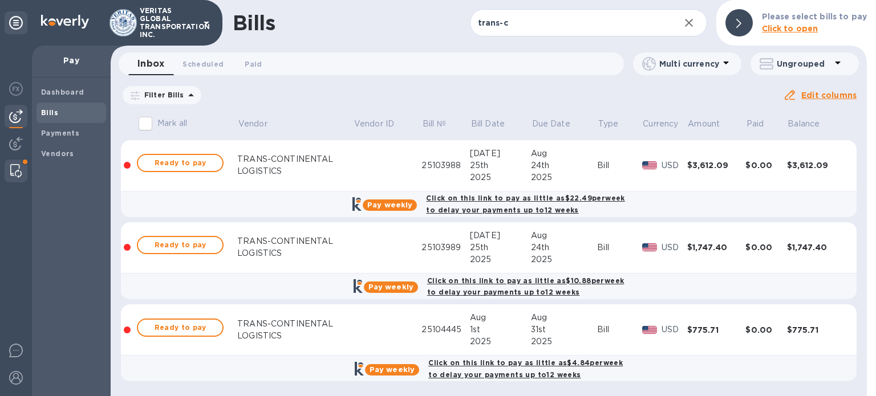
click at [10, 168] on img at bounding box center [15, 171] width 11 height 14
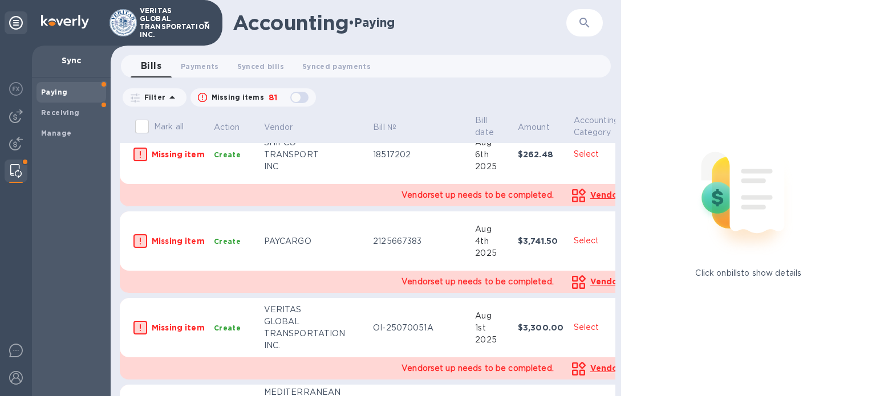
scroll to position [1145, 0]
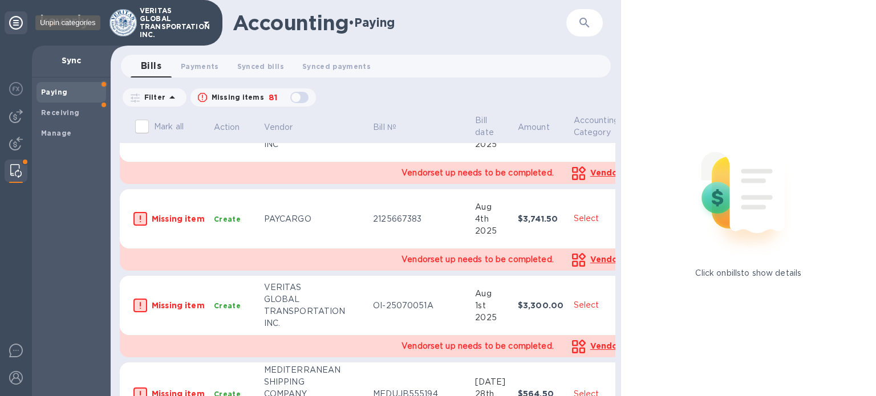
click at [14, 29] on icon at bounding box center [16, 23] width 14 height 14
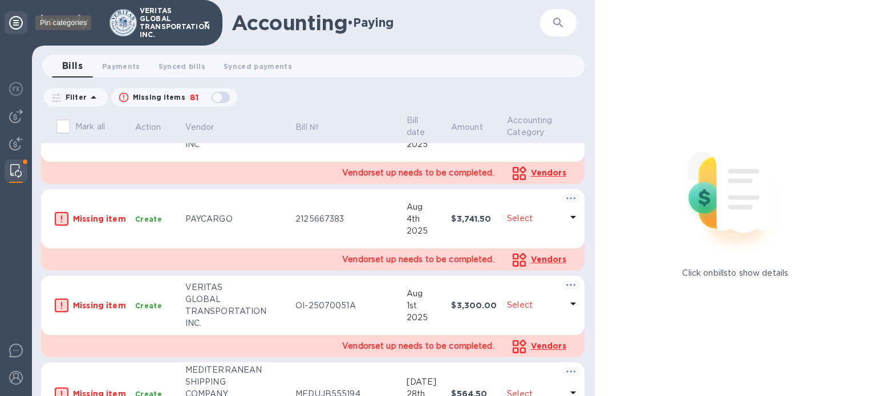
click at [15, 25] on icon at bounding box center [16, 23] width 14 height 14
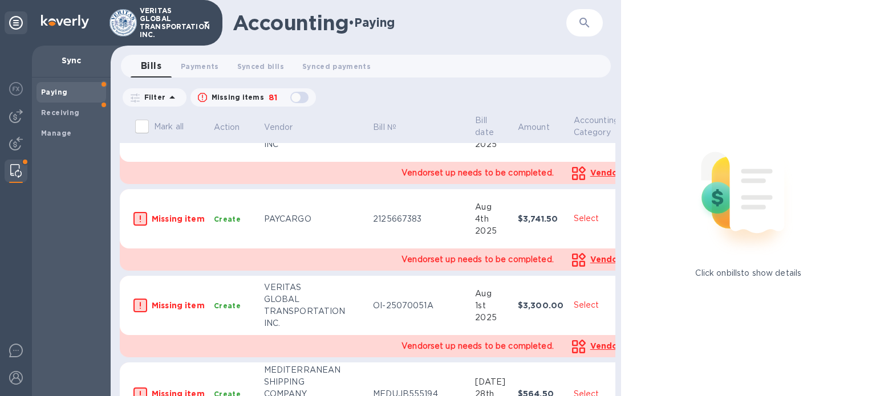
click at [61, 89] on b "Paying" at bounding box center [54, 92] width 26 height 9
click at [13, 83] on img at bounding box center [16, 89] width 14 height 14
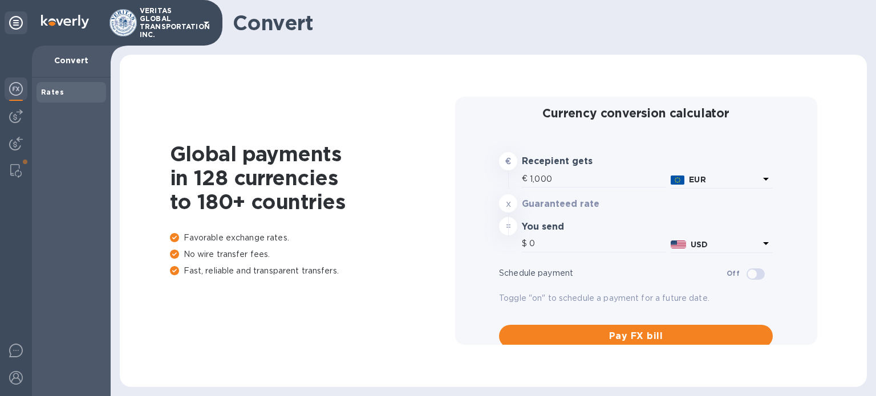
type input "1,171.44"
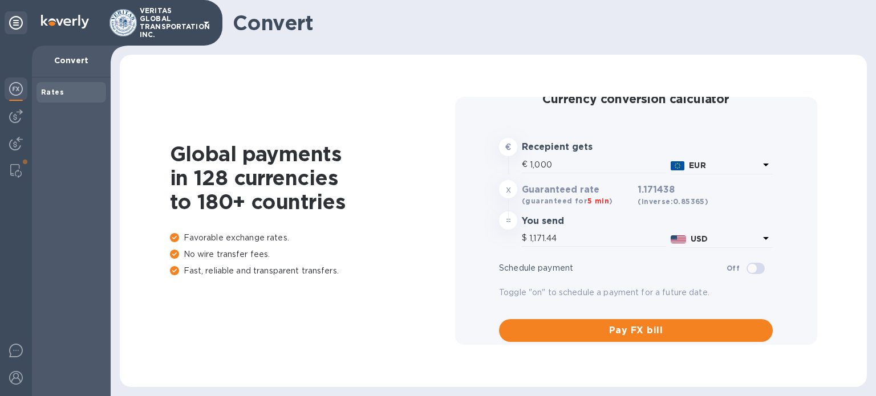
scroll to position [21, 0]
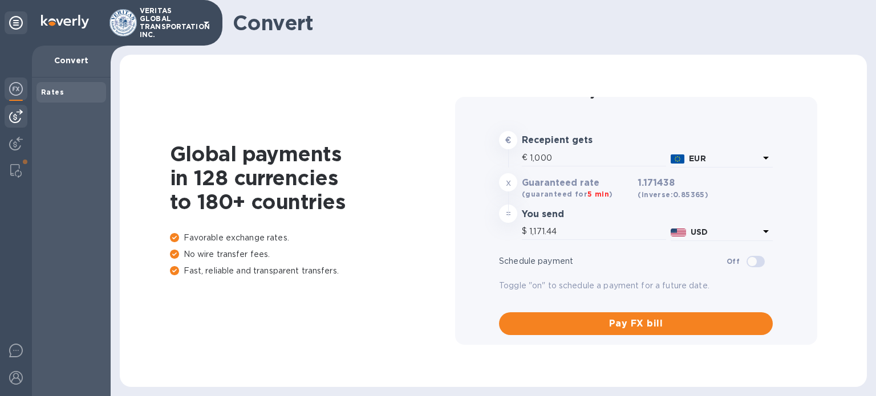
click at [16, 116] on img at bounding box center [16, 117] width 14 height 14
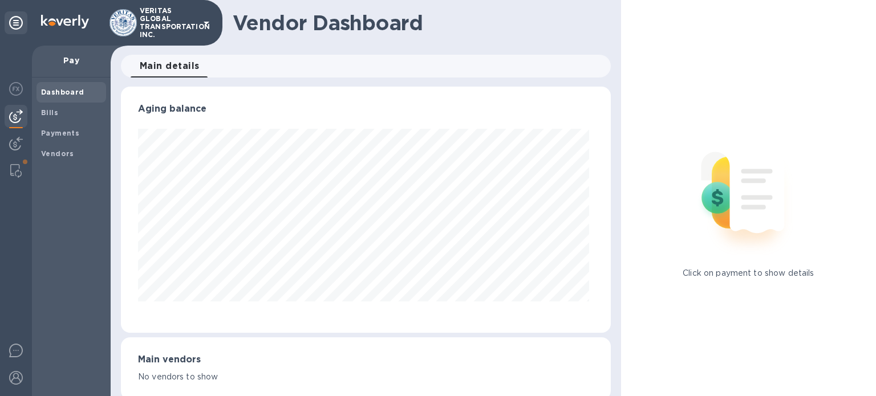
scroll to position [246, 485]
click at [55, 114] on b "Bills" at bounding box center [49, 112] width 17 height 9
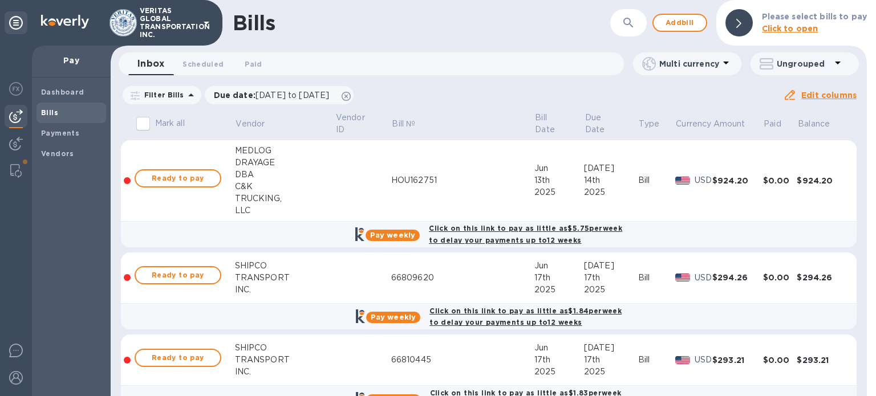
click at [322, 167] on div "DRAYAGE" at bounding box center [285, 163] width 100 height 12
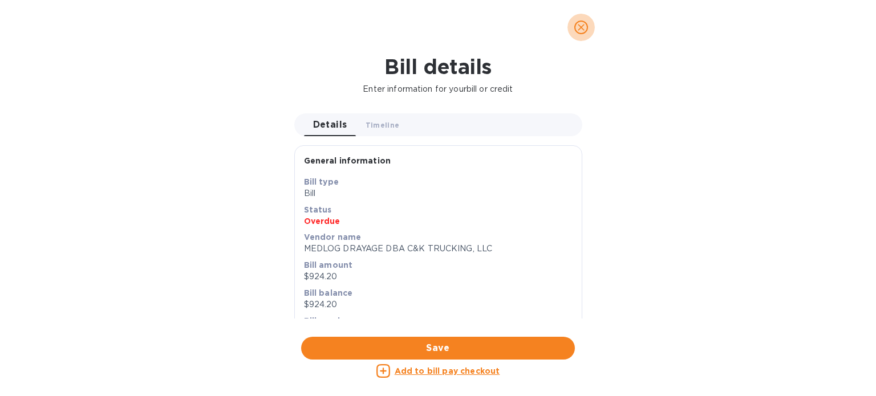
click at [580, 29] on icon "close" at bounding box center [581, 27] width 11 height 11
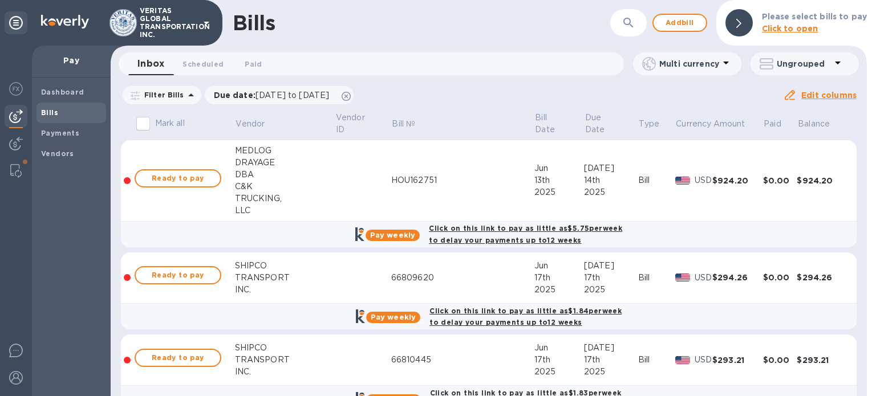
click at [627, 29] on icon "button" at bounding box center [629, 23] width 14 height 14
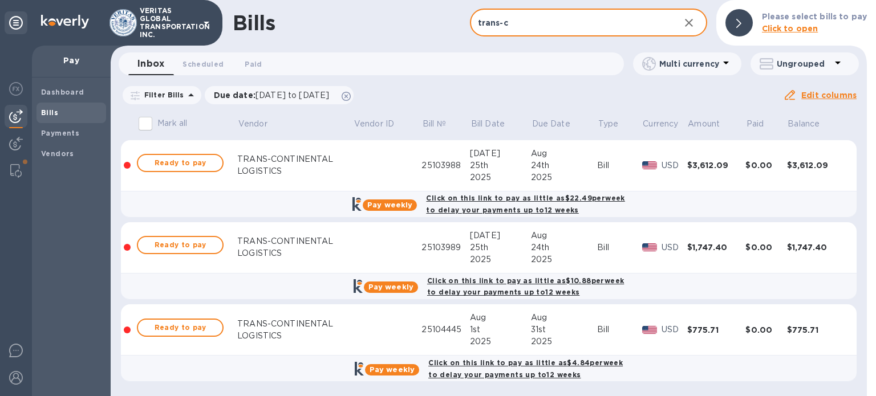
type input "trans-c"
click at [652, 162] on img at bounding box center [649, 165] width 15 height 8
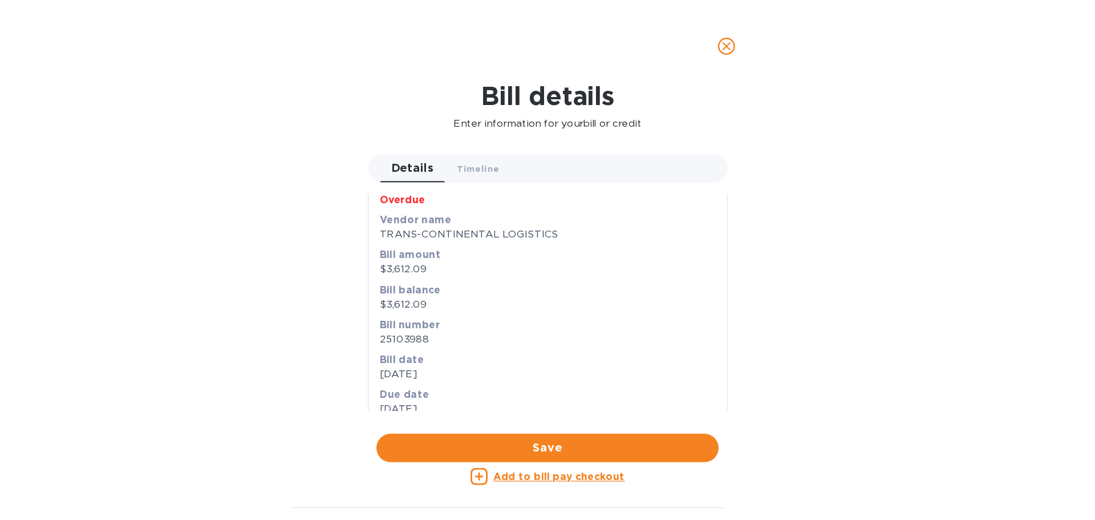
scroll to position [52, 0]
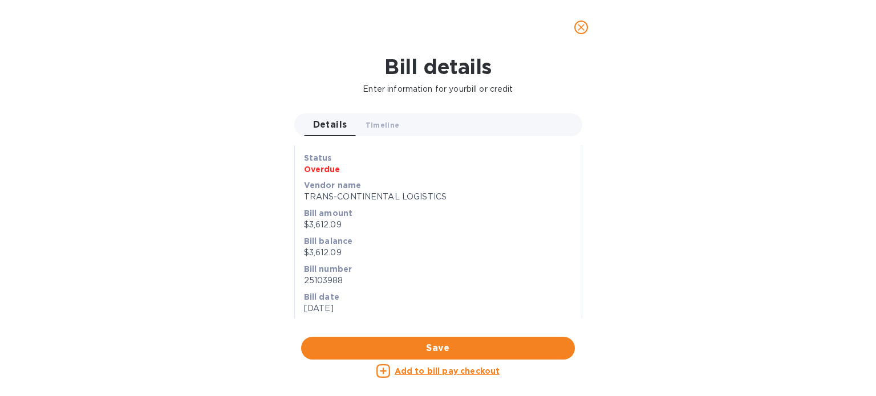
click at [361, 189] on p "Vendor name" at bounding box center [438, 185] width 269 height 11
click at [335, 179] on div "Vendor name TRANS-CONTINENTAL LOGISTICS" at bounding box center [438, 191] width 273 height 28
click at [340, 203] on div "Vendor name TRANS-CONTINENTAL LOGISTICS" at bounding box center [438, 191] width 273 height 28
click at [334, 240] on b "Bill balance" at bounding box center [328, 241] width 49 height 9
click at [331, 273] on b "Bill number" at bounding box center [328, 269] width 48 height 9
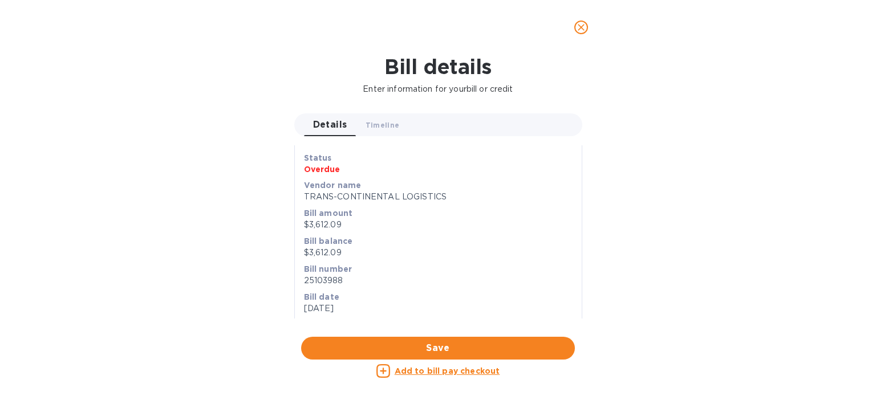
click at [371, 301] on div "Bill date [DATE]" at bounding box center [438, 303] width 269 height 23
click at [369, 296] on p "Bill date" at bounding box center [438, 297] width 269 height 11
click at [423, 243] on p "Bill balance" at bounding box center [438, 241] width 269 height 11
click at [582, 27] on icon "close" at bounding box center [581, 27] width 11 height 11
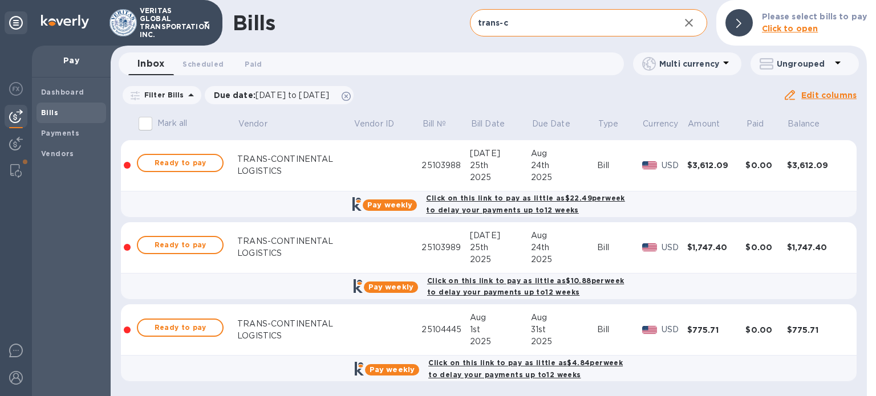
click at [132, 93] on icon at bounding box center [135, 95] width 9 height 9
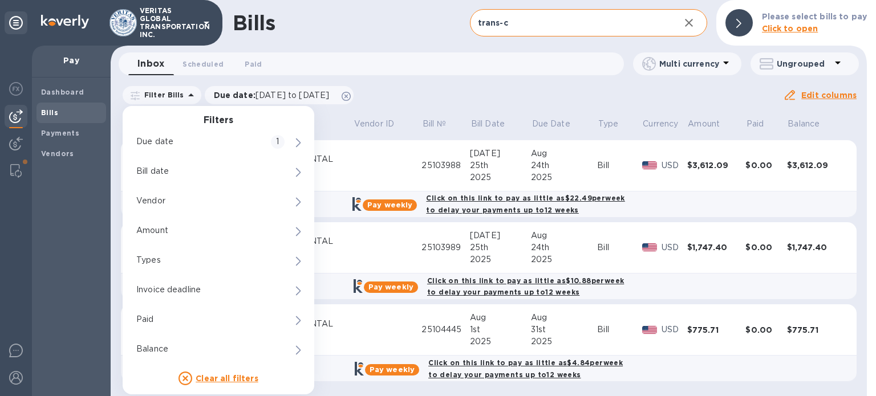
click at [526, 98] on div "Filter Bills Filters Due date 1 Bill date Vendor 0 Amount Types 0 Invoice deadl…" at bounding box center [452, 95] width 662 height 22
